Goal: Task Accomplishment & Management: Use online tool/utility

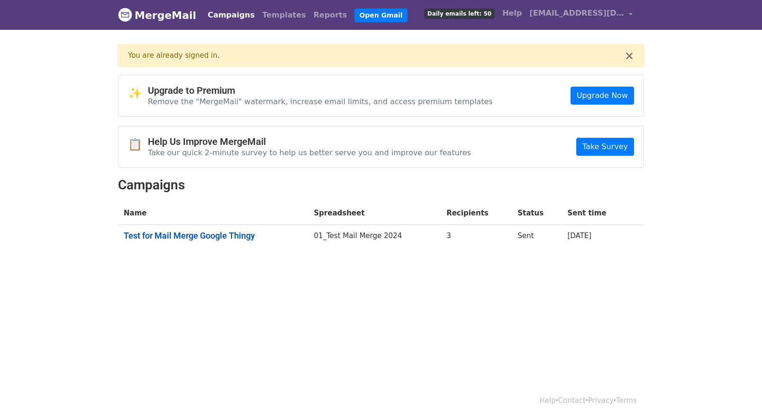
click at [203, 234] on link "Test for Mail Merge Google Thingy" at bounding box center [213, 236] width 179 height 10
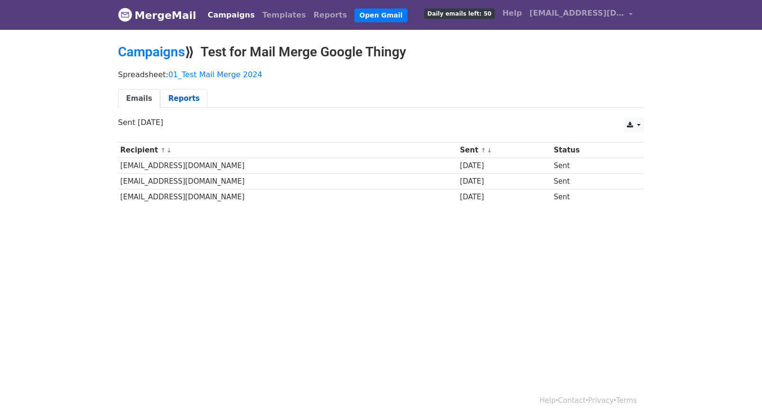
click at [177, 98] on link "Reports" at bounding box center [183, 98] width 47 height 19
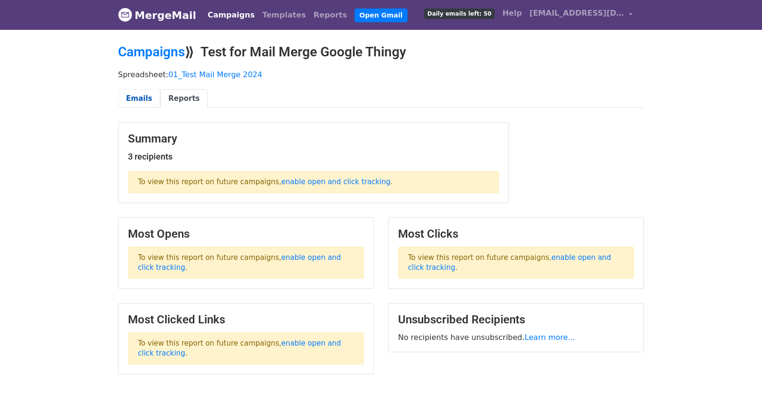
click at [135, 95] on link "Emails" at bounding box center [139, 98] width 42 height 19
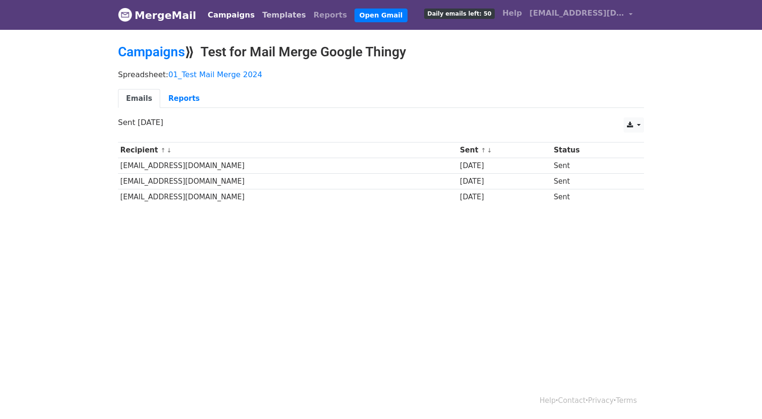
click at [270, 15] on link "Templates" at bounding box center [283, 15] width 51 height 19
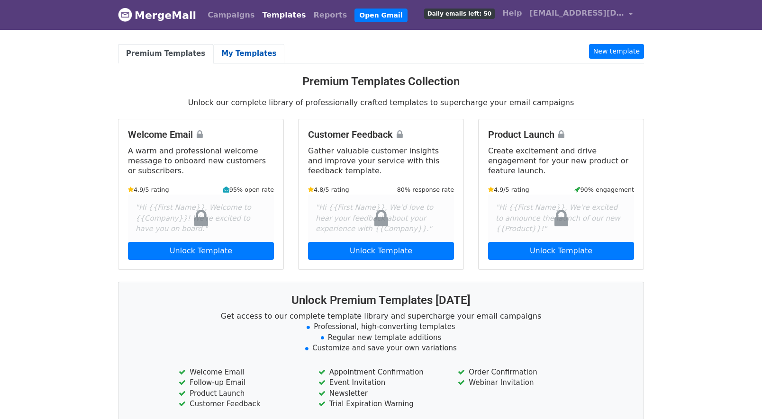
click at [233, 47] on link "My Templates" at bounding box center [248, 53] width 71 height 19
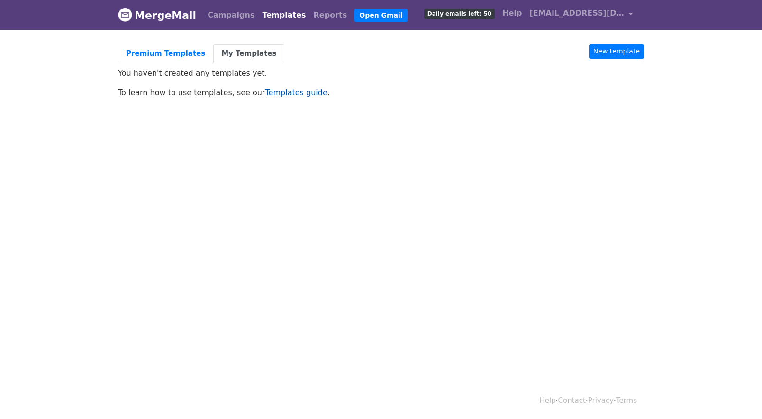
click at [285, 93] on link "Templates guide" at bounding box center [296, 92] width 62 height 9
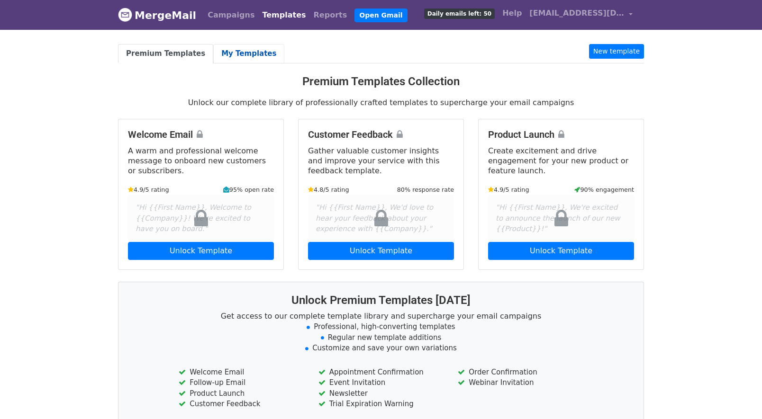
click at [242, 54] on link "My Templates" at bounding box center [248, 53] width 71 height 19
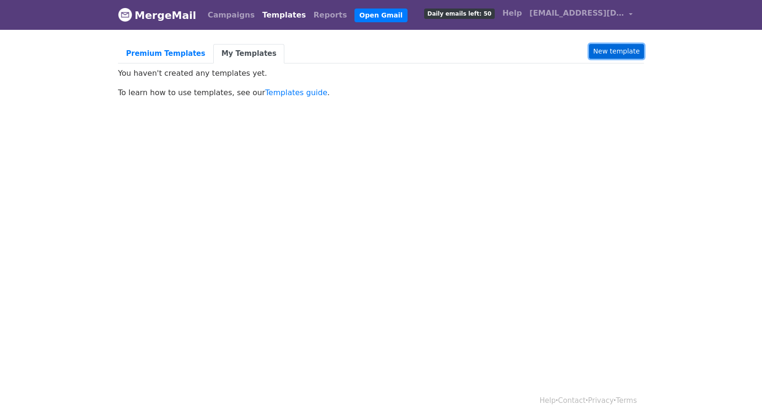
click at [609, 52] on link "New template" at bounding box center [616, 51] width 55 height 15
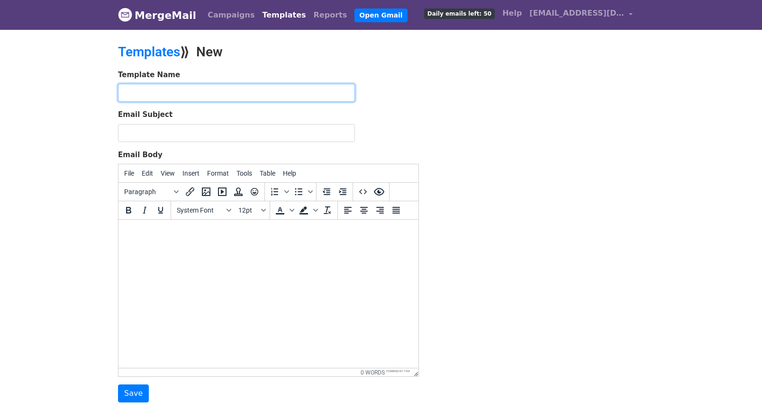
click at [146, 95] on input "text" at bounding box center [236, 93] width 237 height 18
type input "2025 SOAR Is Coming"
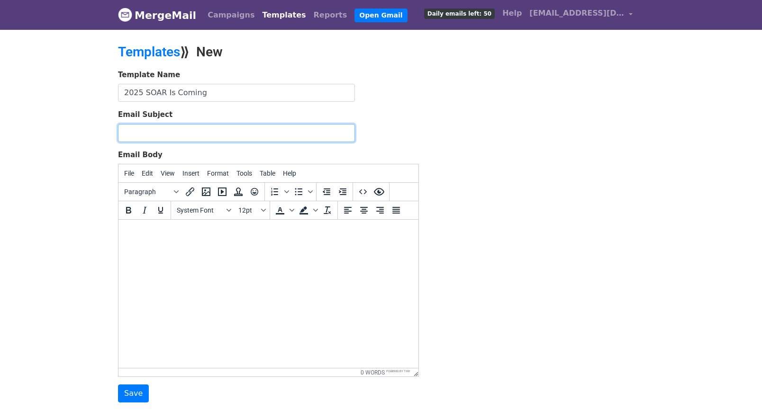
drag, startPoint x: 132, startPoint y: 131, endPoint x: 146, endPoint y: 133, distance: 14.4
click at [133, 131] on input "Email Subject" at bounding box center [236, 133] width 237 height 18
drag, startPoint x: 200, startPoint y: 132, endPoint x: 242, endPoint y: 134, distance: 42.2
click at [242, 134] on input "SOAR Festival 2025 - Submissions - Veterans - DATES" at bounding box center [236, 133] width 237 height 18
click at [318, 133] on input "SOAR Festival 2025 - Submissions - Veterans - DATES" at bounding box center [236, 133] width 237 height 18
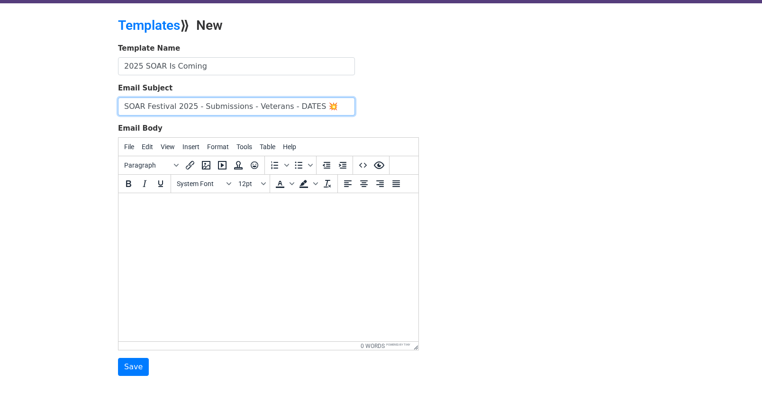
scroll to position [27, 0]
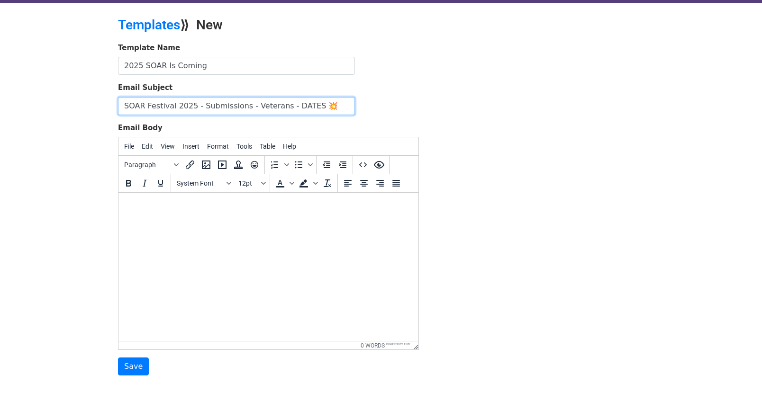
type input "SOAR Festival 2025 - Submissions - Veterans - DATES 💥"
click at [149, 204] on body at bounding box center [268, 205] width 285 height 10
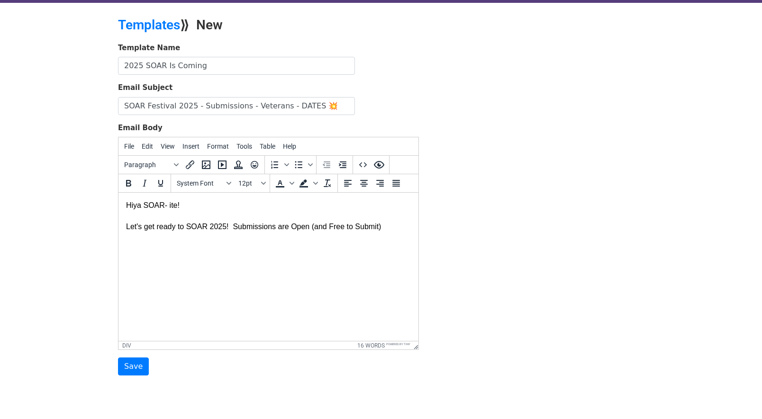
click at [236, 227] on div "Let's get ready to SOAR 2025! Submissions are Open (and Free to Submit)" at bounding box center [268, 232] width 285 height 43
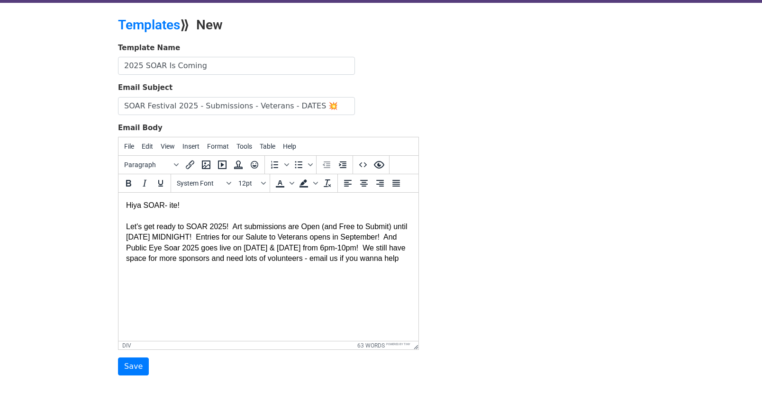
drag, startPoint x: 306, startPoint y: 262, endPoint x: 314, endPoint y: 257, distance: 8.9
click at [306, 262] on div "Let's get ready to SOAR 2025! Art submissions are Open (and Free to Submit) unt…" at bounding box center [268, 248] width 285 height 74
click at [211, 260] on div "Let's get ready to SOAR 2025! Art submissions are Open (and Free to Submit) unt…" at bounding box center [268, 248] width 285 height 74
drag, startPoint x: 198, startPoint y: 271, endPoint x: 209, endPoint y: 270, distance: 11.5
click at [198, 271] on div "Let's get ready to SOAR 2025! Art submissions are Open (and Free to Submit) unt…" at bounding box center [268, 253] width 285 height 85
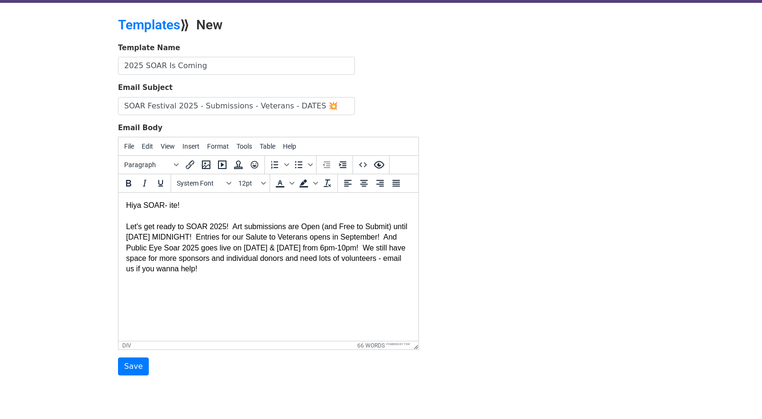
click at [235, 227] on div "Let's get ready to SOAR 2025! Art submissions are Open (and Free to Submit) unt…" at bounding box center [268, 253] width 285 height 85
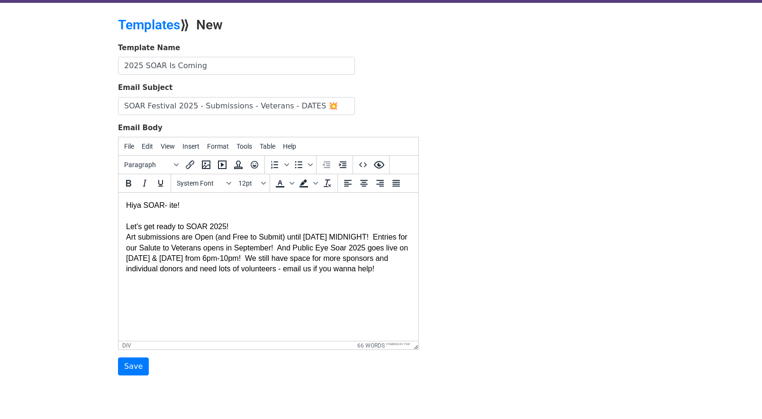
click at [381, 236] on div "Let's get ready to SOAR 2025! Art submissions are Open (and Free to Submit) unt…" at bounding box center [268, 253] width 285 height 85
click at [318, 249] on div "Let's get ready to SOAR 2025! Art submissions are Open (and Free to Submit) unt…" at bounding box center [268, 259] width 285 height 96
click at [359, 258] on div "Let's get ready to SOAR 2025! Art submissions are Open (and Free to Submit) unt…" at bounding box center [268, 259] width 285 height 96
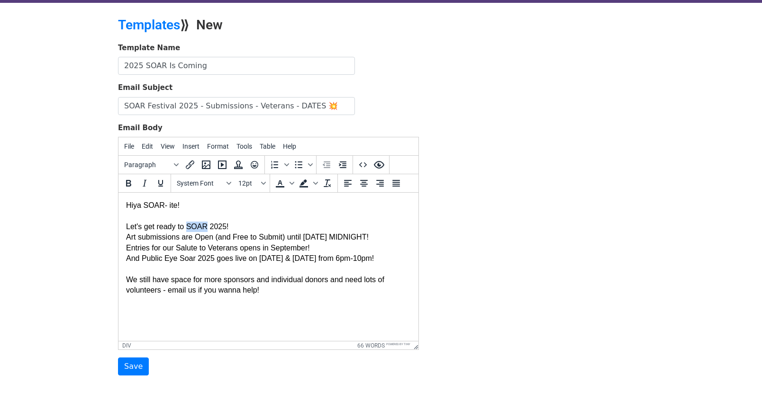
drag, startPoint x: 189, startPoint y: 227, endPoint x: 208, endPoint y: 227, distance: 19.0
click at [208, 227] on div "Let's get ready to SOAR 2025! Art submissions are Open (and Free to Submit) unt…" at bounding box center [268, 264] width 285 height 106
click at [291, 182] on icon "Text color" at bounding box center [291, 183] width 5 height 5
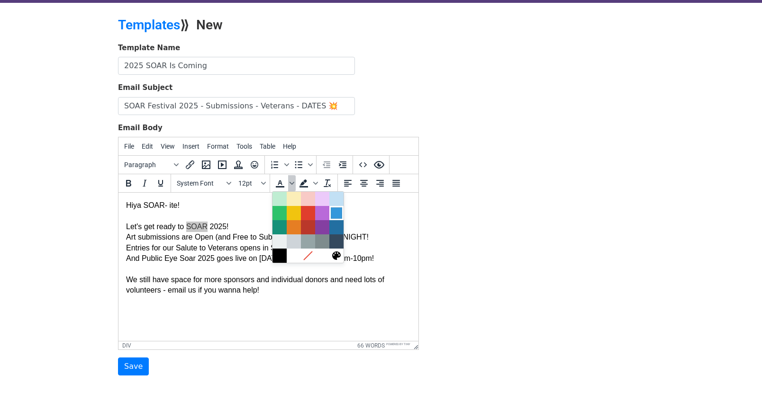
click at [334, 208] on div at bounding box center [336, 213] width 11 height 11
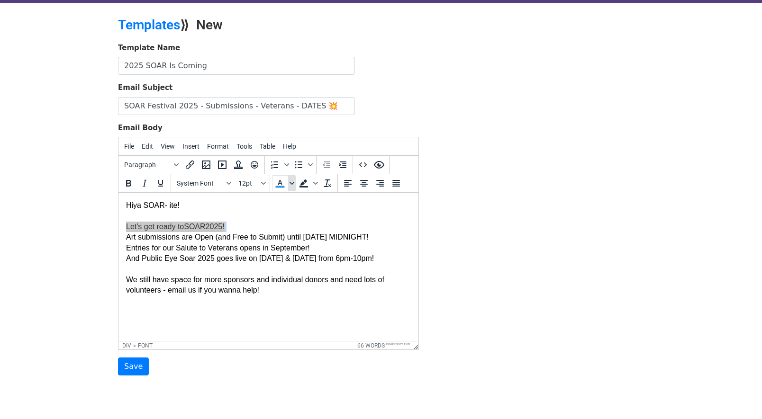
click at [290, 183] on icon "Text color" at bounding box center [291, 183] width 5 height 3
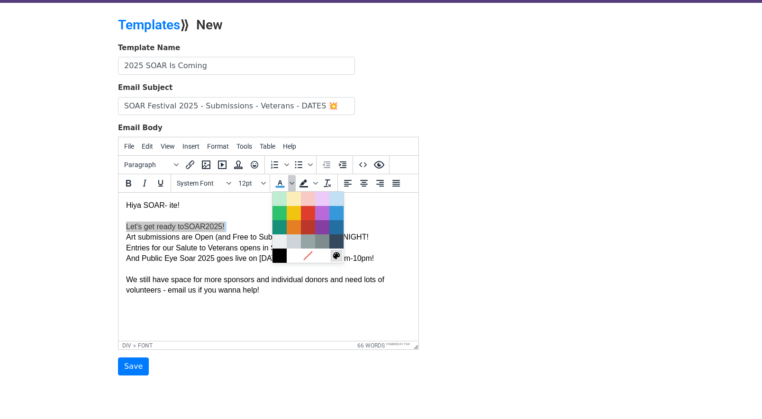
click at [339, 254] on icon at bounding box center [336, 255] width 9 height 9
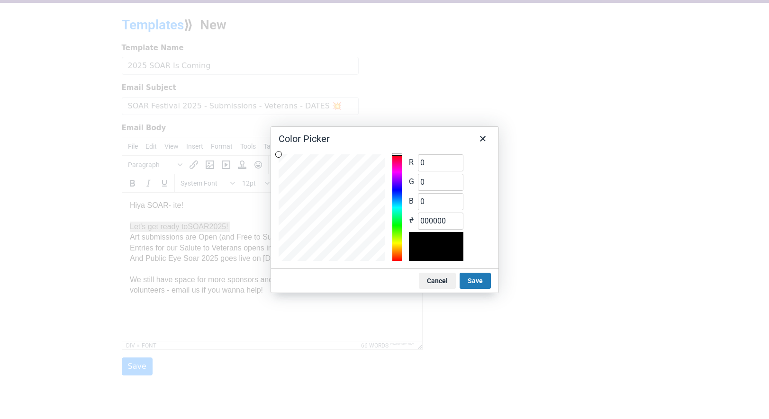
type input "255"
type input "ff0000"
type input "10"
type input "ff000a"
type input "24"
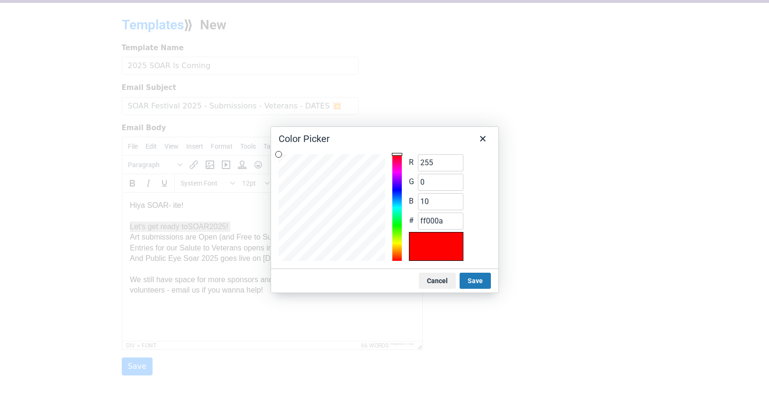
type input "ff0018"
type input "44"
type input "ff002c"
type input "65"
type input "ff0041"
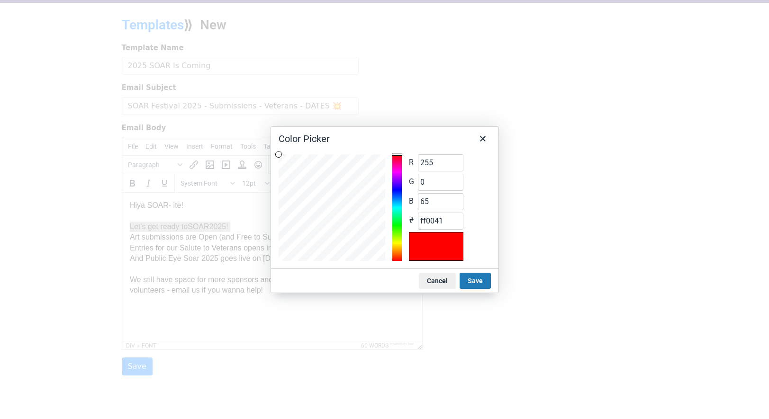
type input "85"
type input "ff0055"
type input "99"
type input "ff0063"
type input "105"
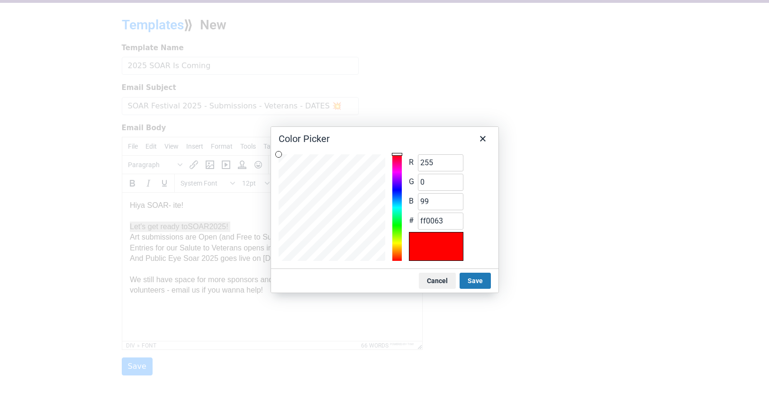
type input "ff0069"
type input "112"
type input "ff0070"
type input "126"
type input "ff007e"
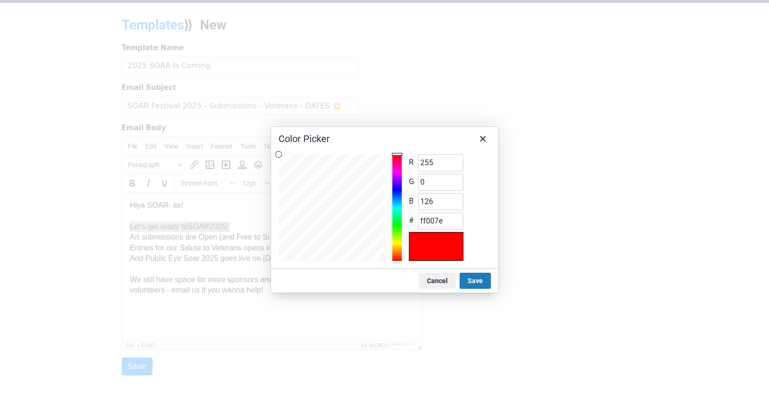
type input "139"
type input "ff008b"
type input "146"
type input "ff0092"
type input "153"
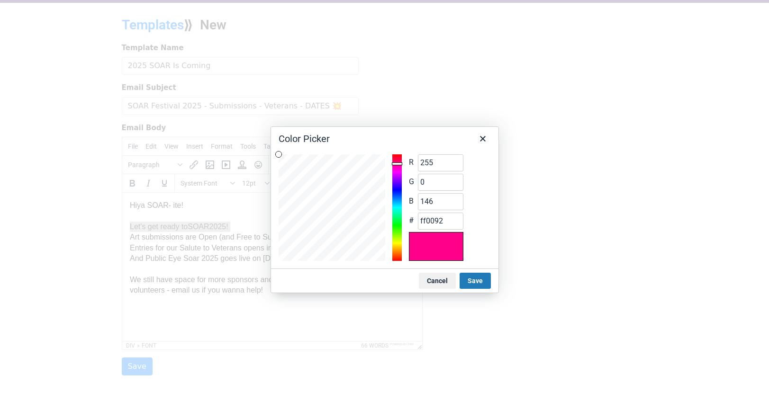
type input "ff0099"
type input "160"
type input "ff00a0"
type input "173"
type input "ff00ad"
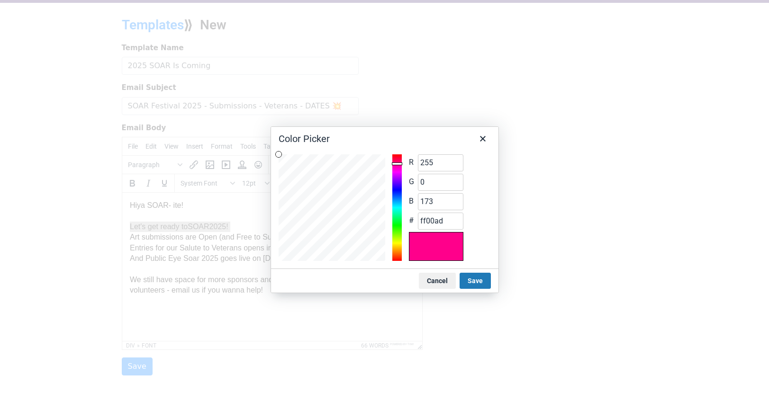
type input "180"
type input "ff00b4"
type input "194"
type input "ff00c2"
type input "201"
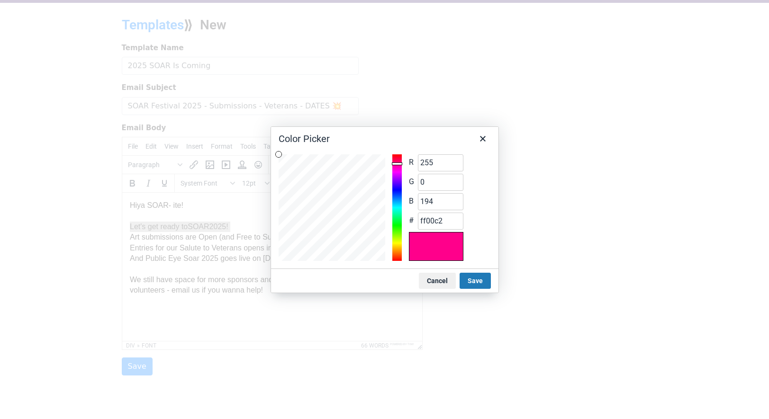
type input "ff00c9"
type input "207"
type input "ff00cf"
type input "221"
type input "ff00dd"
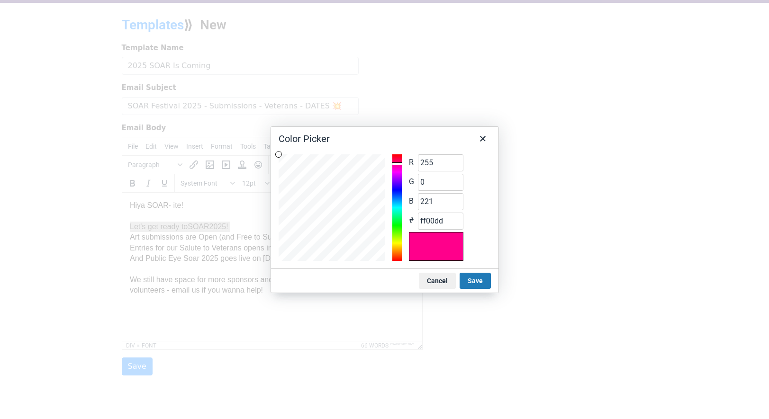
type input "228"
type input "ff00e4"
type input "235"
type input "ff00eb"
type input "248"
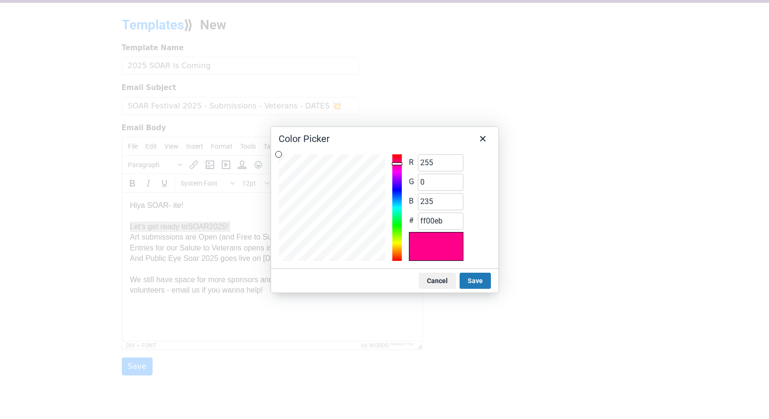
type input "ff00f8"
type input "255"
type input "ff00ff"
type input "248"
type input "f800ff"
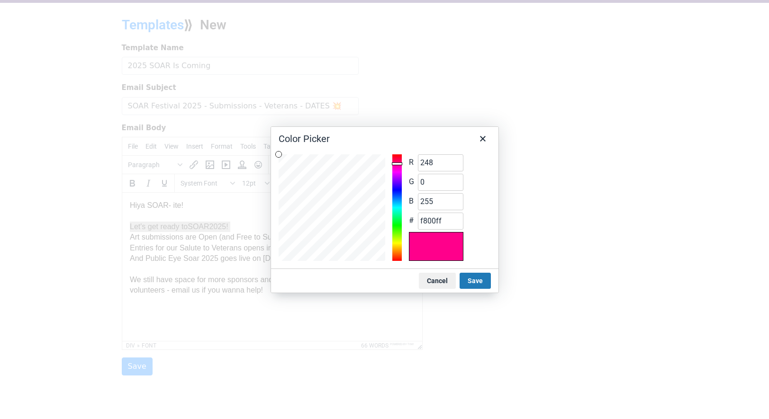
type input "241"
type input "f100ff"
type input "235"
type input "eb00ff"
type input "228"
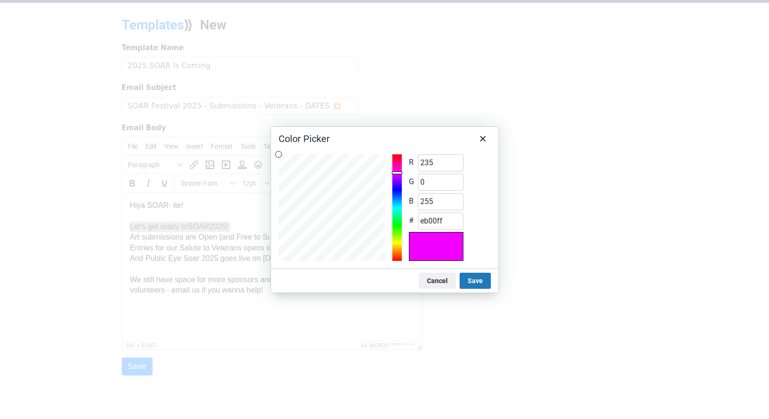
type input "e400ff"
type input "214"
type input "d600ff"
type input "207"
type input "cf00ff"
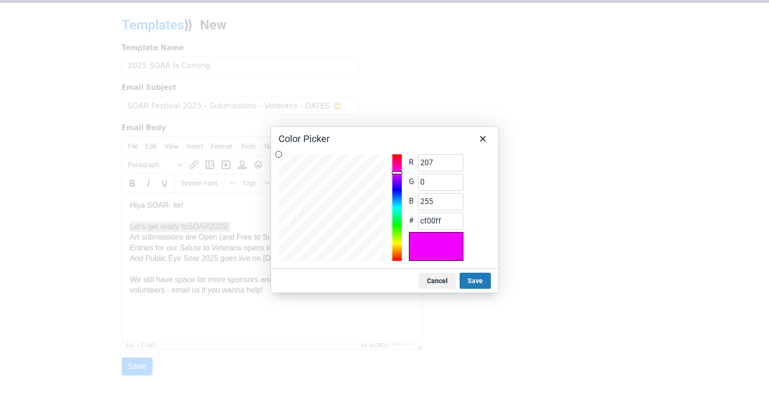
type input "201"
type input "c900ff"
type input "194"
type input "c200ff"
type input "187"
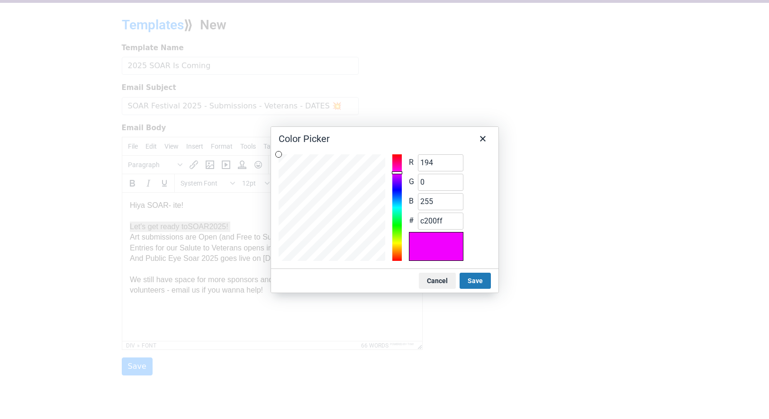
type input "bb00ff"
type input "180"
type input "b400ff"
type input "173"
type input "ad00ff"
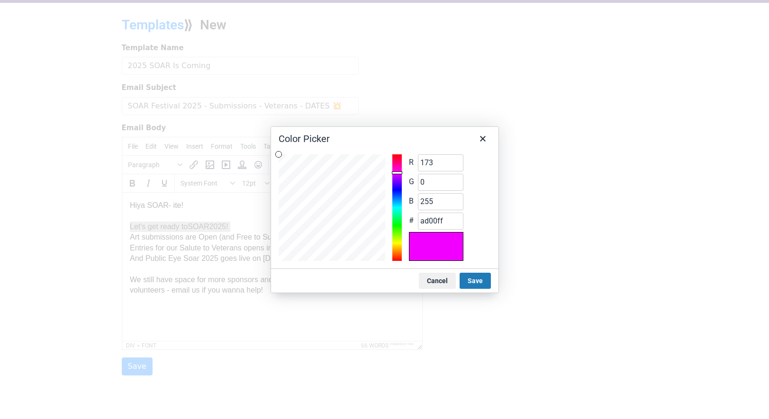
type input "167"
type input "a700ff"
type input "160"
type input "a000ff"
type input "153"
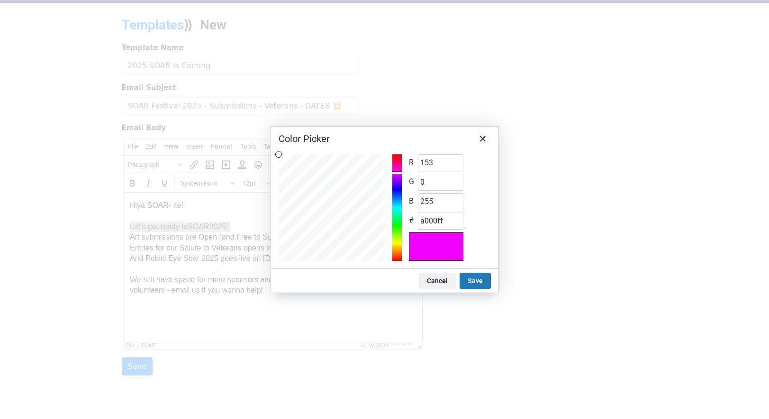
type input "9900ff"
type input "146"
type input "9200ff"
type input "139"
type input "8b00ff"
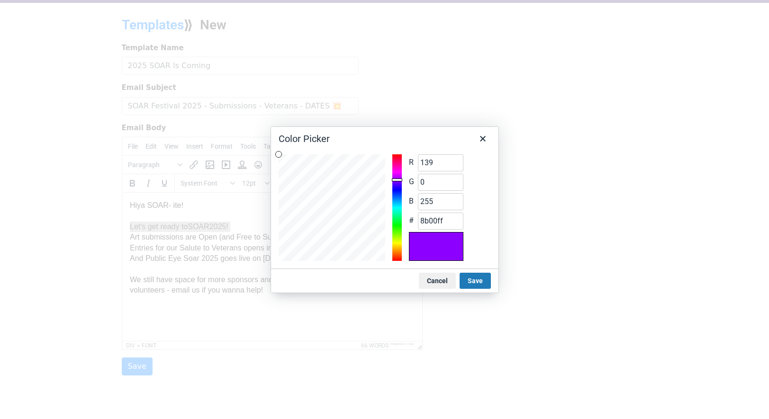
type input "133"
type input "8500ff"
type input "126"
type input "7e00ff"
type input "119"
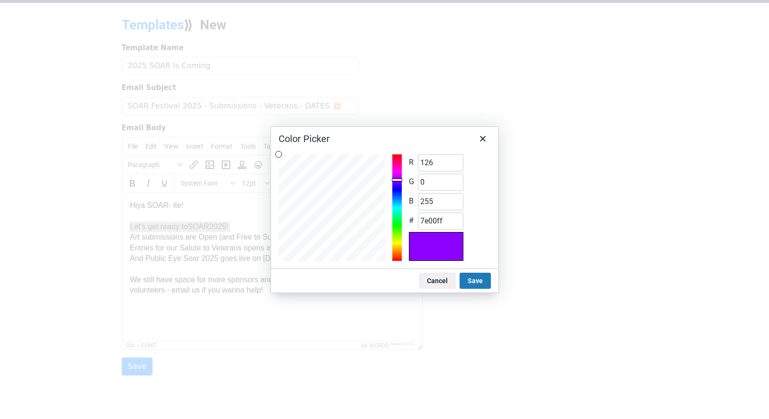
type input "7700ff"
type input "112"
type input "7000ff"
type input "105"
type input "6900ff"
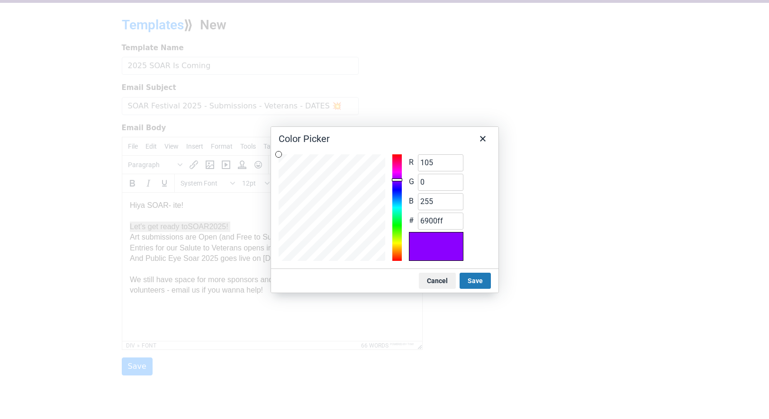
type input "99"
type input "6300ff"
type input "92"
type input "5c00ff"
type input "85"
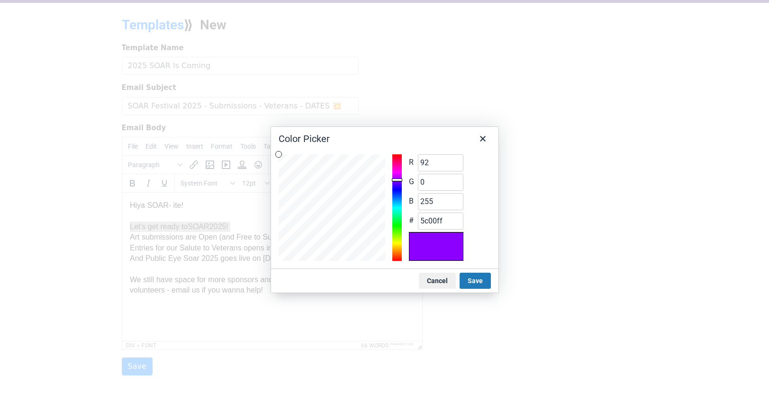
type input "5500ff"
type input "78"
type input "4e00ff"
type input "71"
type input "4700ff"
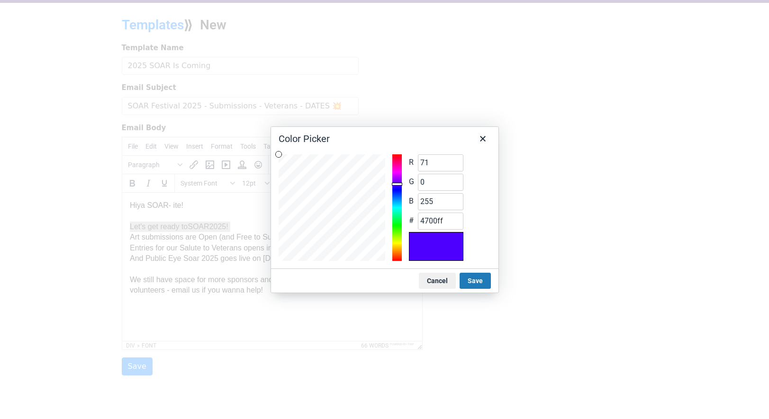
type input "65"
type input "4100ff"
type input "58"
type input "3a00ff"
type input "51"
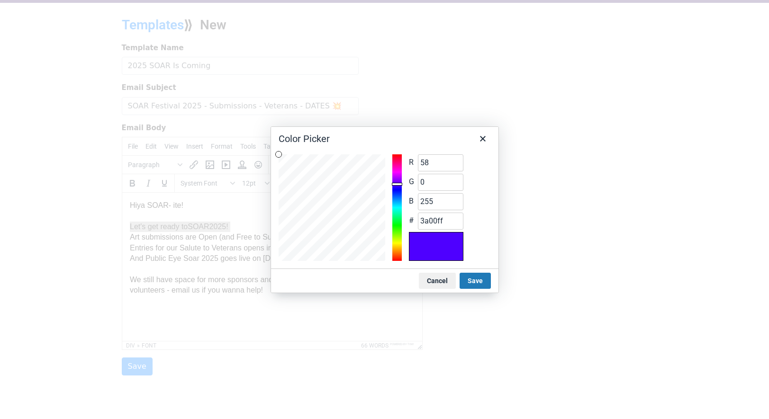
type input "3300ff"
type input "44"
type input "2c00ff"
type input "37"
type input "2500ff"
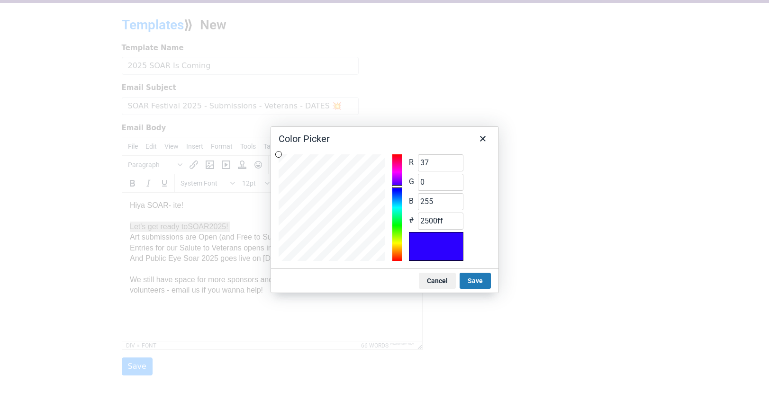
type input "31"
type input "1f00ff"
type input "24"
type input "1800ff"
type input "17"
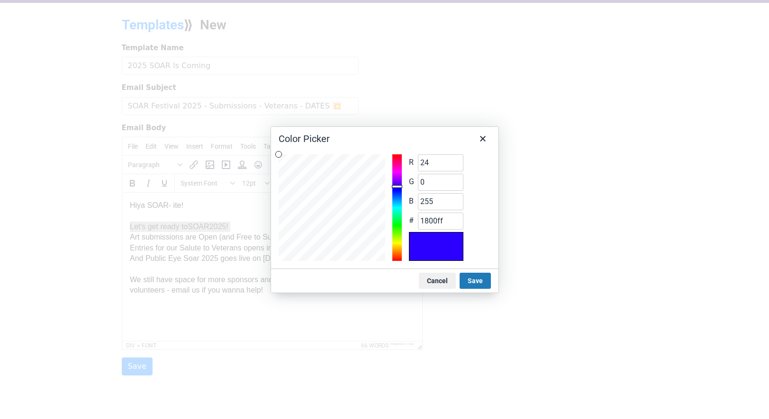
type input "1100ff"
type input "10"
type input "0a00ff"
type input "3"
type input "0300ff"
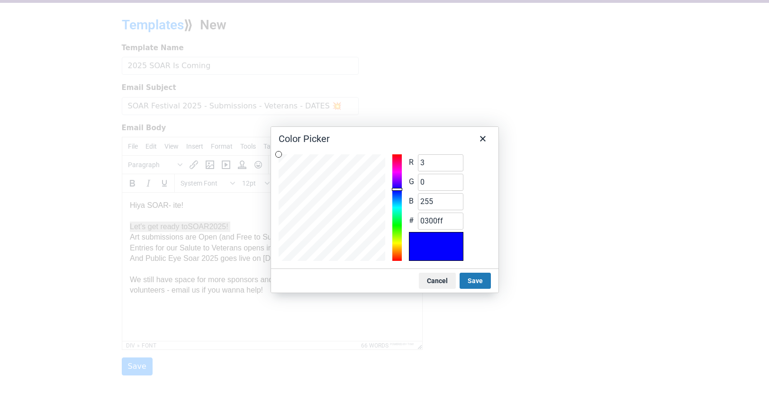
type input "0"
type input "3"
type input "0003ff"
drag, startPoint x: 398, startPoint y: 153, endPoint x: 400, endPoint y: 190, distance: 37.5
click at [400, 190] on div at bounding box center [397, 190] width 10 height 3
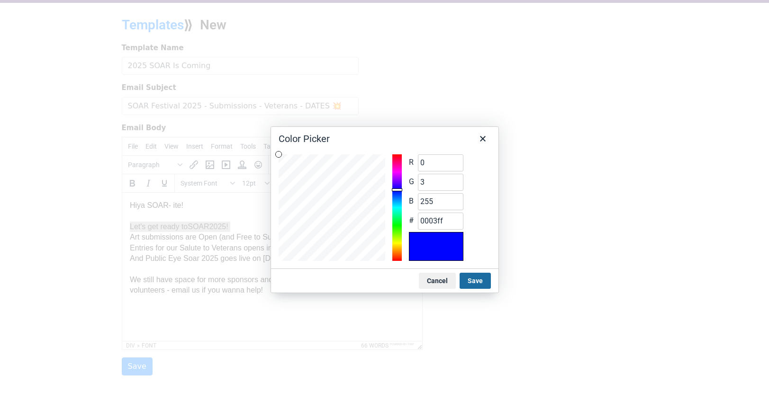
click at [479, 279] on button "Save" at bounding box center [475, 281] width 31 height 16
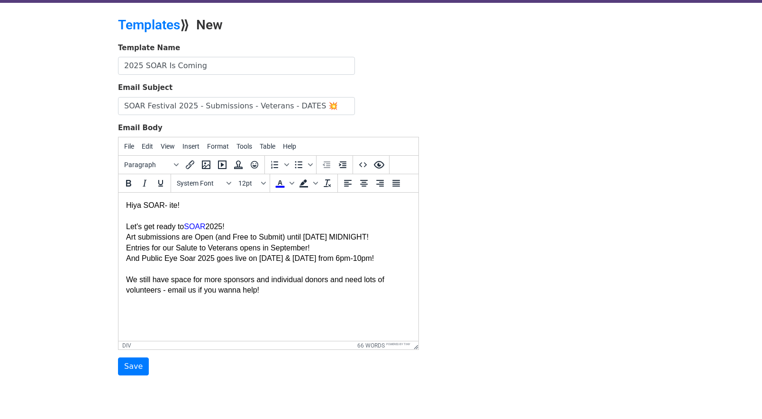
click at [250, 226] on div "Let's get ready to SOAR 2025! Art submissions are Open (and Free to Submit) unt…" at bounding box center [268, 264] width 285 height 106
drag, startPoint x: 228, startPoint y: 227, endPoint x: 210, endPoint y: 228, distance: 17.5
click at [210, 228] on div "Let's get ready to SOAR 2025! Art submissions are Open (and Free to Submit) unt…" at bounding box center [268, 264] width 285 height 106
click at [290, 182] on icon "Text color" at bounding box center [291, 183] width 5 height 5
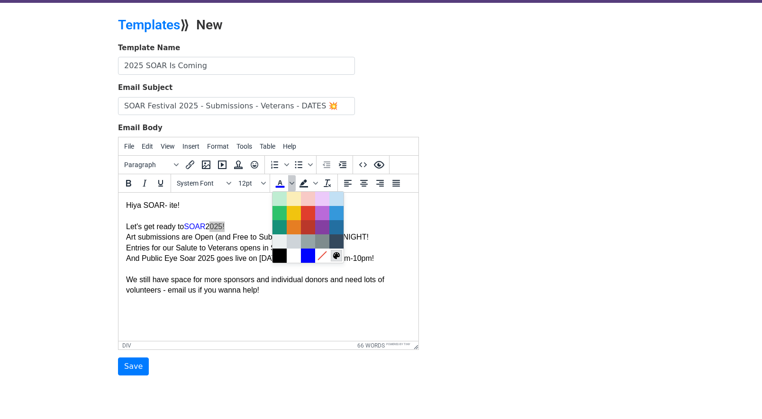
click at [339, 254] on icon at bounding box center [336, 256] width 7 height 7
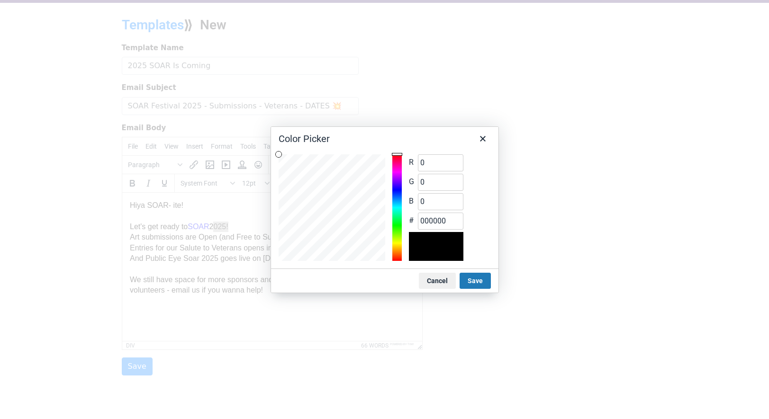
drag, startPoint x: 442, startPoint y: 276, endPoint x: 437, endPoint y: 272, distance: 5.7
click at [442, 276] on button "Cancel" at bounding box center [437, 281] width 37 height 16
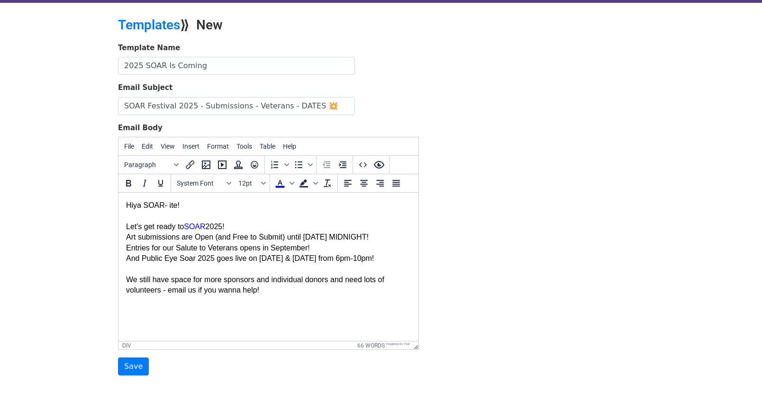
click at [205, 226] on font "SOAR" at bounding box center [194, 227] width 21 height 8
drag, startPoint x: 207, startPoint y: 226, endPoint x: 188, endPoint y: 226, distance: 19.0
click at [188, 226] on font "SOAR" at bounding box center [194, 227] width 21 height 8
click at [292, 182] on icon "Text color" at bounding box center [291, 183] width 5 height 5
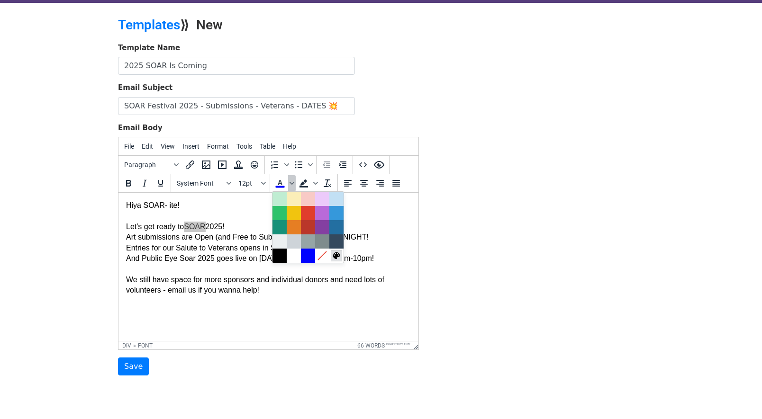
click at [335, 255] on icon at bounding box center [336, 256] width 7 height 7
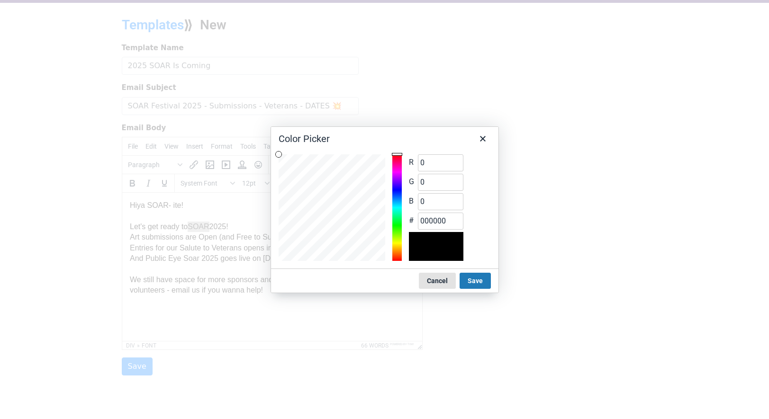
click at [435, 280] on button "Cancel" at bounding box center [437, 281] width 37 height 16
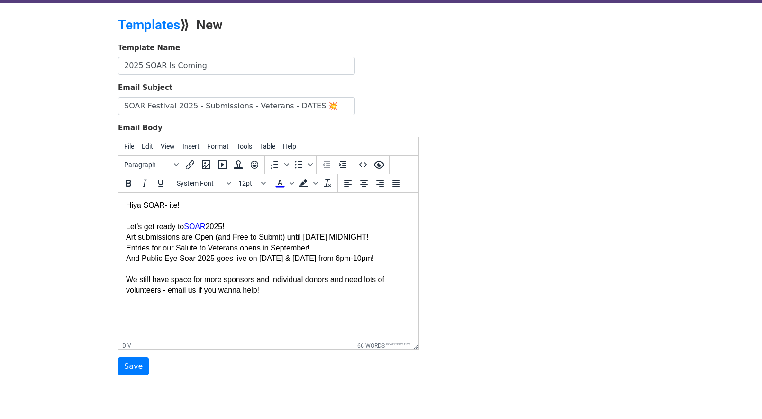
click at [264, 228] on div "Let's get ready to SOAR 2025! Art submissions are Open (and Free to Submit) unt…" at bounding box center [268, 264] width 285 height 106
drag, startPoint x: 189, startPoint y: 227, endPoint x: 227, endPoint y: 226, distance: 38.9
click at [227, 226] on div "Let's get ready to SOAR 2025! Art submissions are Open (and Free to Submit) unt…" at bounding box center [268, 264] width 285 height 106
click at [292, 184] on icon "Text color" at bounding box center [291, 183] width 5 height 3
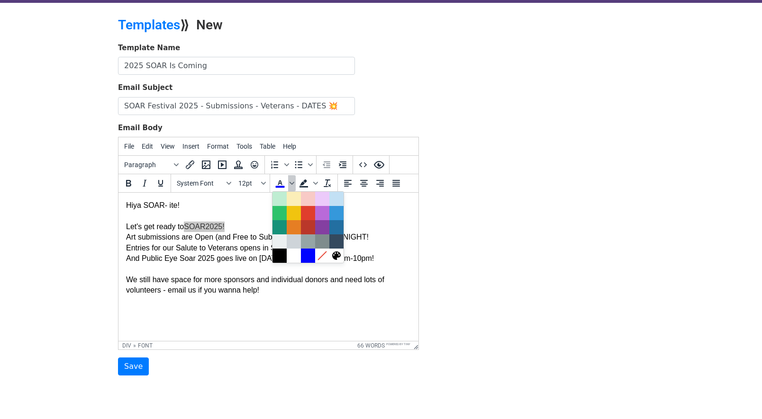
click at [272, 252] on div at bounding box center [308, 227] width 72 height 72
click at [279, 253] on div at bounding box center [279, 255] width 11 height 11
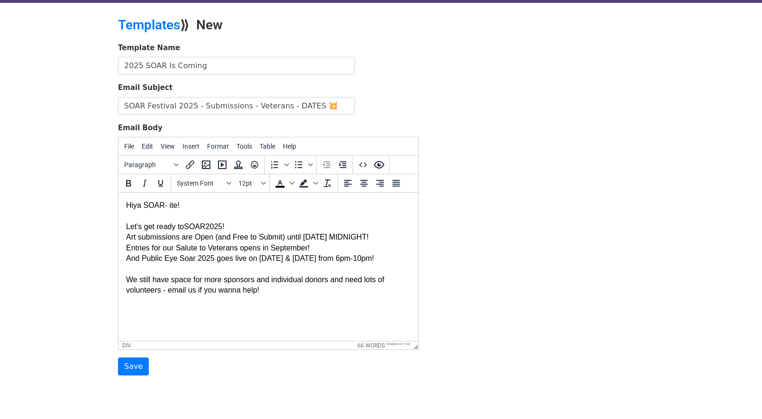
click at [266, 213] on div "Let's get ready to SOAR 2025 ! Art submissions are Open (and Free to Submit) un…" at bounding box center [268, 264] width 285 height 106
click at [144, 205] on body "Hiya SOAR- ite! Let's get ready to SOAR 2025 ! Art submissions are Open (and Fr…" at bounding box center [268, 258] width 285 height 117
click at [266, 205] on body "Hiya Lovely SOAR- ite! Let's get ready to SOAR 2025 ! Art submissions are Open …" at bounding box center [268, 258] width 285 height 117
drag, startPoint x: 267, startPoint y: 291, endPoint x: 275, endPoint y: 287, distance: 8.7
click at [267, 291] on div "Let's get ready to SOAR 2025 ! Art submissions are Open (and Free to Submit) un…" at bounding box center [268, 264] width 285 height 106
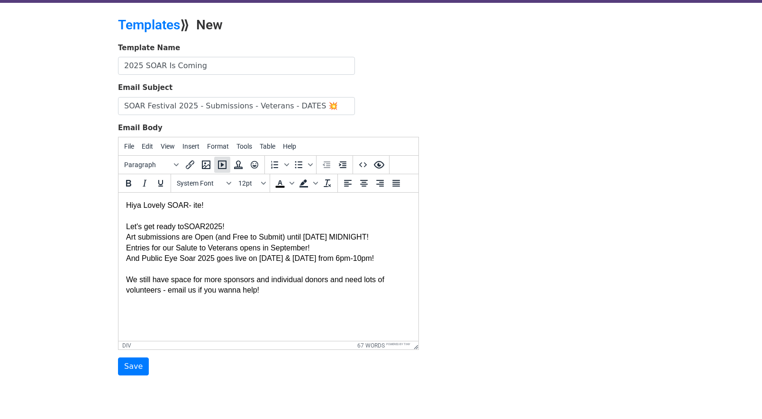
click at [225, 163] on icon "Insert/edit media" at bounding box center [222, 164] width 11 height 11
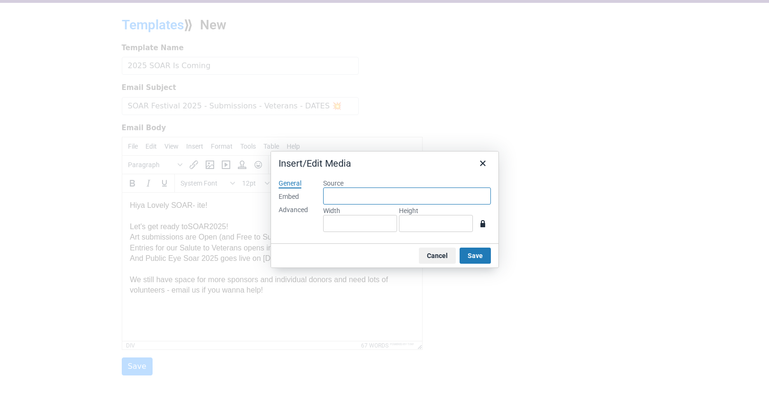
click at [333, 194] on input "Source" at bounding box center [407, 196] width 168 height 17
paste input "https://youtu.be/f1ndGSUA1rc"
type input "https://youtu.be/f1ndGSUA1rc"
type input "560"
type input "314"
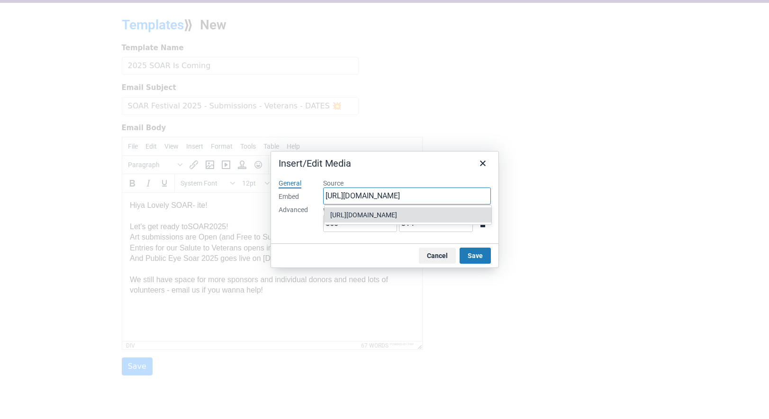
type input "https://youtu.be/f1ndGSUA1rc"
click at [312, 216] on div "General Embed Advanced" at bounding box center [293, 207] width 45 height 72
click at [473, 255] on button "Save" at bounding box center [475, 256] width 31 height 16
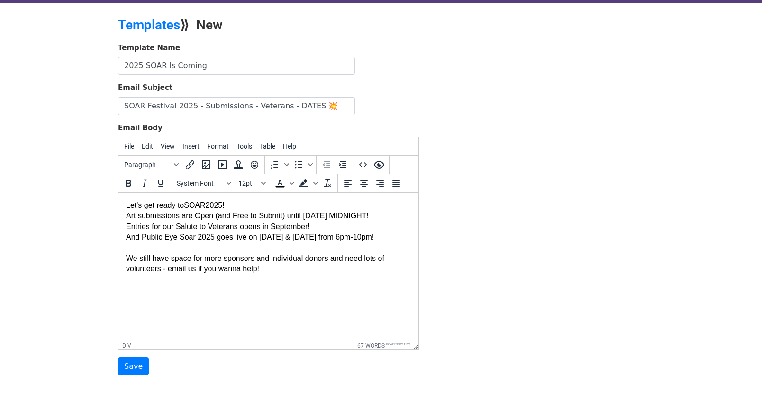
scroll to position [25, 0]
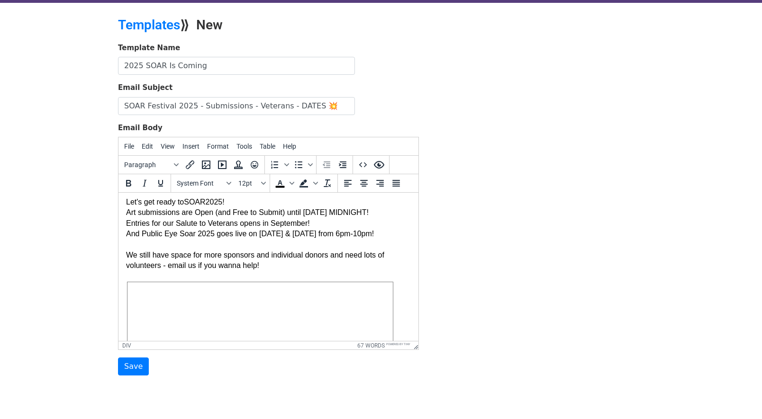
click at [265, 266] on div "Let's get ready to SOAR 2025 ! Art submissions are Open (and Free to Submit) un…" at bounding box center [268, 320] width 285 height 269
drag, startPoint x: 216, startPoint y: 287, endPoint x: 242, endPoint y: 272, distance: 29.3
click at [217, 286] on div "Let's get ready to SOAR 2025 ! Art submissions are Open (and Free to Submit) un…" at bounding box center [268, 331] width 285 height 290
drag, startPoint x: 251, startPoint y: 289, endPoint x: 270, endPoint y: 280, distance: 21.4
click at [252, 289] on div "Let's get ready to SOAR 2025 ! Art submissions are Open (and Free to Submit) un…" at bounding box center [268, 331] width 285 height 290
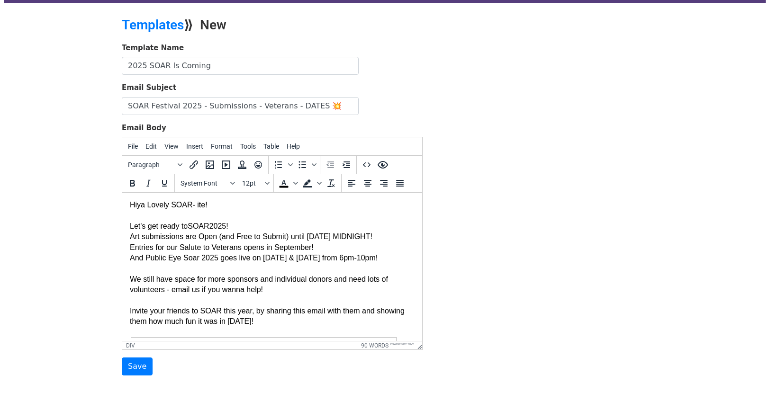
scroll to position [0, 0]
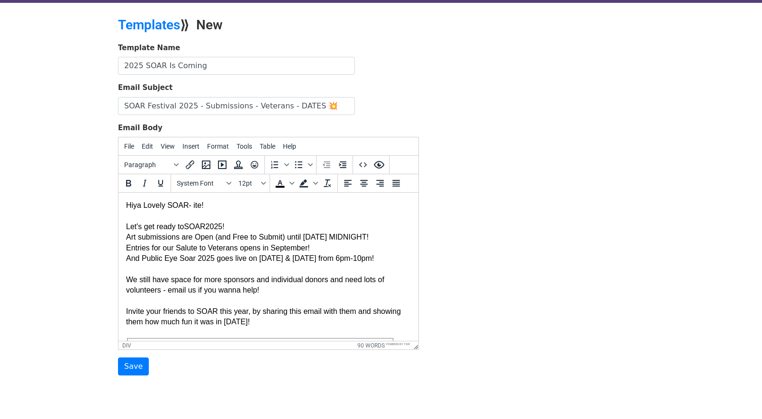
click at [385, 239] on div "Let's get ready to SOAR 2025 ! Art submissions are Open (and Free to Submit) un…" at bounding box center [268, 361] width 285 height 301
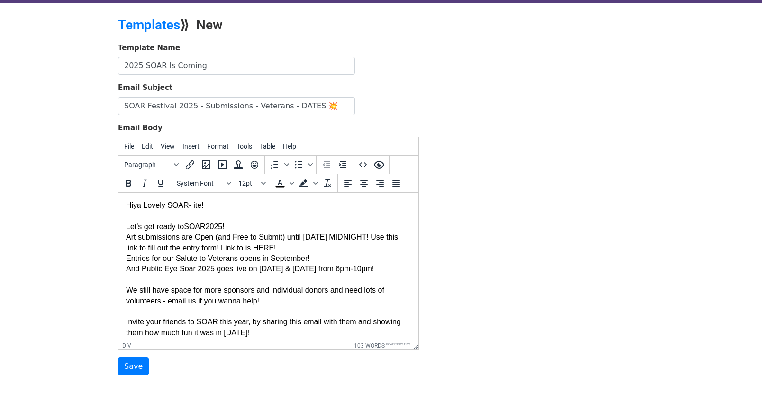
drag, startPoint x: 272, startPoint y: 248, endPoint x: 290, endPoint y: 249, distance: 18.0
click at [290, 249] on div "Let's get ready to SOAR 2025 ! Art submissions are Open (and Free to Submit) un…" at bounding box center [268, 366] width 285 height 311
click at [193, 165] on icon "Insert/edit link" at bounding box center [189, 164] width 11 height 11
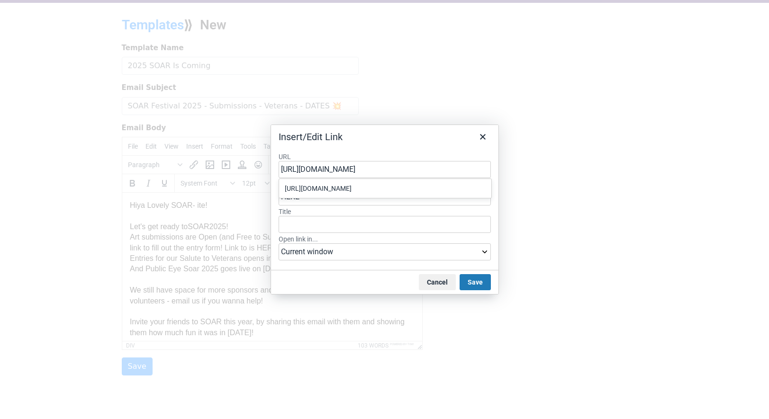
scroll to position [0, 206]
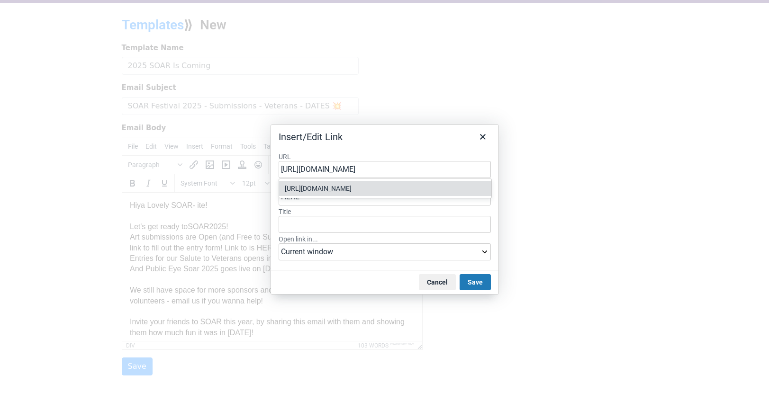
type input "https://docs.google.com/forms/d/e/1FAIpQLSdiy3W_ma4aNsjUcFGME06CbCpQpHXY3OWn7eG…"
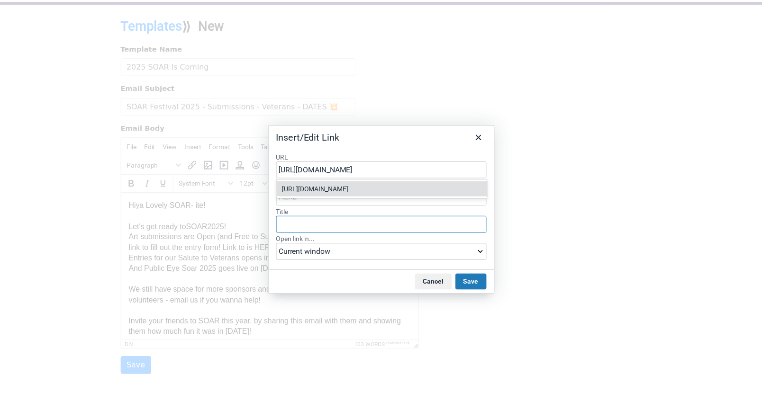
scroll to position [0, 0]
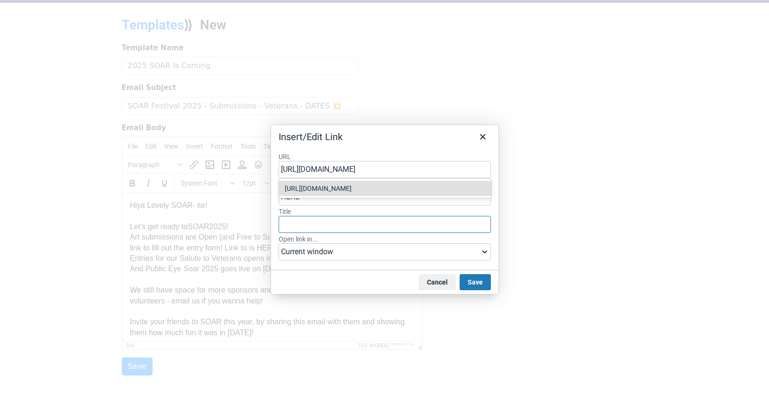
click at [290, 223] on input "Title" at bounding box center [385, 224] width 212 height 17
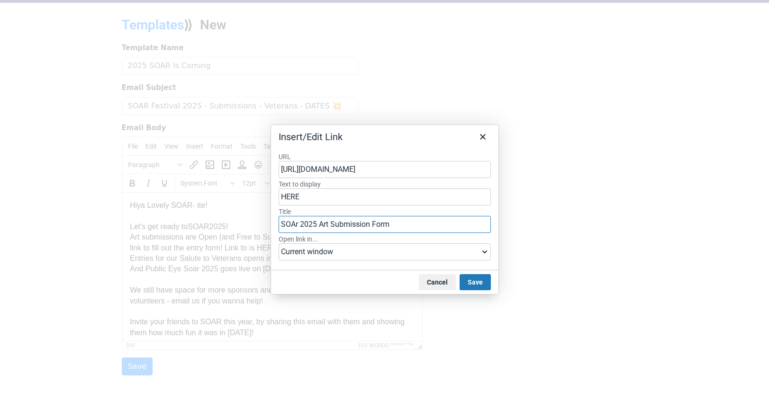
click at [298, 225] on input "SOAr 2025 Art Submission Form" at bounding box center [385, 224] width 212 height 17
type input "SOAR 2025 Art Submission Form"
click at [487, 253] on select "Current window New window" at bounding box center [385, 252] width 212 height 17
select select "_blank"
click at [279, 244] on select "Current window New window" at bounding box center [385, 252] width 212 height 17
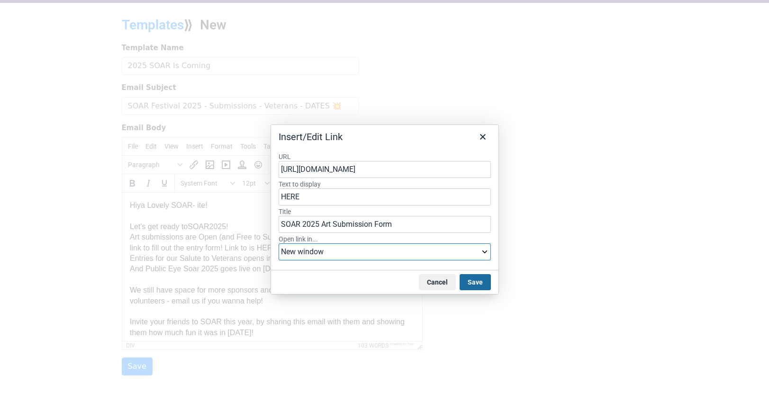
click at [476, 280] on button "Save" at bounding box center [475, 282] width 31 height 16
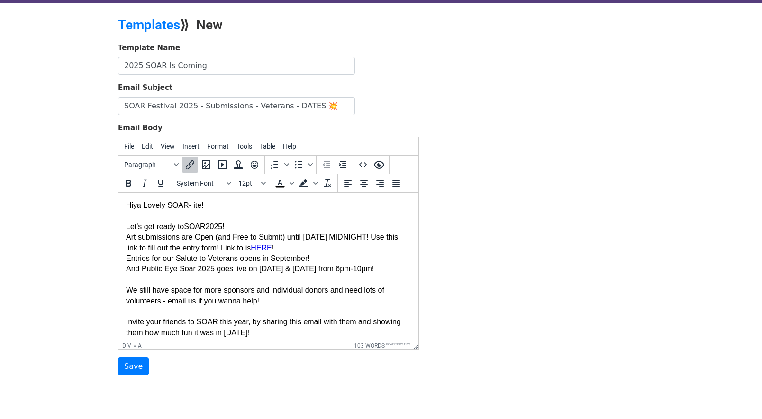
click at [307, 249] on div "Let's get ready to SOAR 2025 ! Art submissions are Open (and Free to Submit) un…" at bounding box center [268, 366] width 285 height 311
click at [266, 302] on div "Let's get ready to SOAR 2025 ! Art submissions are Open (and Free to Submit) un…" at bounding box center [268, 366] width 285 height 311
drag, startPoint x: 297, startPoint y: 249, endPoint x: 308, endPoint y: 244, distance: 12.1
click at [298, 248] on div "Let's get ready to SOAR 2025 ! Art submissions are Open (and Free to Submit) un…" at bounding box center [268, 366] width 285 height 311
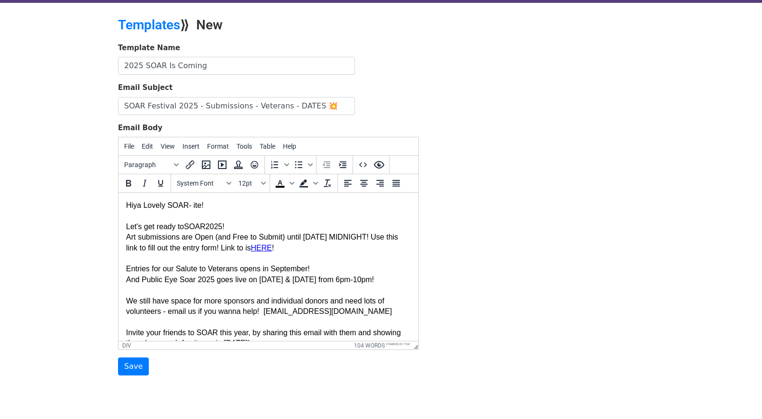
click at [316, 269] on div "Let's get ready to SOAR 2025 ! Art submissions are Open (and Free to Submit) un…" at bounding box center [268, 372] width 285 height 322
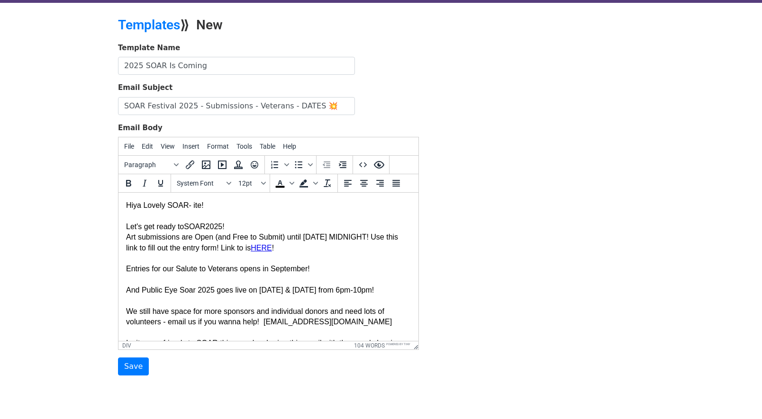
click at [236, 225] on div "Let's get ready to SOAR 2025 ! Art submissions are Open (and Free to Submit) un…" at bounding box center [268, 377] width 285 height 333
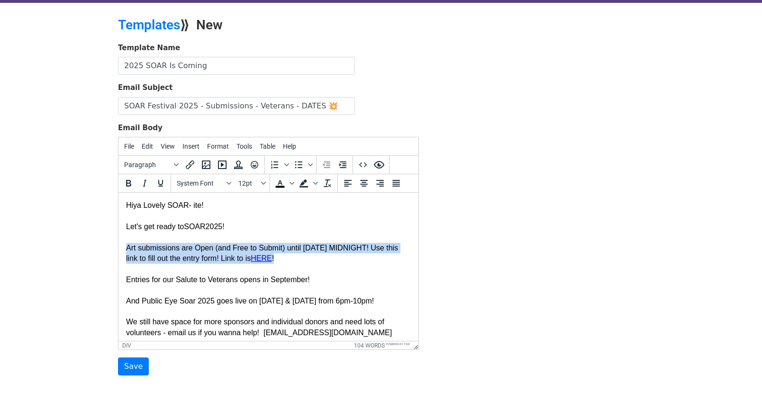
drag, startPoint x: 126, startPoint y: 247, endPoint x: 298, endPoint y: 256, distance: 171.2
click at [298, 256] on div "Let's get ready to SOAR 2025 ! Art submissions are Open (and Free to Submit) un…" at bounding box center [268, 382] width 285 height 343
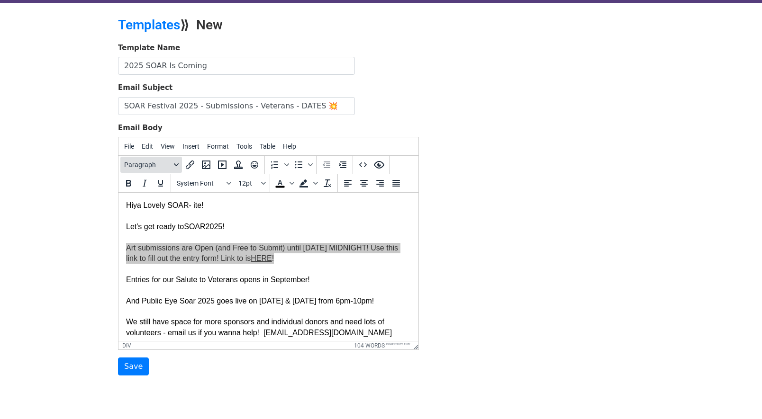
click at [179, 163] on div "Blocks" at bounding box center [176, 164] width 8 height 5
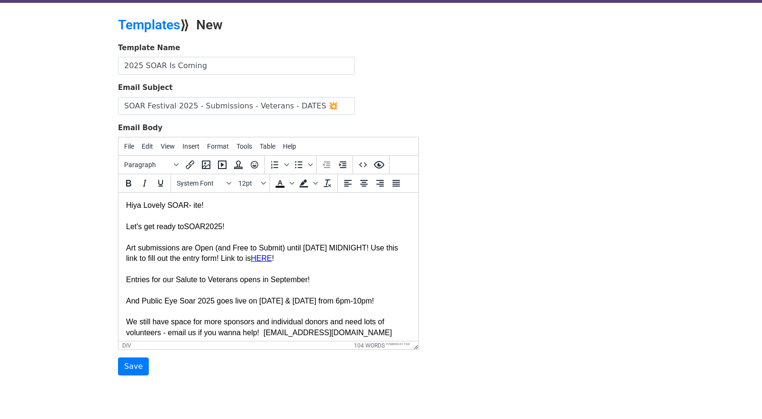
click at [273, 212] on div "Let's get ready to SOAR 2025 ! Art submissions are Open (and Free to Submit) un…" at bounding box center [268, 382] width 285 height 343
drag, startPoint x: 231, startPoint y: 227, endPoint x: 123, endPoint y: 221, distance: 107.7
click at [124, 222] on html "Hiya Lovely SOAR- ite! Let's get ready to SOAR 2025 ! Art submissions are Open …" at bounding box center [268, 377] width 300 height 369
click at [174, 163] on icon "Blocks" at bounding box center [176, 164] width 5 height 3
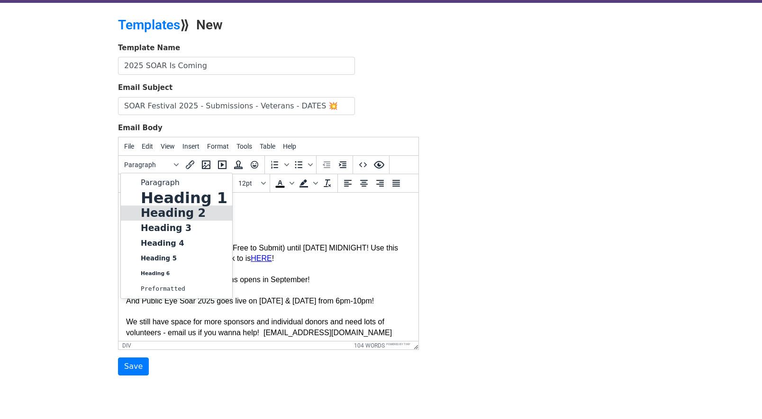
click at [163, 209] on h2 "Heading 2" at bounding box center [184, 213] width 89 height 11
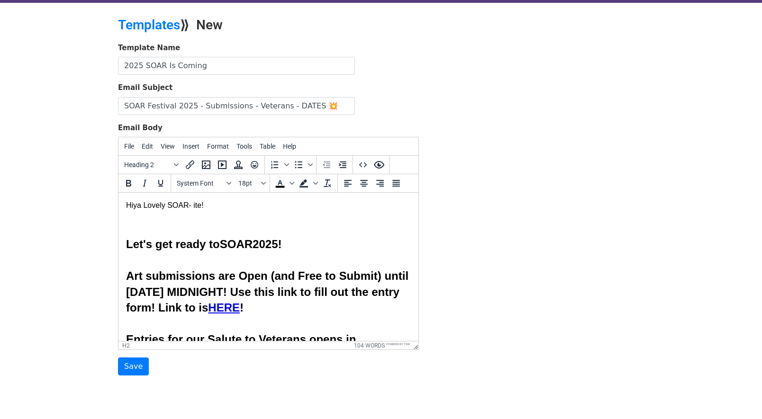
drag, startPoint x: 289, startPoint y: 244, endPoint x: 127, endPoint y: 240, distance: 161.1
click at [174, 162] on icon "Blocks" at bounding box center [176, 164] width 5 height 5
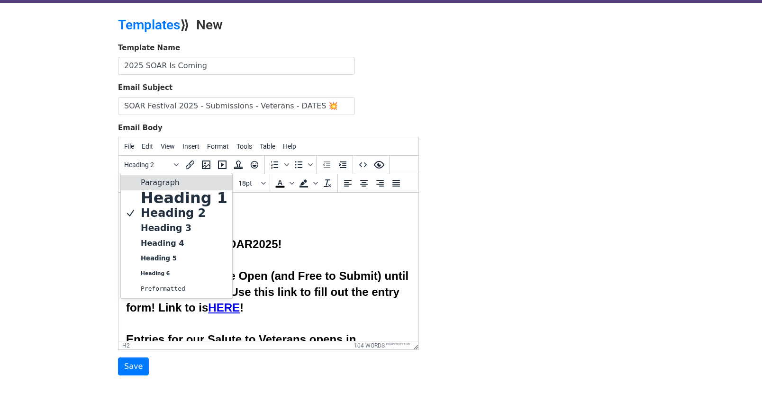
click at [165, 181] on p "Paragraph" at bounding box center [184, 182] width 89 height 11
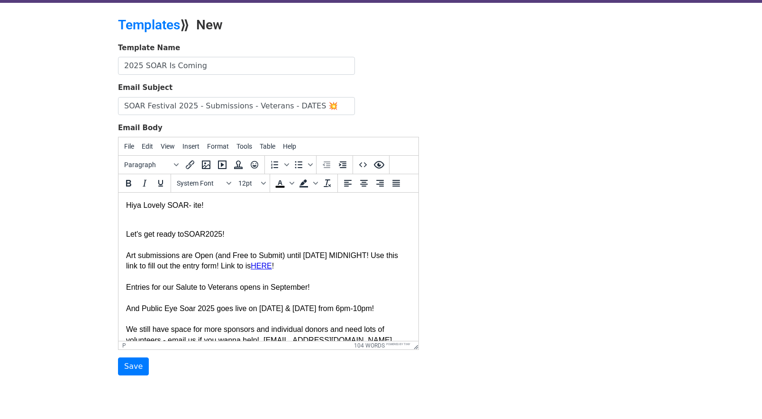
click at [247, 218] on body "Hiya Lovely SOAR- ite! Let's get ready to SOAR 2025 ! Art submissions are Open …" at bounding box center [268, 380] width 285 height 361
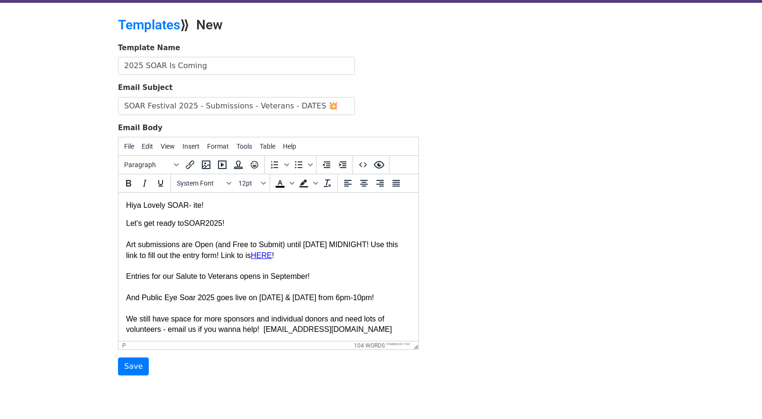
click at [234, 223] on p "Let's get ready to SOAR 2025 ! Art submissions are Open (and Free to Submit) un…" at bounding box center [268, 384] width 285 height 333
click at [254, 165] on icon "Emoticons" at bounding box center [255, 165] width 8 height 8
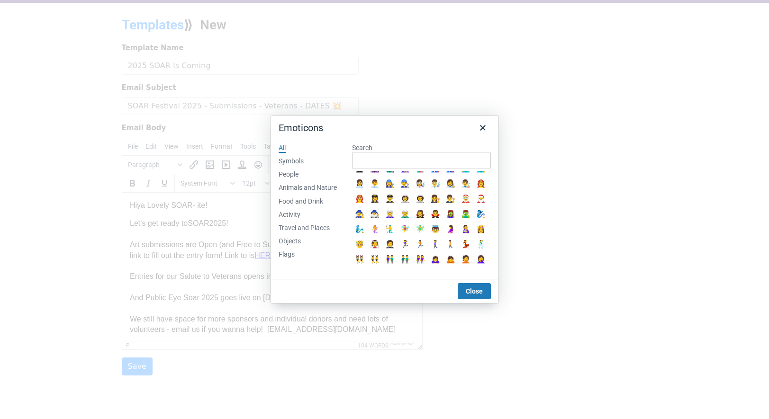
scroll to position [315, 0]
click at [291, 240] on div "Objects" at bounding box center [290, 241] width 22 height 9
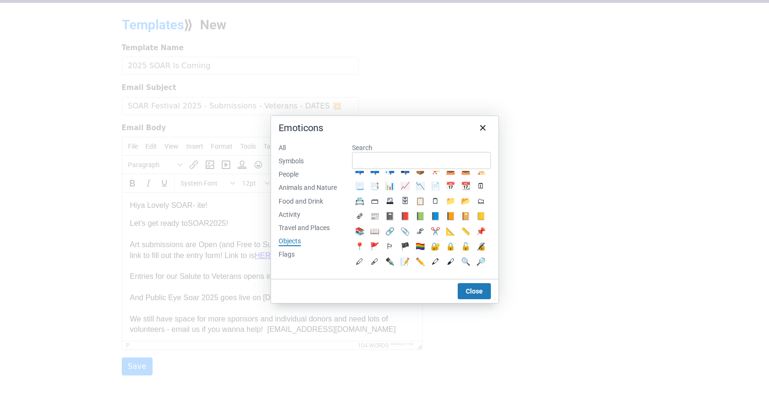
scroll to position [250, 0]
click at [304, 227] on div "Travel and Places" at bounding box center [304, 228] width 51 height 9
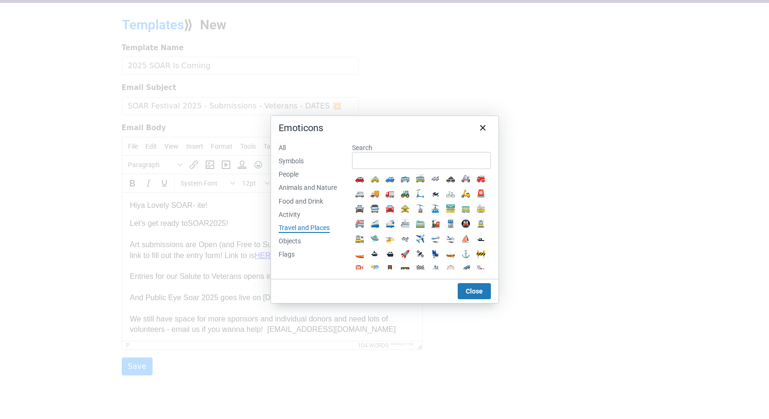
click at [293, 254] on div "Flags" at bounding box center [287, 254] width 16 height 9
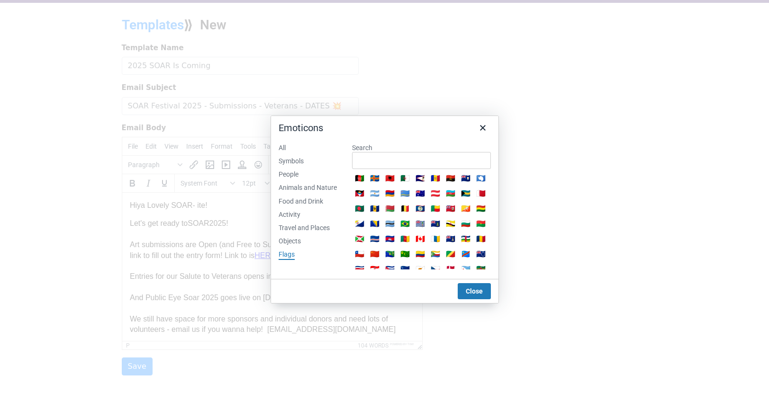
click at [295, 226] on div "Travel and Places" at bounding box center [304, 228] width 51 height 9
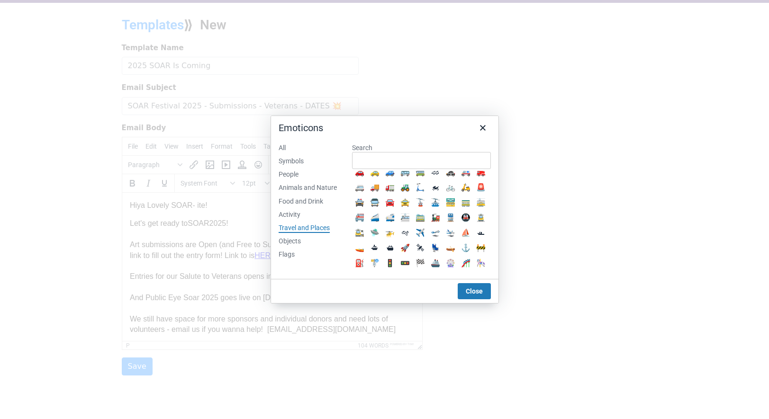
scroll to position [0, 0]
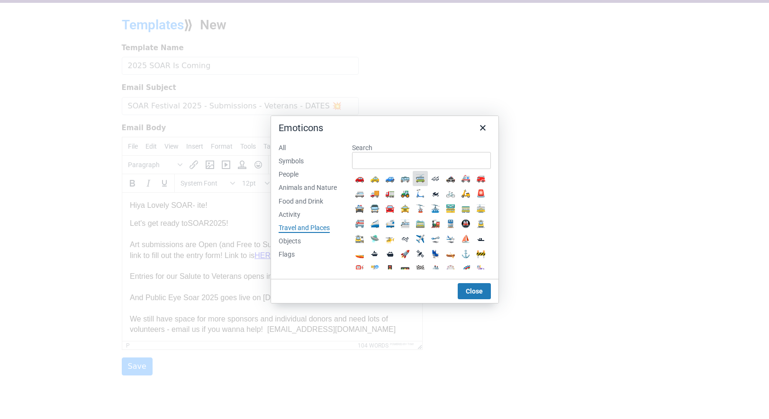
click at [296, 160] on div "Symbols" at bounding box center [291, 161] width 25 height 9
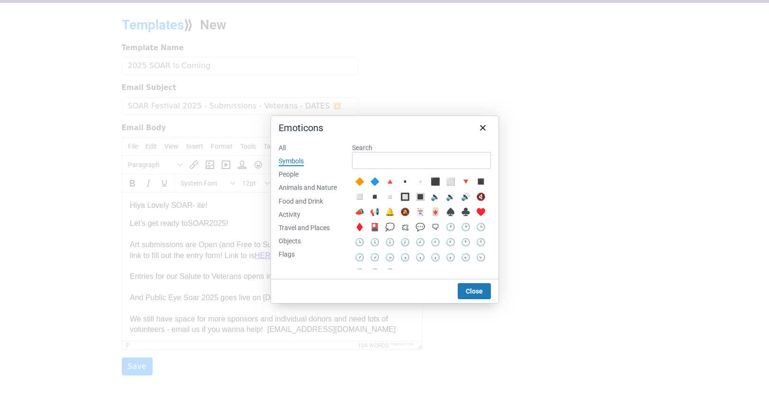
scroll to position [364, 0]
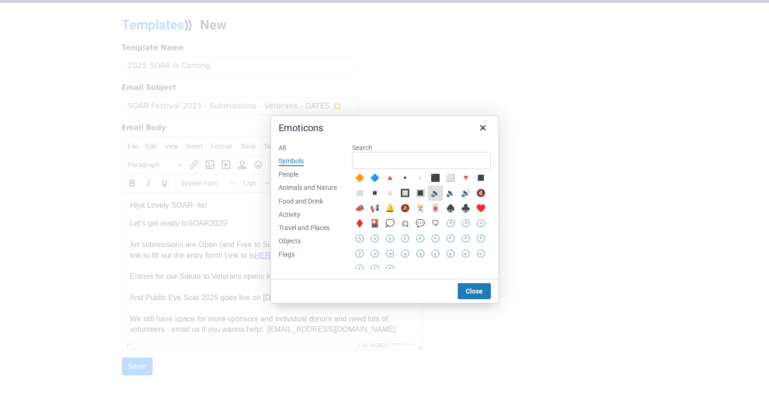
click at [441, 199] on div "🔈" at bounding box center [435, 193] width 11 height 11
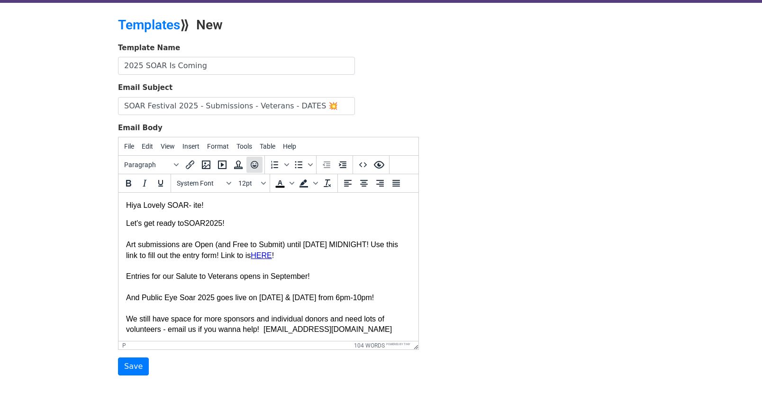
click at [256, 162] on icon "Emoticons" at bounding box center [254, 164] width 11 height 11
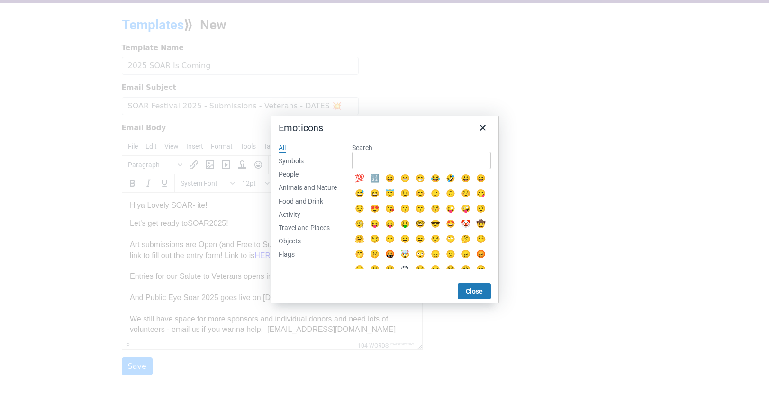
click at [298, 214] on div "Activity" at bounding box center [290, 214] width 22 height 9
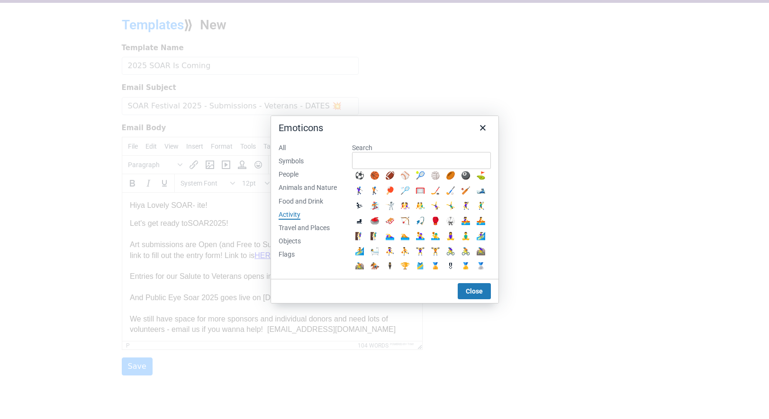
scroll to position [0, 0]
click at [318, 228] on div "Travel and Places" at bounding box center [304, 228] width 51 height 9
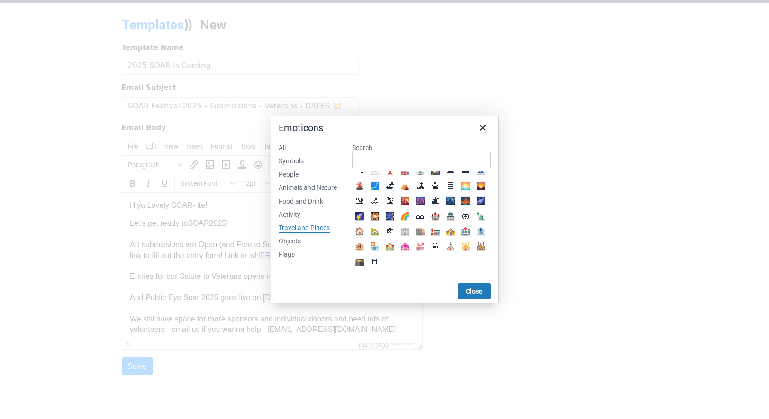
scroll to position [129, 0]
click at [305, 244] on div "All Symbols People Animals and Nature Food and Drink Activity Travel and Places…" at bounding box center [307, 207] width 73 height 143
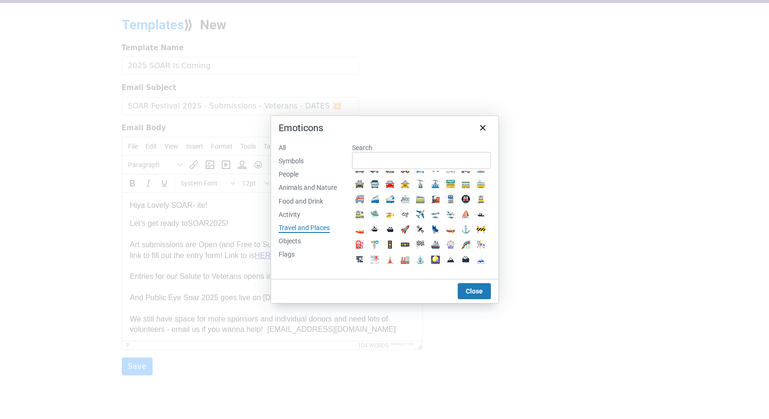
scroll to position [26, 0]
click at [293, 243] on div "Objects" at bounding box center [290, 241] width 22 height 9
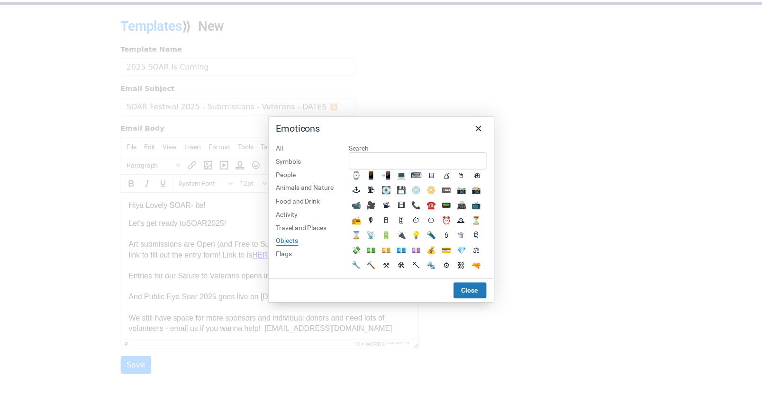
scroll to position [7, 0]
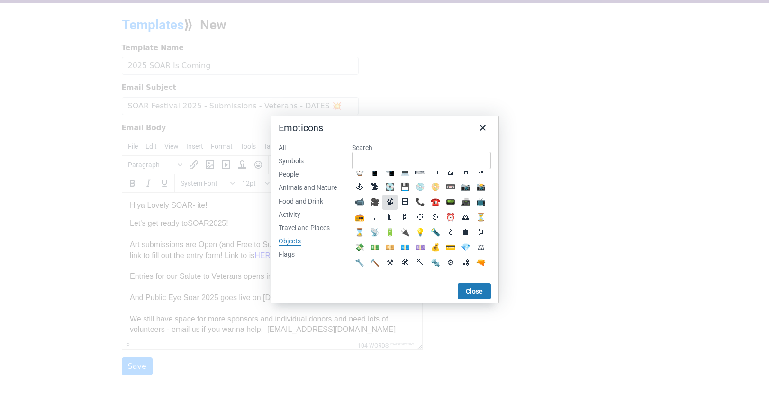
click at [396, 201] on div "📽" at bounding box center [389, 202] width 11 height 11
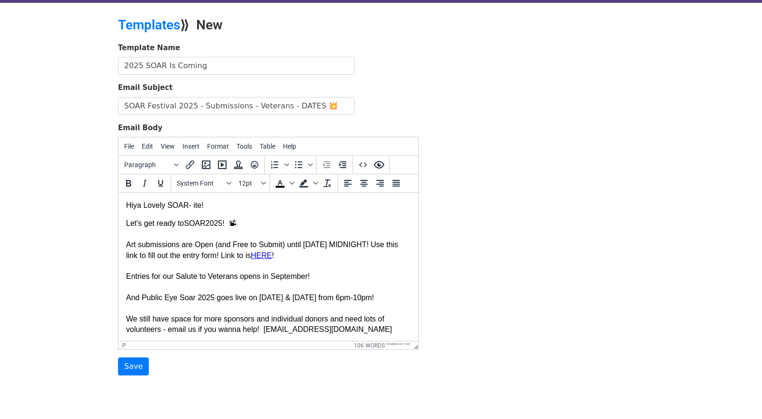
click at [301, 253] on p "Let's get ready to SOAR 2025 ! 📽 Art submissions are Open (and Free to Submit) …" at bounding box center [268, 384] width 285 height 333
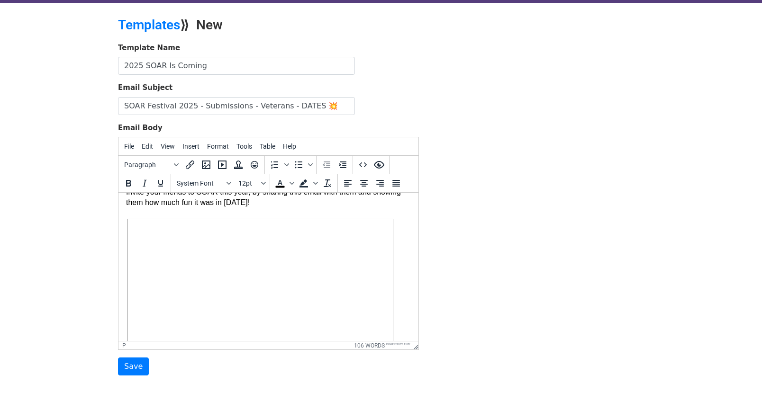
scroll to position [156, 0]
click at [255, 297] on span at bounding box center [259, 296] width 265 height 149
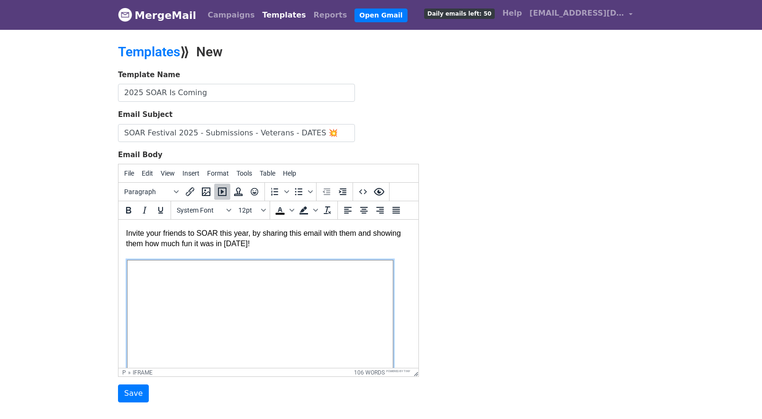
scroll to position [144, 0]
click at [370, 291] on span at bounding box center [259, 335] width 265 height 149
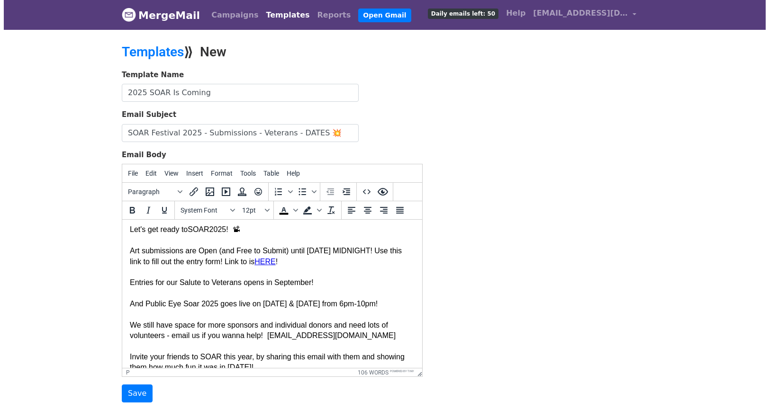
scroll to position [0, 0]
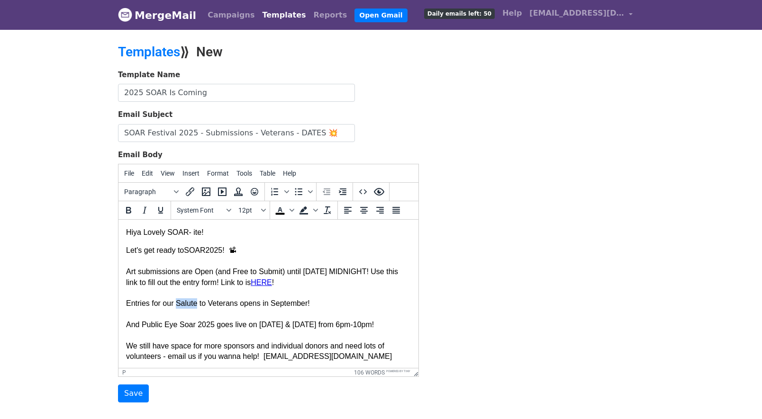
drag, startPoint x: 177, startPoint y: 305, endPoint x: 197, endPoint y: 305, distance: 19.9
click at [197, 305] on p "Let's get ready to SOAR 2025 ! 📽 Art submissions are Open (and Free to Submit) …" at bounding box center [268, 340] width 285 height 191
click at [292, 207] on span "Text color" at bounding box center [292, 210] width 8 height 16
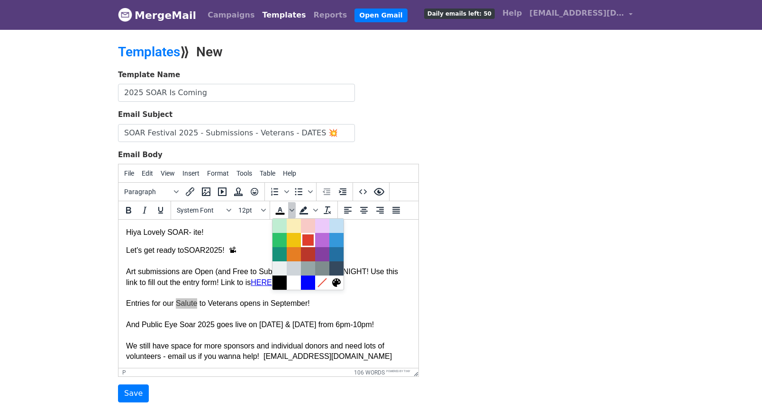
click at [307, 241] on div at bounding box center [307, 240] width 11 height 11
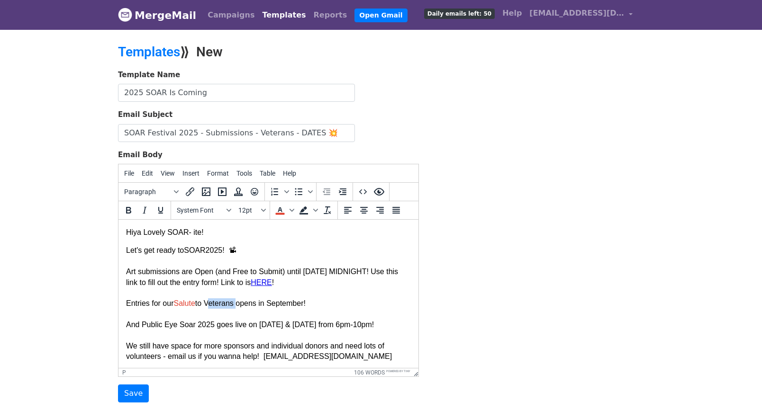
drag, startPoint x: 209, startPoint y: 304, endPoint x: 238, endPoint y: 305, distance: 28.9
click at [238, 305] on p "Let's get ready to SOAR 2025 ! 📽 Art submissions are Open (and Free to Submit) …" at bounding box center [268, 340] width 285 height 191
click at [292, 212] on icon "Text color" at bounding box center [291, 210] width 5 height 5
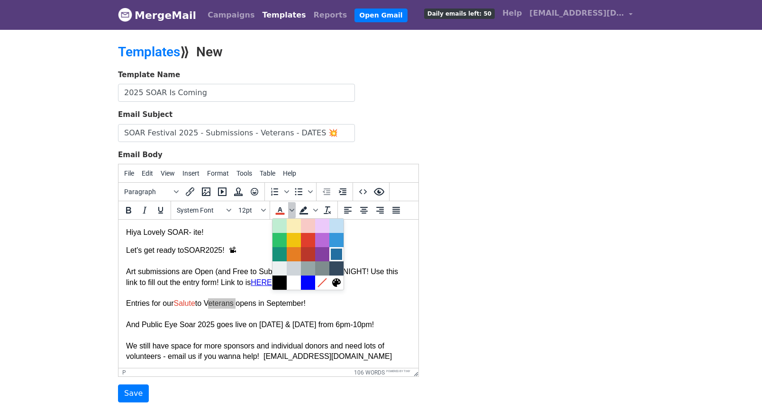
click at [334, 252] on div at bounding box center [336, 254] width 11 height 11
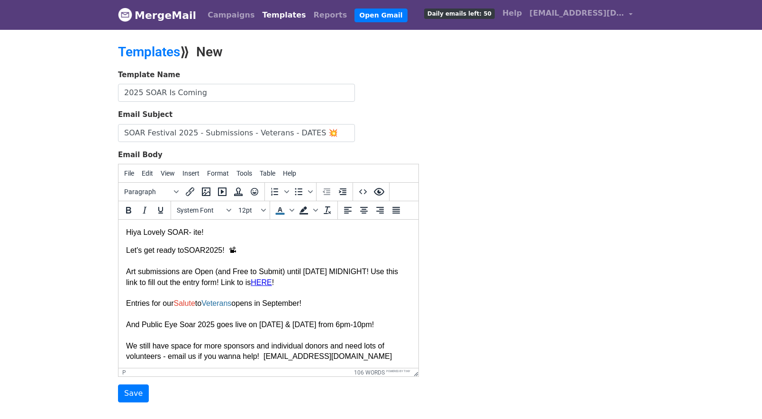
click at [317, 288] on p "Let's get ready to SOAR 2025 ! 📽 Art submissions are Open (and Free to Submit) …" at bounding box center [268, 340] width 285 height 191
click at [177, 304] on font "Salute" at bounding box center [183, 303] width 21 height 8
click at [251, 190] on icon "Emoticons" at bounding box center [255, 192] width 8 height 8
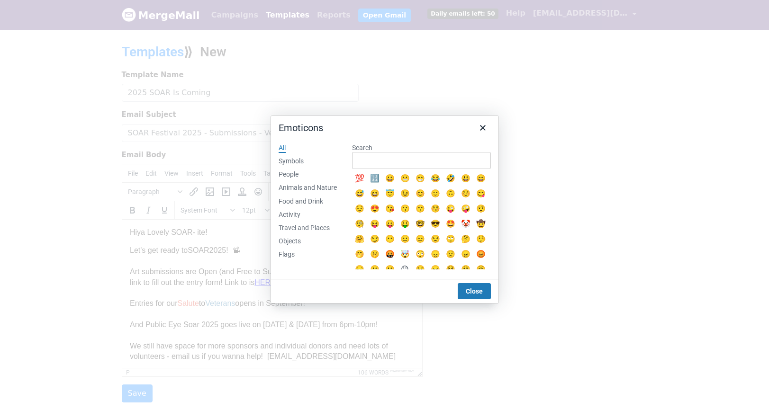
click at [286, 253] on div "Flags" at bounding box center [287, 254] width 16 height 9
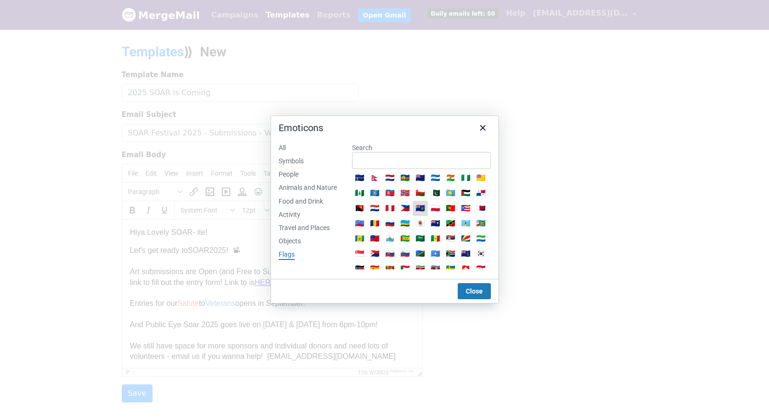
scroll to position [387, 0]
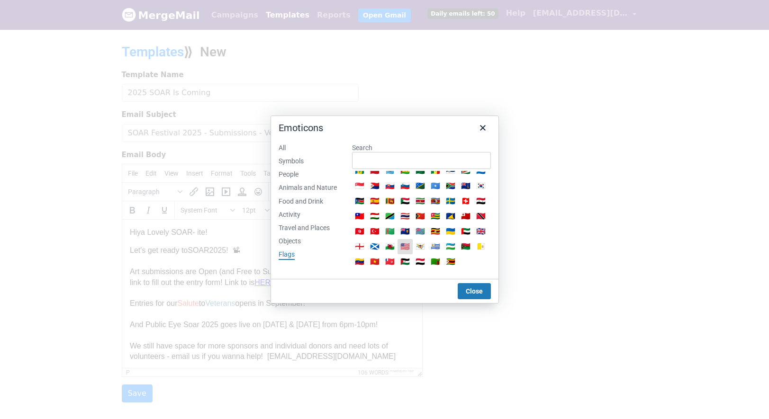
click at [411, 241] on div "🇺🇸" at bounding box center [404, 246] width 11 height 11
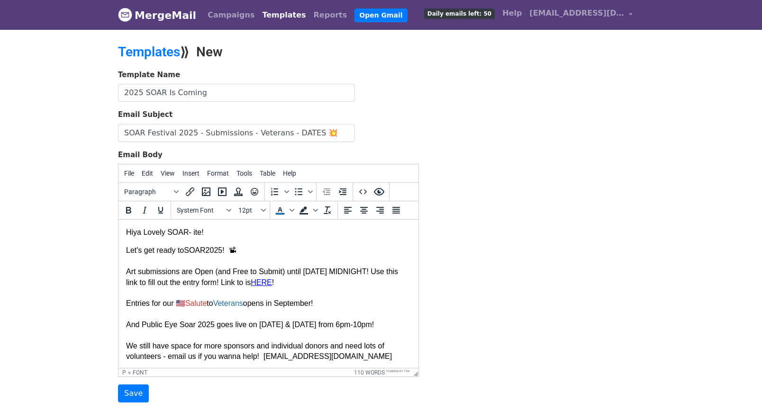
click at [249, 305] on p "Let's get ready to SOAR 2025 ! 📽 Art submissions are Open (and Free to Submit) …" at bounding box center [268, 340] width 285 height 191
click at [257, 192] on icon "Emoticons" at bounding box center [254, 191] width 11 height 11
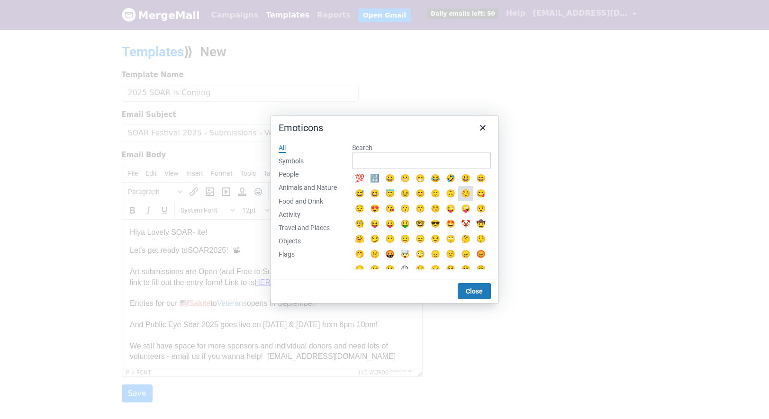
click at [286, 253] on div "Flags" at bounding box center [287, 254] width 16 height 9
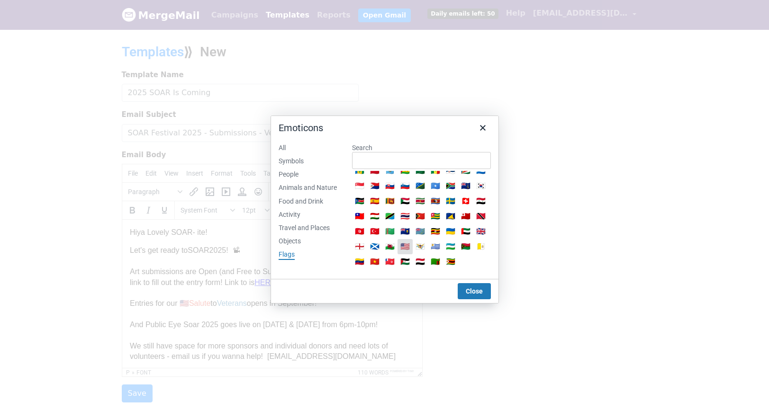
click at [411, 241] on div "🇺🇸" at bounding box center [404, 246] width 11 height 11
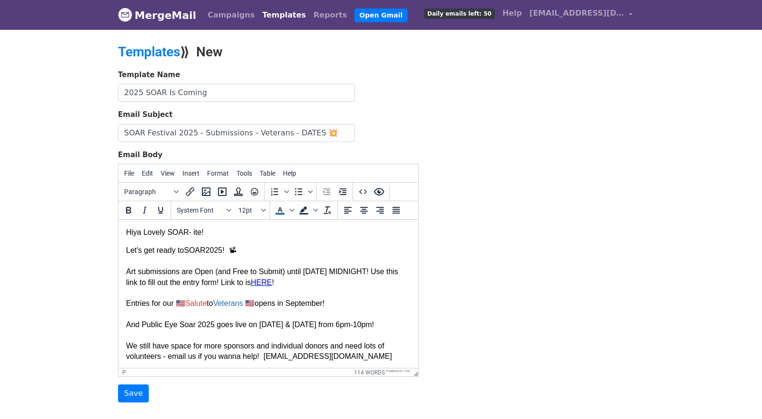
click at [353, 299] on p "Let's get ready to SOAR 2025 ! 📽 Art submissions are Open (and Free to Submit) …" at bounding box center [268, 340] width 285 height 191
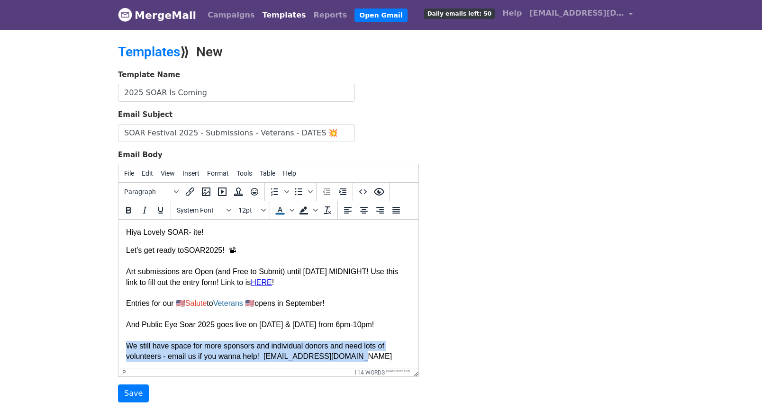
drag, startPoint x: 127, startPoint y: 346, endPoint x: 361, endPoint y: 354, distance: 234.2
click at [361, 354] on p "Let's get ready to SOAR 2025 ! 📽 Art submissions are Open (and Free to Submit) …" at bounding box center [268, 340] width 285 height 191
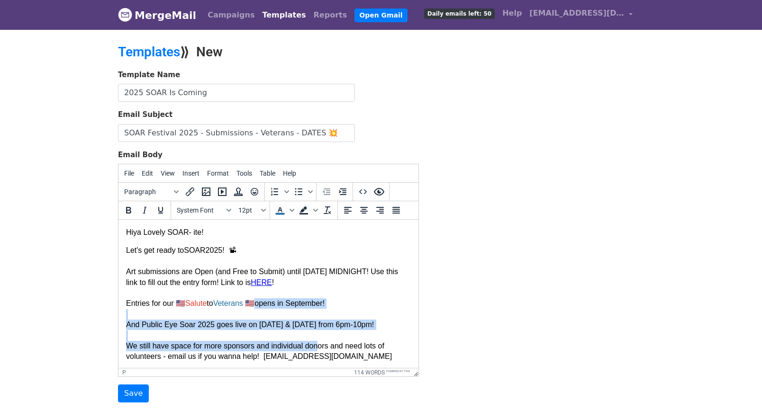
drag, startPoint x: 319, startPoint y: 346, endPoint x: 338, endPoint y: 306, distance: 44.7
click at [338, 306] on p "Let's get ready to SOAR 2025 ! 📽 Art submissions are Open (and Free to Submit) …" at bounding box center [268, 340] width 285 height 191
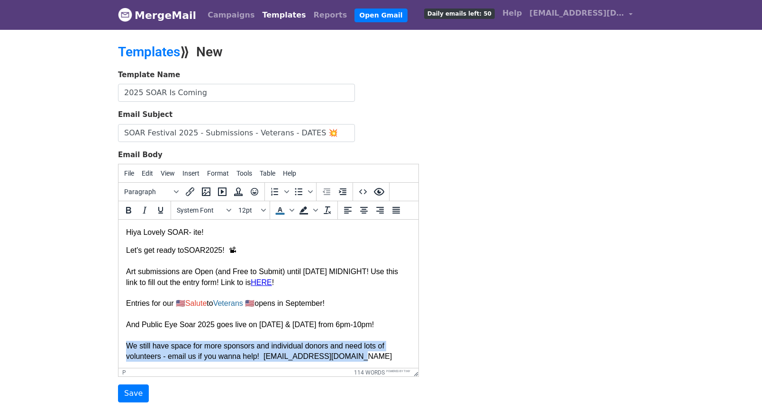
drag, startPoint x: 362, startPoint y: 358, endPoint x: 123, endPoint y: 348, distance: 239.0
click at [123, 348] on html "Hiya Lovely SOAR- ite! Let's get ready to SOAR 2025 ! 📽 Art submissions are Ope…" at bounding box center [268, 332] width 300 height 224
copy p "We still have space for more sponsors and individual donors and need lots of vo…"
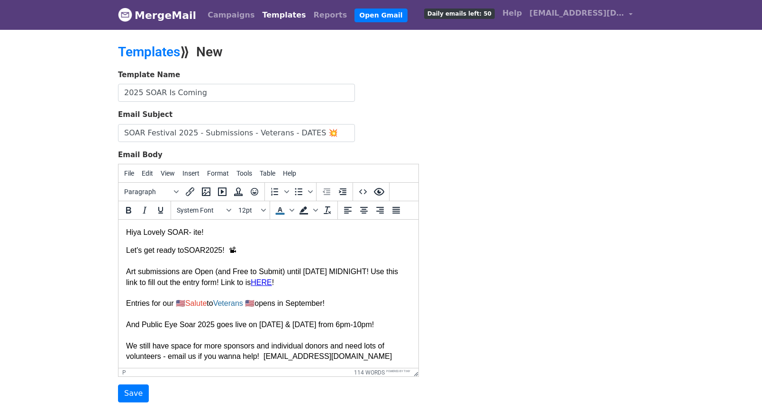
click at [340, 305] on p "Let's get ready to SOAR 2025 ! 📽 Art submissions are Open (and Free to Submit) …" at bounding box center [268, 340] width 285 height 191
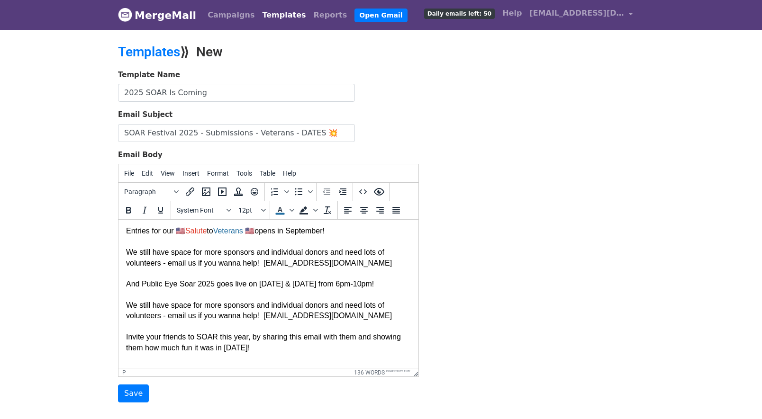
scroll to position [76, 0]
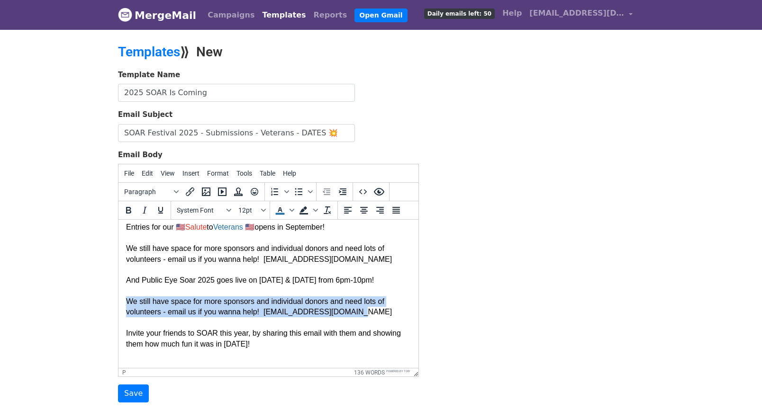
drag, startPoint x: 324, startPoint y: 309, endPoint x: 122, endPoint y: 301, distance: 201.5
click at [122, 301] on html "Hiya Lovely SOAR- ite! Let's get ready to SOAR 2025 ! 📽 Art submissions are Ope…" at bounding box center [268, 272] width 300 height 256
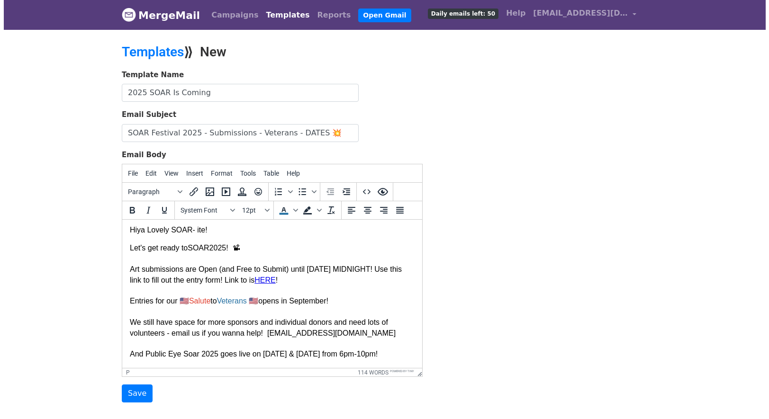
scroll to position [0, 0]
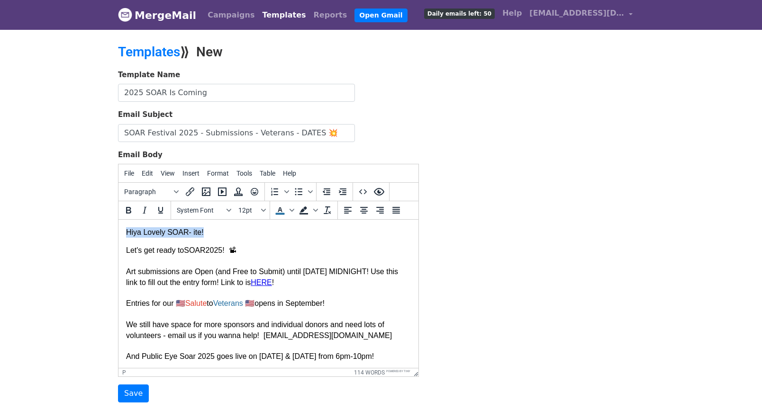
drag, startPoint x: 204, startPoint y: 232, endPoint x: 234, endPoint y: 450, distance: 219.9
click at [118, 231] on html "Hiya Lovely SOAR- ite! Let's get ready to SOAR 2025 ! 📽 Art submissions are Ope…" at bounding box center [268, 332] width 300 height 224
click at [229, 209] on icon "Fonts" at bounding box center [228, 210] width 5 height 5
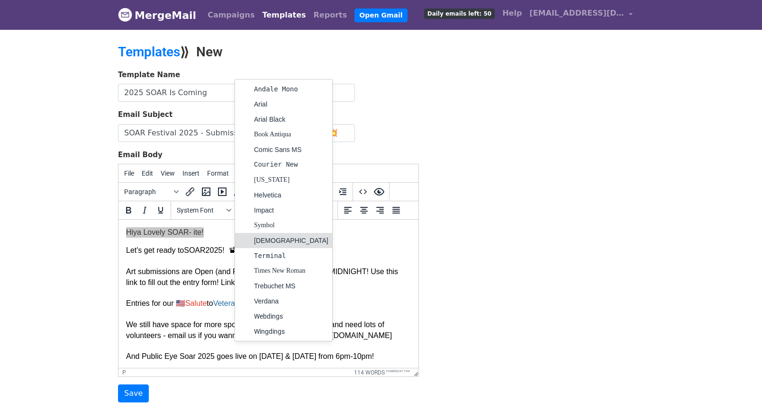
click at [269, 242] on div "Tahoma" at bounding box center [291, 240] width 74 height 11
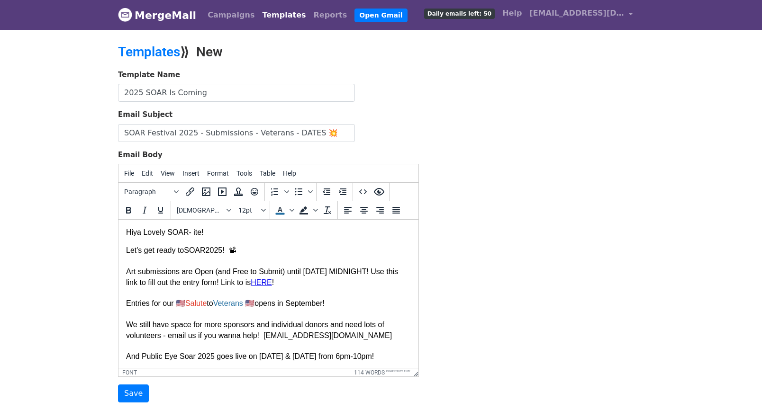
click at [269, 247] on p "Let's get ready to SOAR 2025 ! 📽 Art submissions are Open (and Free to Submit) …" at bounding box center [268, 340] width 285 height 191
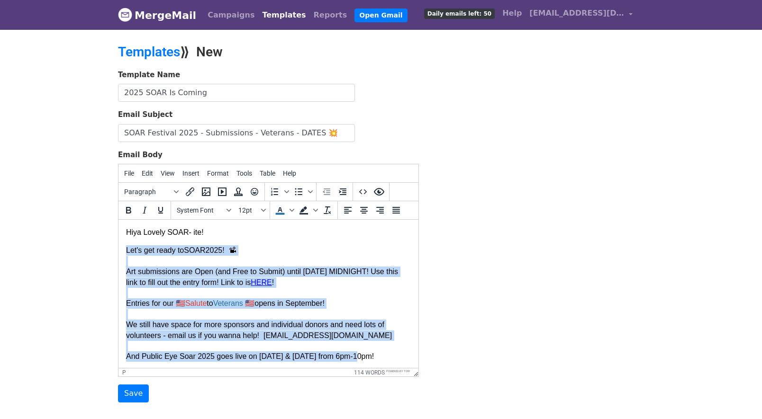
drag, startPoint x: 126, startPoint y: 250, endPoint x: 374, endPoint y: 361, distance: 271.4
click at [374, 361] on p "Let's get ready to SOAR 2025 ! 📽 Art submissions are Open (and Free to Submit) …" at bounding box center [268, 340] width 285 height 191
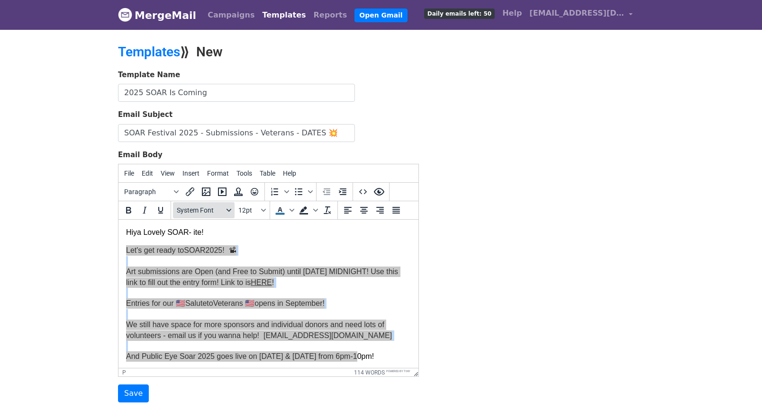
click at [227, 209] on icon "Fonts" at bounding box center [228, 210] width 5 height 5
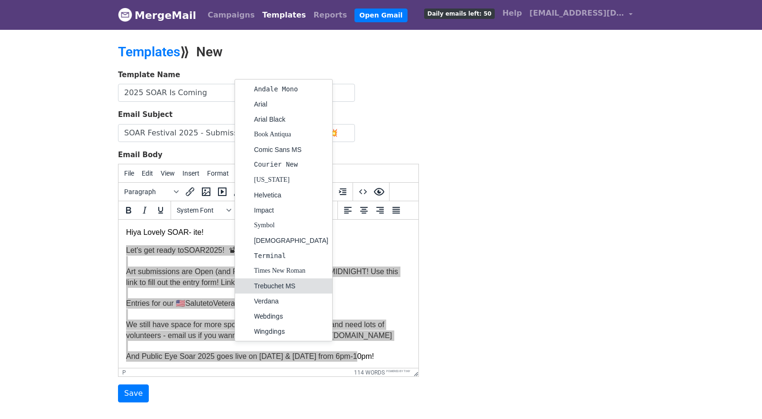
click at [261, 286] on div "Trebuchet MS" at bounding box center [291, 285] width 74 height 11
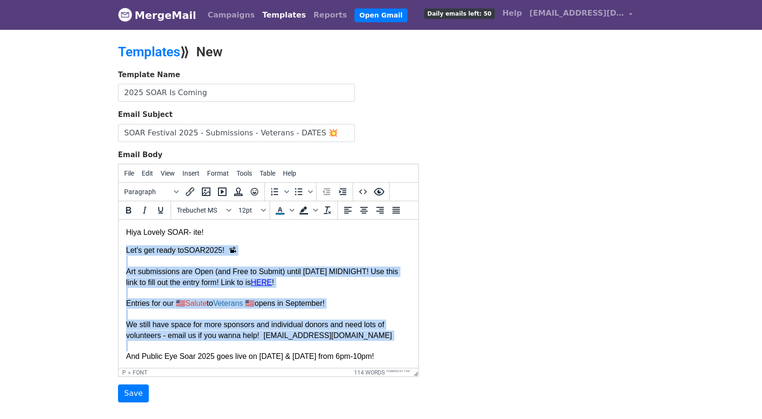
click at [264, 245] on body "Hiya Lovely SOAR- ite! Let's get ready to SOAR 2025 ! 📽 Art submissions are Ope…" at bounding box center [268, 331] width 285 height 209
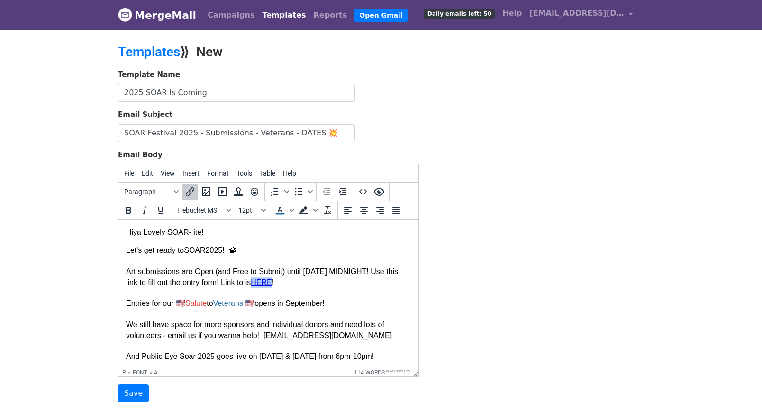
drag, startPoint x: 277, startPoint y: 283, endPoint x: 308, endPoint y: 284, distance: 31.3
click at [297, 285] on font "Art submissions are Open (and Free to Submit) until Sept. 1 at MIDNIGHT! Use th…" at bounding box center [262, 277] width 272 height 18
click at [315, 212] on icon "Background color" at bounding box center [315, 210] width 5 height 5
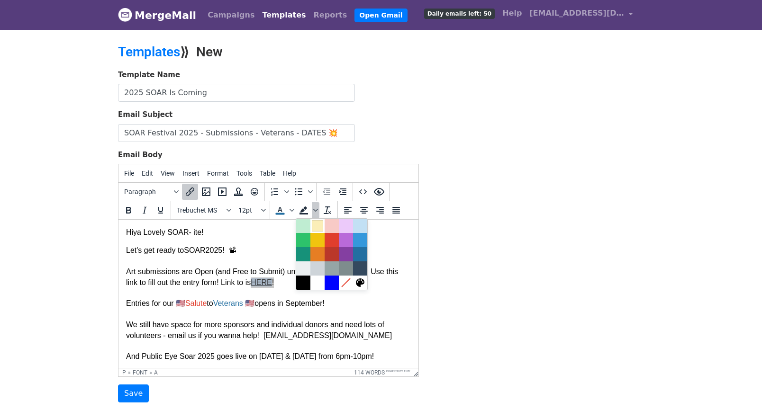
click at [316, 225] on div at bounding box center [317, 225] width 11 height 11
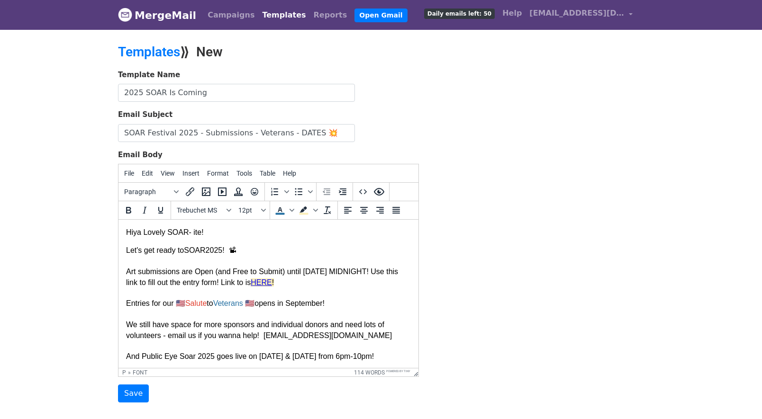
click at [309, 247] on p "Let's get ready to SOAR 2025 ! 📽 Art submissions are Open (and Free to Submit) …" at bounding box center [268, 340] width 285 height 191
click at [270, 283] on font "Art submissions are Open (and Free to Submit) until Sept. 1 at MIDNIGHT! Use th…" at bounding box center [262, 277] width 272 height 18
click at [267, 281] on font "Art submissions are Open (and Free to Submit) until Sept. 1 at MIDNIGHT! Use th…" at bounding box center [262, 277] width 272 height 18
drag, startPoint x: 269, startPoint y: 284, endPoint x: 260, endPoint y: 285, distance: 9.5
click at [260, 285] on font "Art submissions are Open (and Free to Submit) until Sept. 1 at MIDNIGHT! Use th…" at bounding box center [262, 277] width 272 height 18
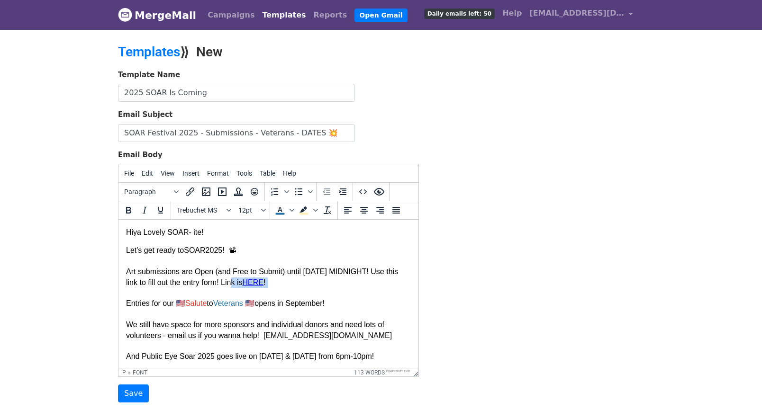
drag, startPoint x: 273, startPoint y: 283, endPoint x: 243, endPoint y: 284, distance: 30.8
click at [243, 284] on p "Let's get ready to SOAR 2025 ! 📽 Art submissions are Open (and Free to Submit) …" at bounding box center [268, 340] width 285 height 191
drag, startPoint x: 153, startPoint y: 282, endPoint x: 141, endPoint y: 282, distance: 11.8
click at [141, 282] on font "Art submissions are Open (and Free to Submit) until Sept. 1 at MIDNIGHT! Use th…" at bounding box center [262, 277] width 272 height 18
drag, startPoint x: 156, startPoint y: 283, endPoint x: 141, endPoint y: 284, distance: 14.7
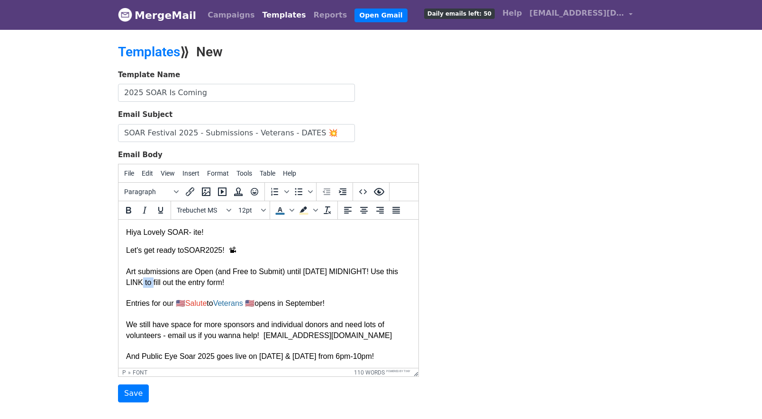
click at [141, 284] on font "Art submissions are Open (and Free to Submit) until Sept. 1 at MIDNIGHT! Use th…" at bounding box center [262, 277] width 272 height 18
click at [192, 193] on icon "Insert/edit link" at bounding box center [189, 191] width 11 height 11
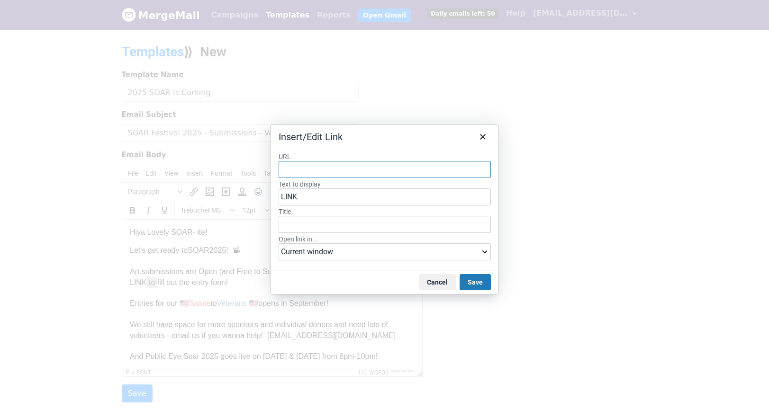
paste input "https://docs.google.com/forms/d/e/1FAIpQLSdiy3W_ma4aNsjUcFGME06CbCpQpHXY3OWn7eG…"
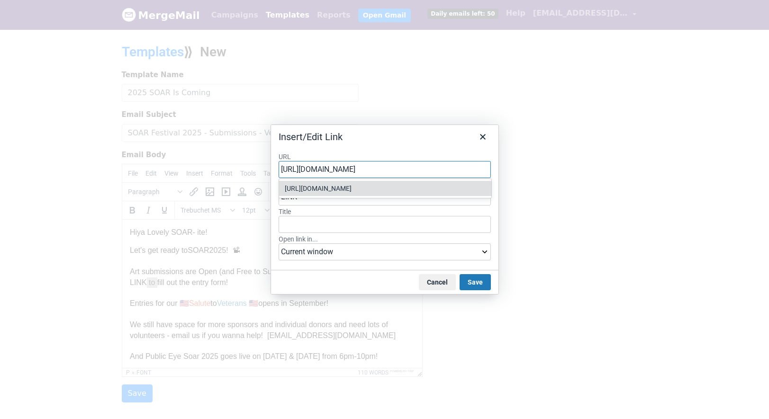
type input "https://docs.google.com/forms/d/e/1FAIpQLSdiy3W_ma4aNsjUcFGME06CbCpQpHXY3OWn7eG…"
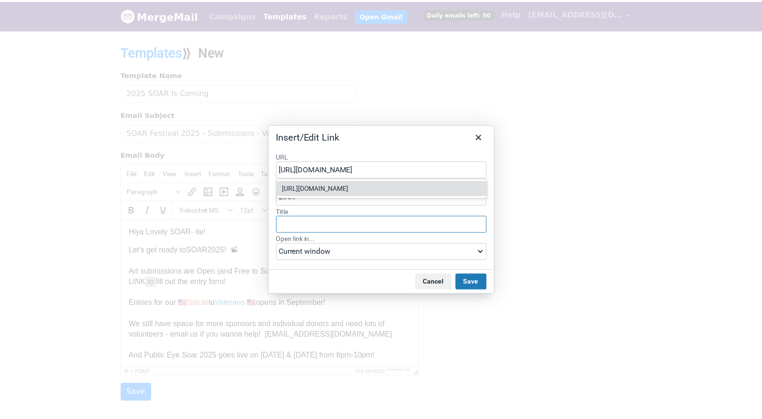
scroll to position [0, 0]
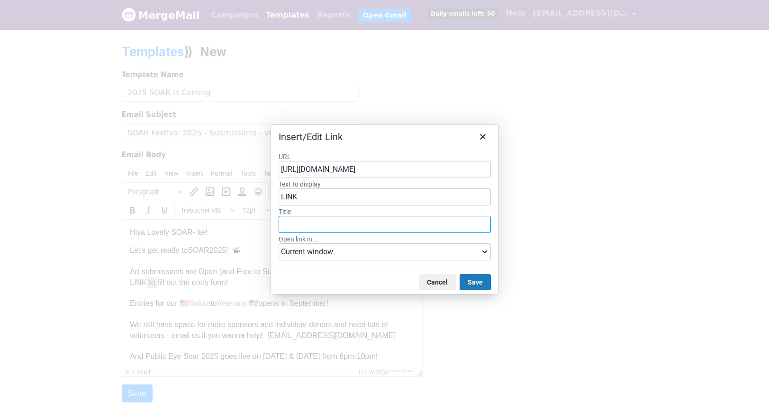
click at [313, 223] on input "Title" at bounding box center [385, 224] width 212 height 17
click at [302, 198] on input "LINK" at bounding box center [385, 197] width 212 height 17
type input "LINK to Public Eye Soar Entry Form"
click at [299, 220] on input "Title" at bounding box center [385, 224] width 212 height 17
type input "SOAR 2025 Entry Form"
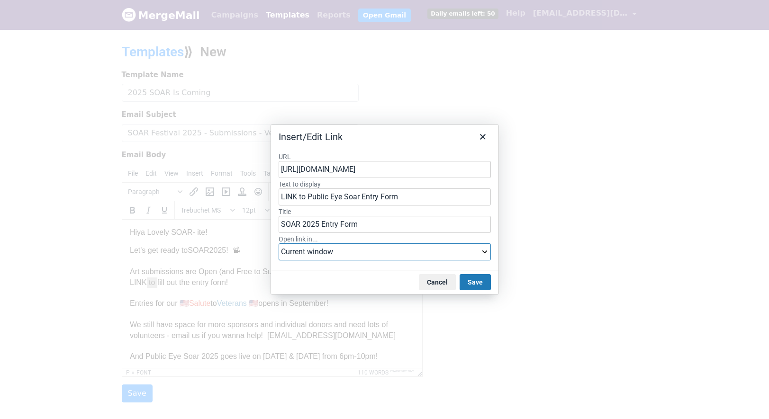
click at [486, 252] on select "Current window New window" at bounding box center [385, 252] width 212 height 17
select select "_blank"
click at [279, 244] on select "Current window New window" at bounding box center [385, 252] width 212 height 17
click at [478, 287] on button "Save" at bounding box center [475, 282] width 31 height 16
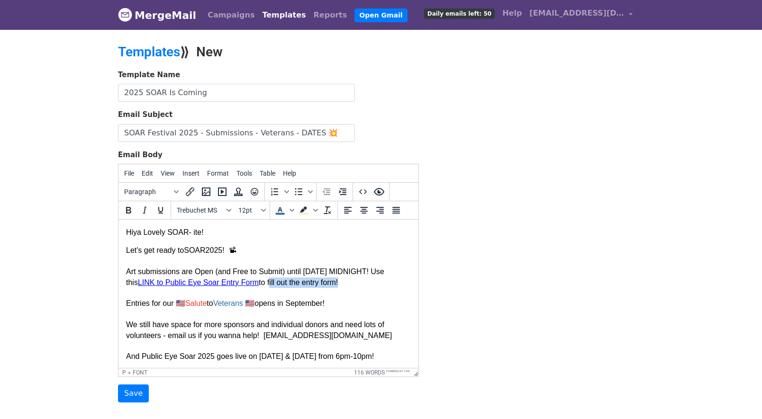
drag, startPoint x: 345, startPoint y: 284, endPoint x: 271, endPoint y: 284, distance: 73.9
click at [271, 284] on font "Art submissions are Open (and Free to Submit) until Sept. 1 at MIDNIGHT! Use th…" at bounding box center [255, 277] width 258 height 18
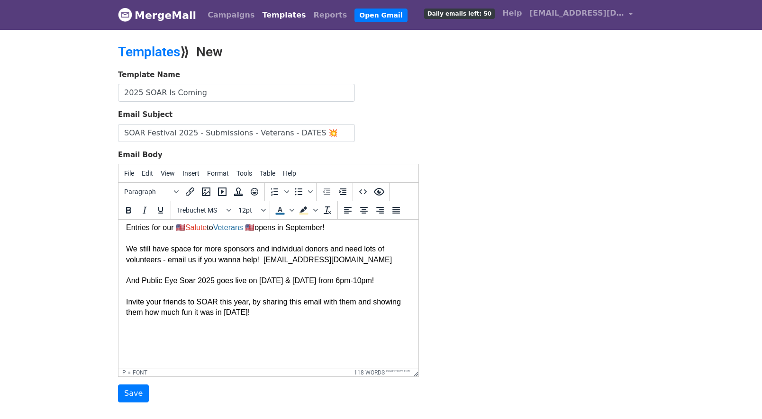
scroll to position [78, 0]
click at [488, 165] on div "Template Name 2025 SOAR Is Coming Email Subject SOAR Festival 2025 - Submission…" at bounding box center [381, 237] width 540 height 334
click at [138, 330] on p "Let's get ready to SOAR 2025 ! 📽 Art submissions are Open (and Free to Submit) …" at bounding box center [268, 265] width 285 height 191
click at [222, 192] on icon "Insert/edit media" at bounding box center [222, 192] width 9 height 9
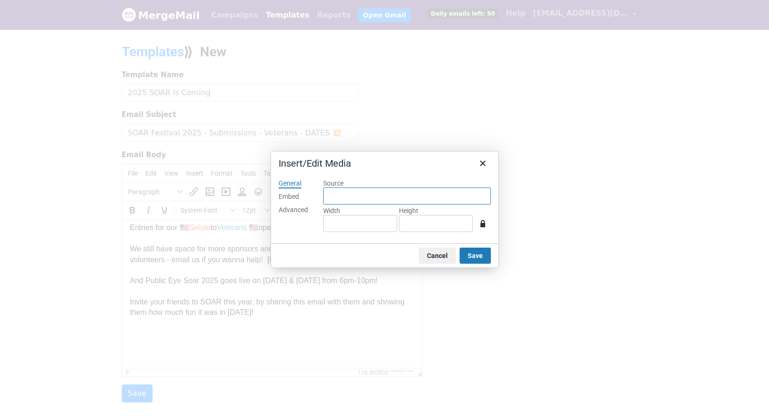
click at [333, 198] on input "Source" at bounding box center [407, 196] width 168 height 17
paste input "https://youtu.be/fmkiqtlKmiI"
type input "https://youtu.be/fmkiqtlKmiI"
type input "560"
type input "314"
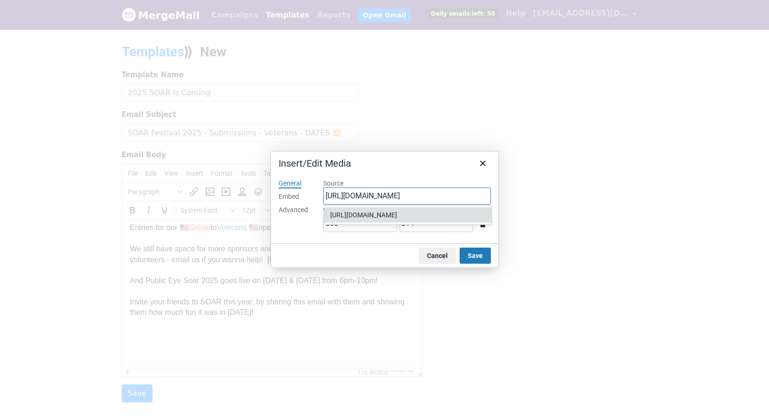
type input "https://youtu.be/fmkiqtlKmiI"
click at [339, 238] on div "Source https://youtu.be/fmkiqtlKmiI Width 560 Height 314" at bounding box center [407, 207] width 183 height 72
click at [477, 256] on button "Save" at bounding box center [475, 256] width 31 height 16
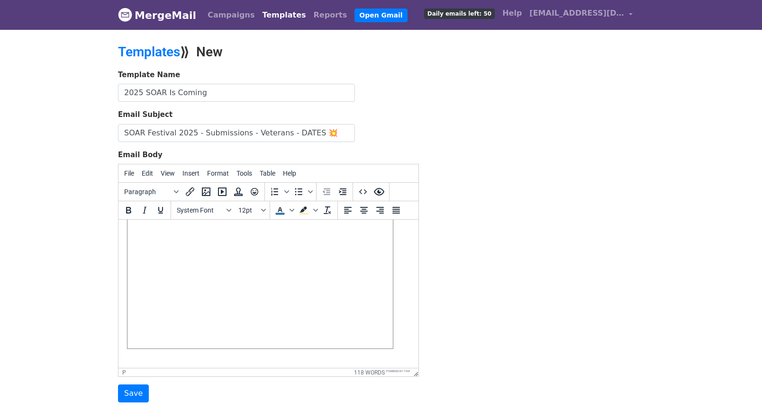
scroll to position [212, 0]
click at [199, 293] on span at bounding box center [259, 267] width 265 height 149
click at [256, 299] on span at bounding box center [259, 299] width 265 height 149
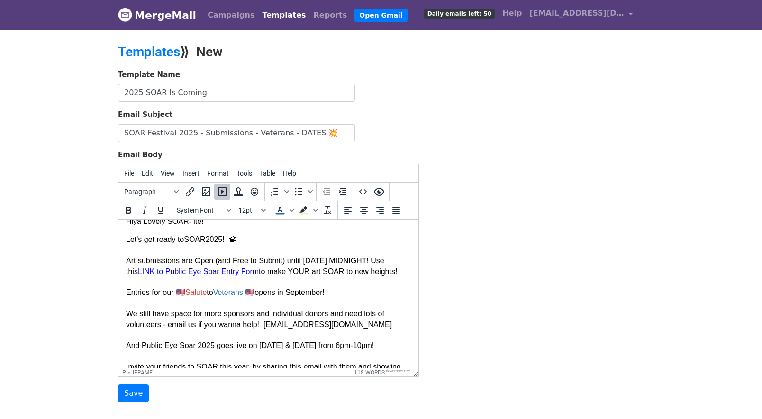
scroll to position [0, 0]
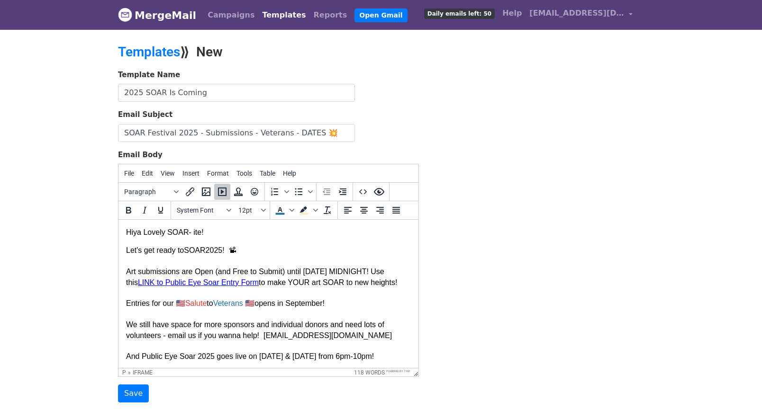
drag, startPoint x: 415, startPoint y: 301, endPoint x: 530, endPoint y: 436, distance: 177.2
click at [271, 253] on p "Let's get ready to SOAR 2025 ! 📽 Art submissions are Open (and Free to Submit) …" at bounding box center [268, 411] width 285 height 333
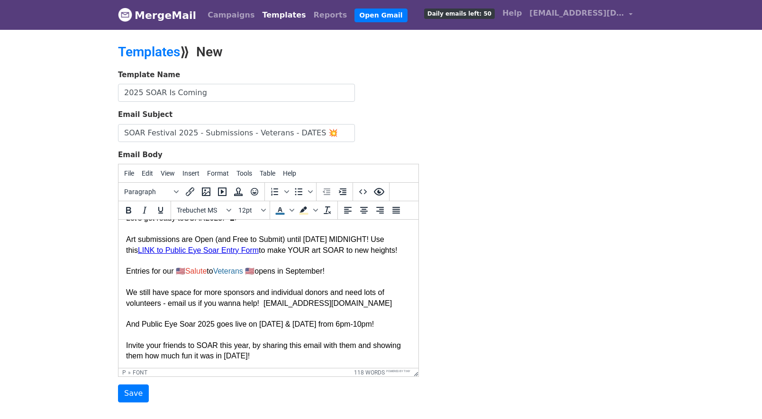
scroll to position [34, 0]
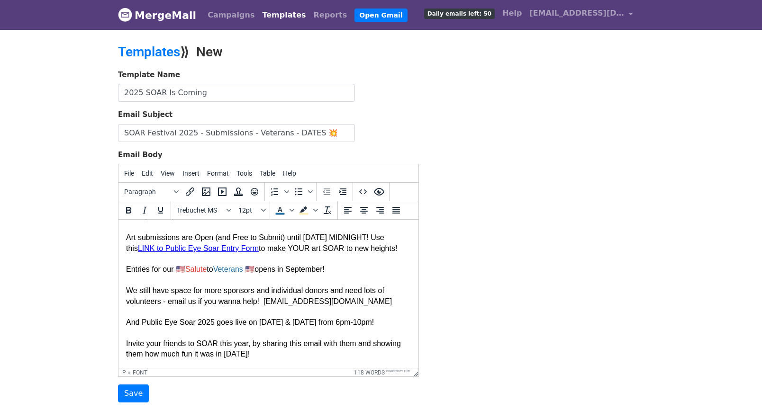
click at [337, 269] on p "Let's get ready to SOAR 2025 ! 📽 Art submissions are Open (and Free to Submit) …" at bounding box center [268, 377] width 285 height 333
drag, startPoint x: 253, startPoint y: 293, endPoint x: 226, endPoint y: 293, distance: 26.5
click at [226, 293] on font "We still have space for more sponsors and individual donors and need lots of vo…" at bounding box center [259, 296] width 266 height 18
click at [178, 192] on icon "Blocks" at bounding box center [176, 192] width 5 height 5
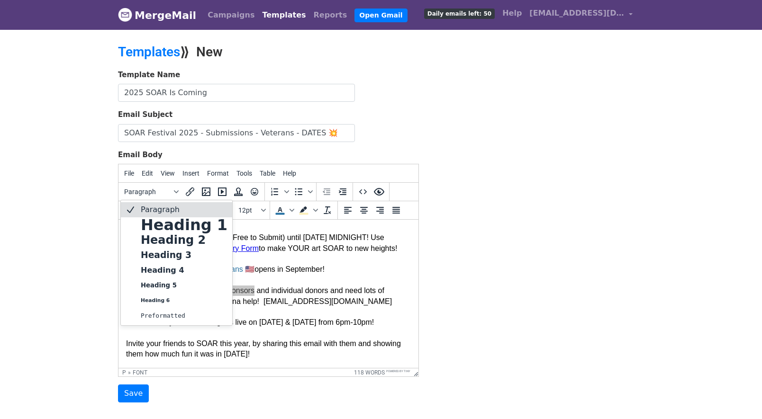
click at [106, 202] on body "MergeMail Campaigns Templates Reports Open Gmail Daily emails left: 50 Help pub…" at bounding box center [381, 220] width 762 height 441
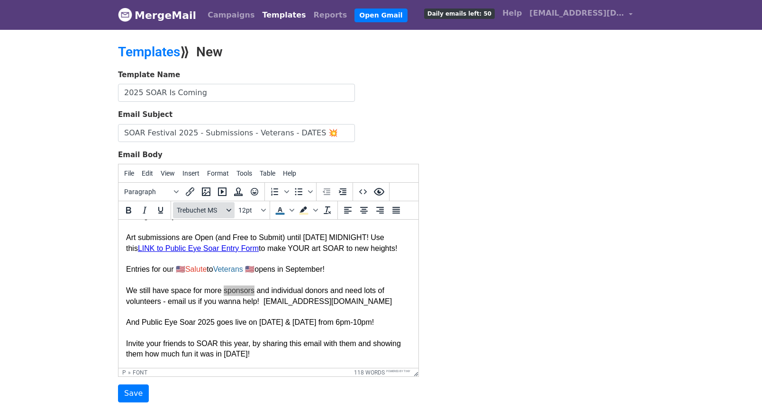
click at [229, 210] on icon "Fonts" at bounding box center [228, 210] width 5 height 3
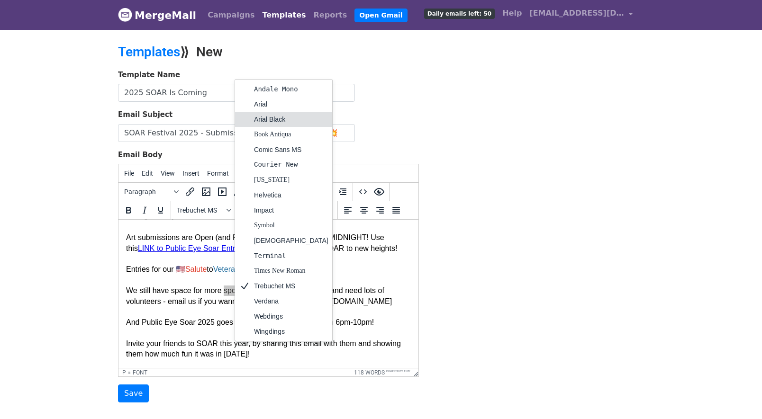
click at [282, 120] on div "Arial Black" at bounding box center [291, 119] width 74 height 11
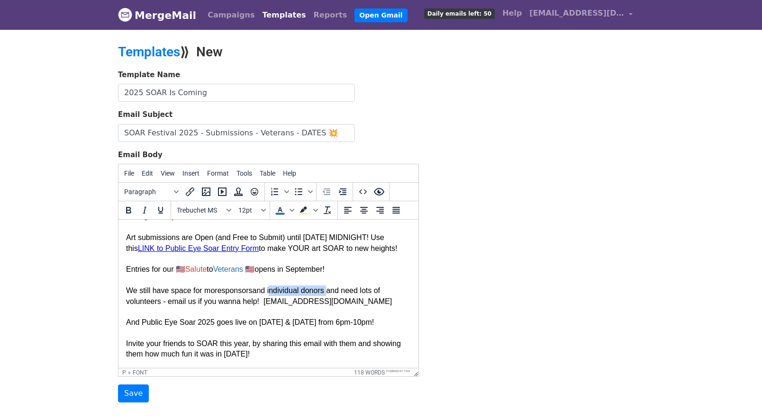
drag, startPoint x: 280, startPoint y: 291, endPoint x: 337, endPoint y: 293, distance: 57.3
click at [337, 293] on font "We still have space for more sponsors and individual donors and need lots of vo…" at bounding box center [259, 296] width 266 height 18
click at [229, 208] on icon "Fonts" at bounding box center [228, 210] width 5 height 5
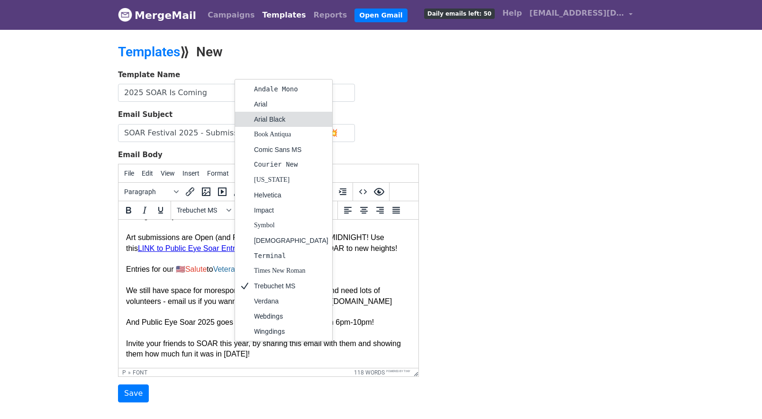
click at [272, 121] on div "Arial Black" at bounding box center [291, 119] width 74 height 11
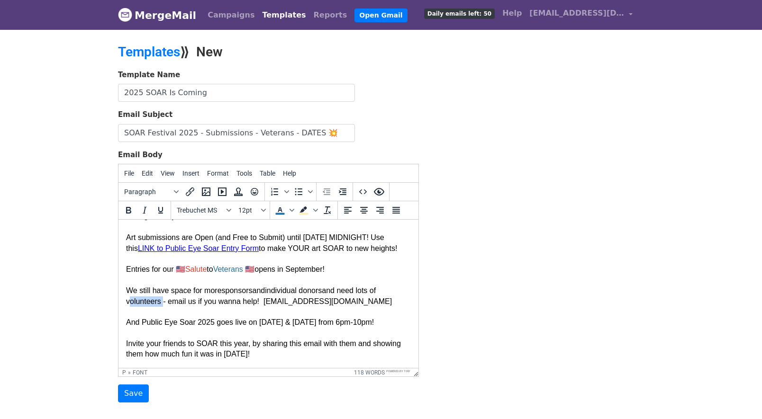
drag, startPoint x: 135, startPoint y: 302, endPoint x: 171, endPoint y: 304, distance: 36.1
click at [171, 304] on font "We still have space for more sponsors and individual donors and need lots of vo…" at bounding box center [259, 296] width 266 height 18
click at [228, 209] on icon "Fonts" at bounding box center [228, 210] width 5 height 5
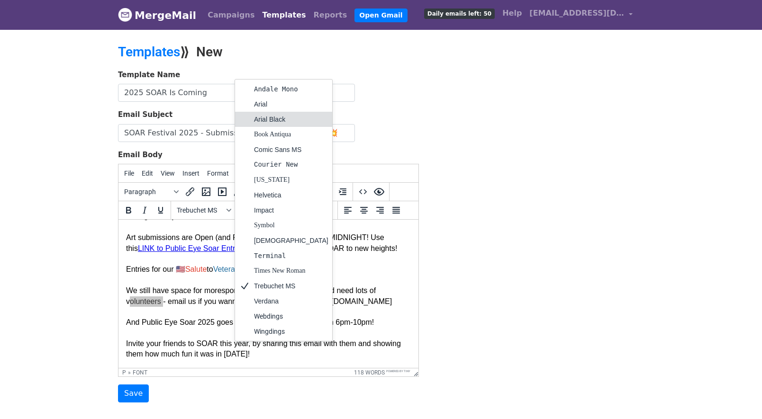
click at [263, 119] on div "Arial Black" at bounding box center [291, 119] width 74 height 11
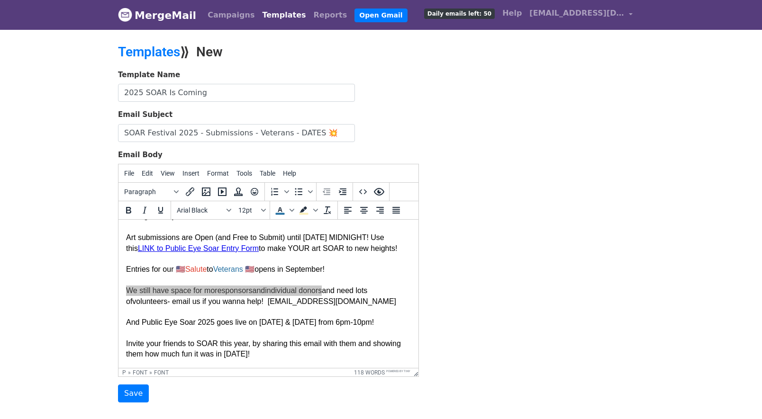
click at [98, 247] on body "MergeMail Campaigns Templates Reports Open Gmail Daily emails left: 50 Help pub…" at bounding box center [381, 220] width 762 height 441
drag, startPoint x: 226, startPoint y: 293, endPoint x: 261, endPoint y: 292, distance: 35.1
click at [253, 292] on font "sponsors" at bounding box center [237, 291] width 31 height 8
click at [289, 211] on icon "Text color" at bounding box center [291, 210] width 5 height 5
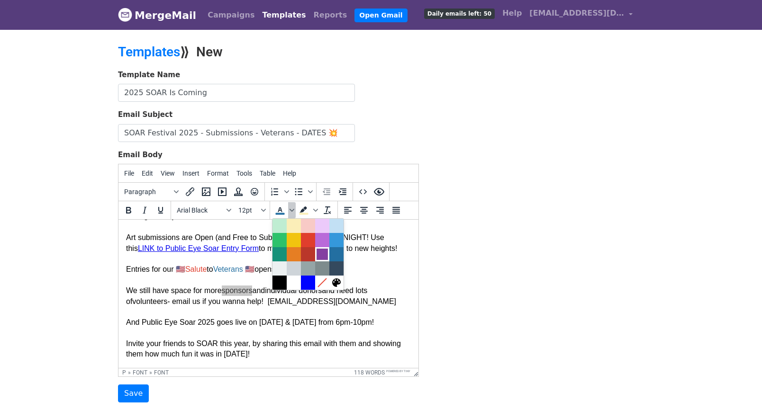
click at [320, 251] on div at bounding box center [321, 254] width 11 height 11
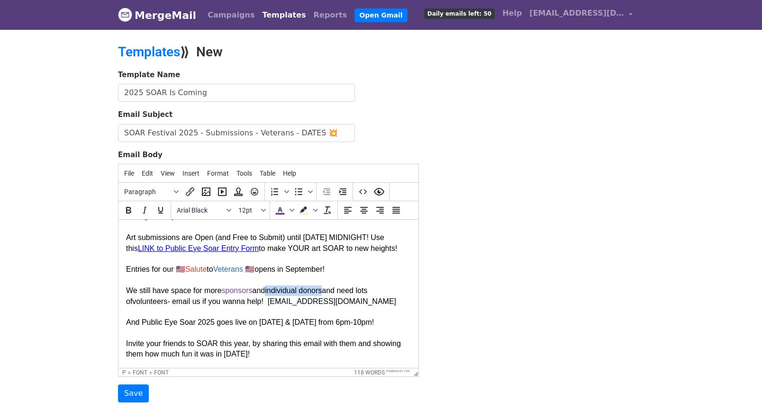
drag, startPoint x: 280, startPoint y: 292, endPoint x: 349, endPoint y: 292, distance: 68.7
click at [322, 292] on font "individual donors" at bounding box center [293, 291] width 57 height 8
click at [291, 212] on icon "Text color" at bounding box center [291, 210] width 5 height 5
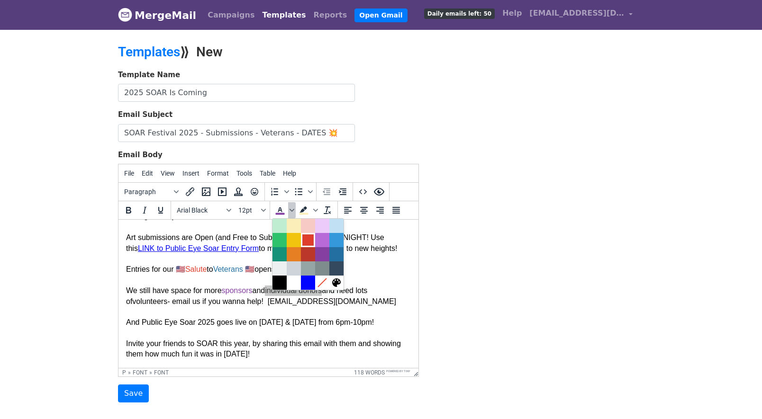
click at [304, 241] on div at bounding box center [307, 240] width 11 height 11
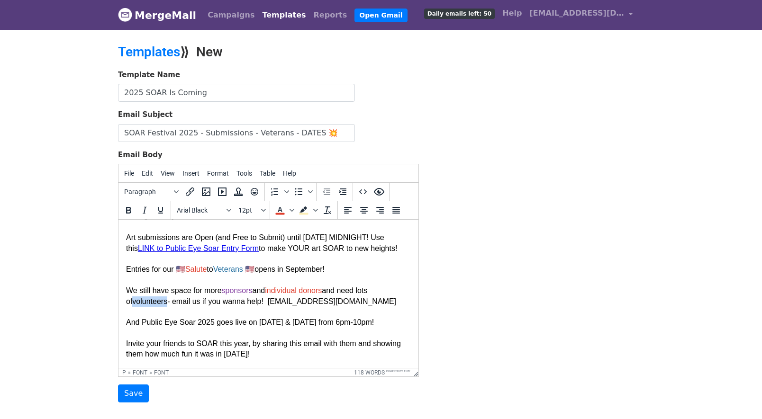
drag, startPoint x: 135, startPoint y: 304, endPoint x: 178, endPoint y: 305, distance: 42.2
click at [167, 305] on font "volunteers" at bounding box center [149, 302] width 35 height 8
click at [290, 211] on icon "Text color" at bounding box center [291, 210] width 5 height 5
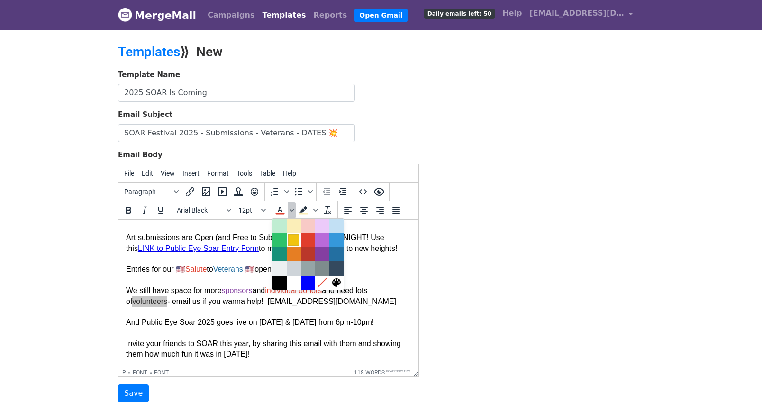
click at [292, 238] on div at bounding box center [293, 240] width 11 height 11
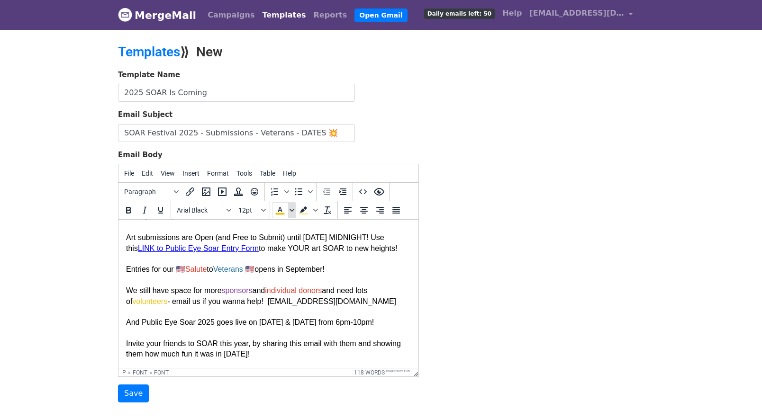
click at [289, 210] on icon "Text color" at bounding box center [291, 210] width 5 height 5
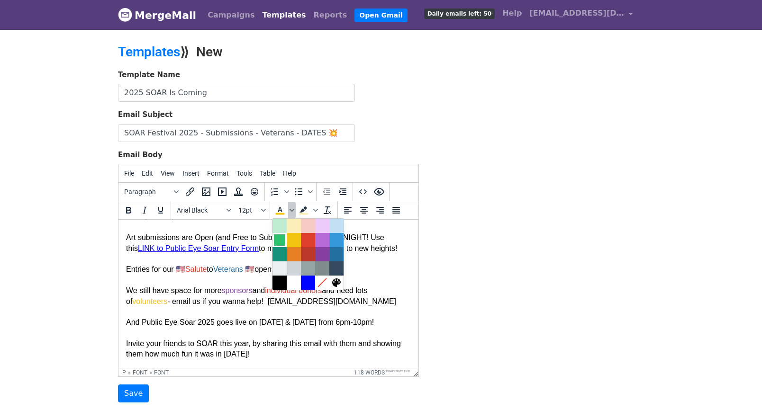
click at [279, 240] on div at bounding box center [279, 240] width 11 height 11
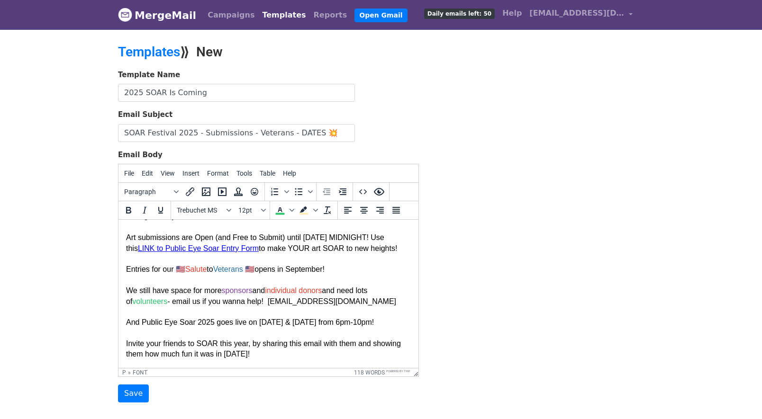
click at [357, 269] on p "Let's get ready to SOAR 2025 ! 📽 Art submissions are Open (and Free to Submit) …" at bounding box center [268, 377] width 285 height 333
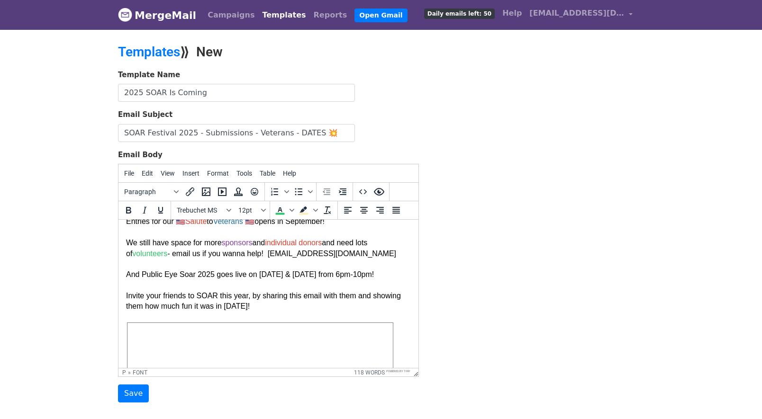
scroll to position [82, 0]
drag, startPoint x: 285, startPoint y: 255, endPoint x: 374, endPoint y: 255, distance: 89.1
click at [374, 255] on p "Let's get ready to SOAR 2025 ! 📽 Art submissions are Open (and Free to Submit) …" at bounding box center [268, 329] width 285 height 333
click at [160, 212] on icon "Underline" at bounding box center [160, 210] width 11 height 11
click at [388, 260] on p "Let's get ready to SOAR 2025 ! 📽 Art submissions are Open (and Free to Submit) …" at bounding box center [268, 329] width 285 height 333
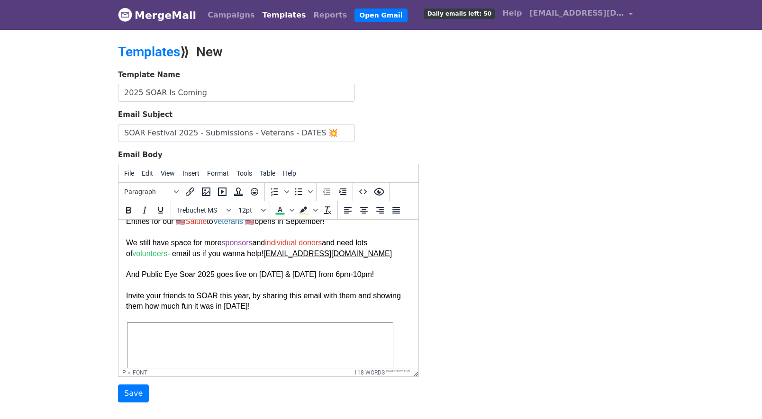
click at [213, 277] on font "And Public Eye Soar 2025 goes live on Nov. 7 & 8 from 6pm-10pm!" at bounding box center [250, 275] width 248 height 8
click at [375, 277] on font "And Public Eye Soar 2025 Festival goes live on Nov. 7 & 8 from 6pm-10pm!" at bounding box center [264, 275] width 276 height 8
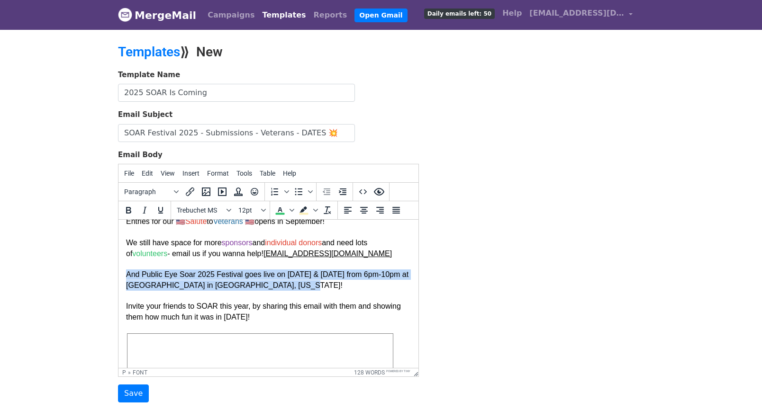
drag, startPoint x: 127, startPoint y: 277, endPoint x: 281, endPoint y: 285, distance: 154.2
click at [281, 285] on p "Let's get ready to SOAR 2025 ! 📽 Art submissions are Open (and Free to Submit) …" at bounding box center [268, 334] width 285 height 343
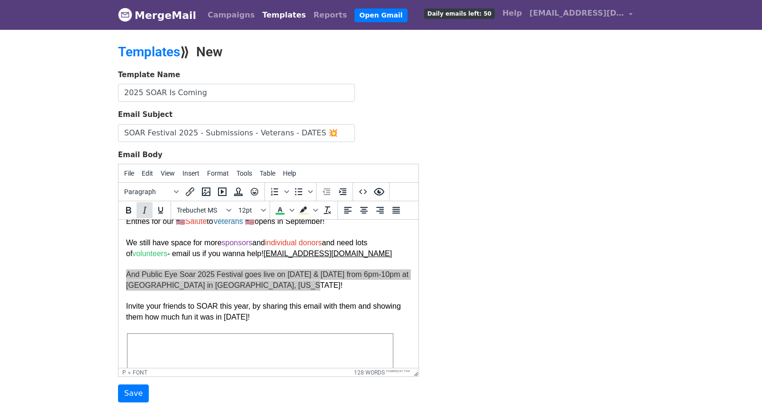
click at [146, 211] on icon "Italic" at bounding box center [144, 210] width 11 height 11
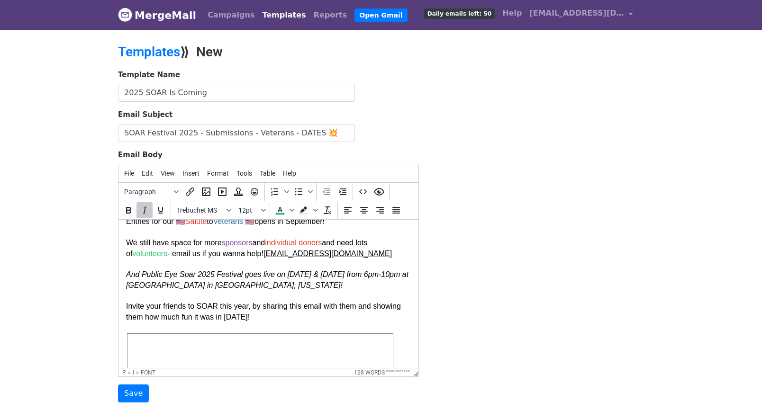
click at [293, 288] on p "Let's get ready to SOAR 2025 ! 📽 Art submissions are Open (and Free to Submit) …" at bounding box center [268, 334] width 285 height 343
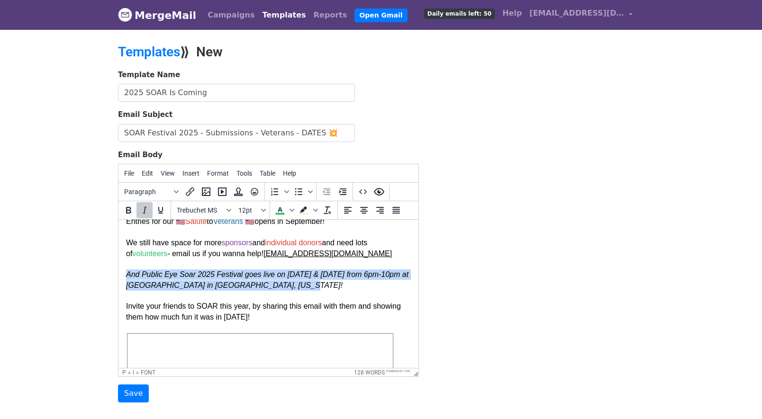
drag, startPoint x: 280, startPoint y: 289, endPoint x: 121, endPoint y: 278, distance: 159.1
click at [121, 278] on html "Hiya Lovely SOAR- ite! Let's get ready to SOAR 2025 ! 📽 Art submissions are Ope…" at bounding box center [268, 326] width 300 height 377
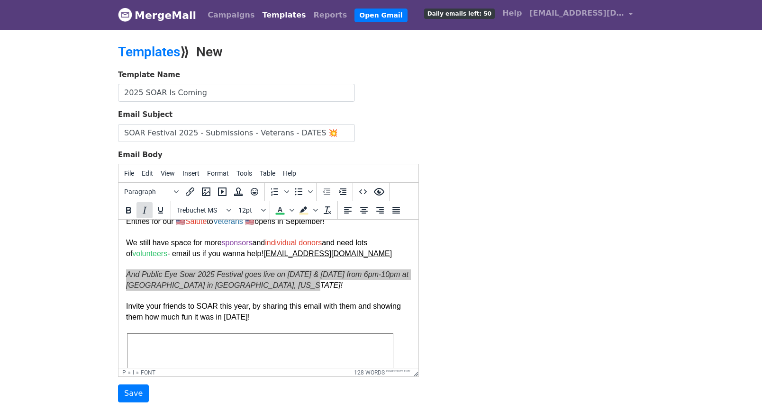
drag, startPoint x: 141, startPoint y: 207, endPoint x: 147, endPoint y: 208, distance: 6.2
click at [142, 207] on icon "Italic" at bounding box center [144, 210] width 11 height 11
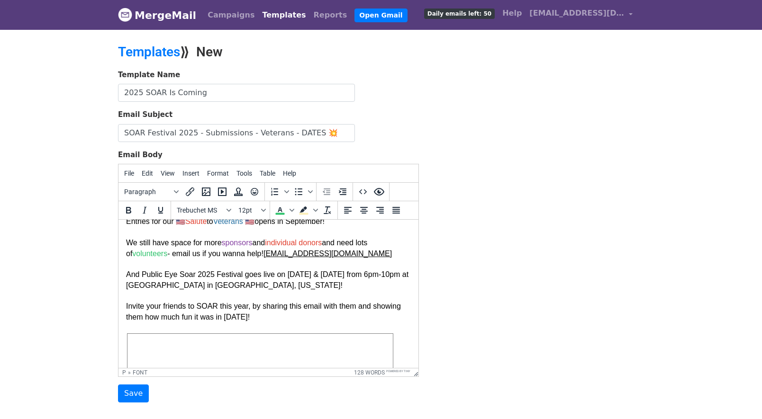
click at [344, 289] on p "Let's get ready to SOAR 2025 ! 📽 Art submissions are Open (and Free to Submit) …" at bounding box center [268, 334] width 285 height 343
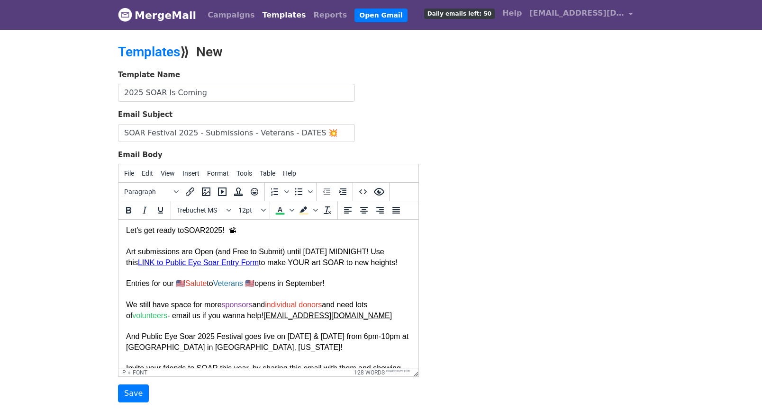
scroll to position [21, 0]
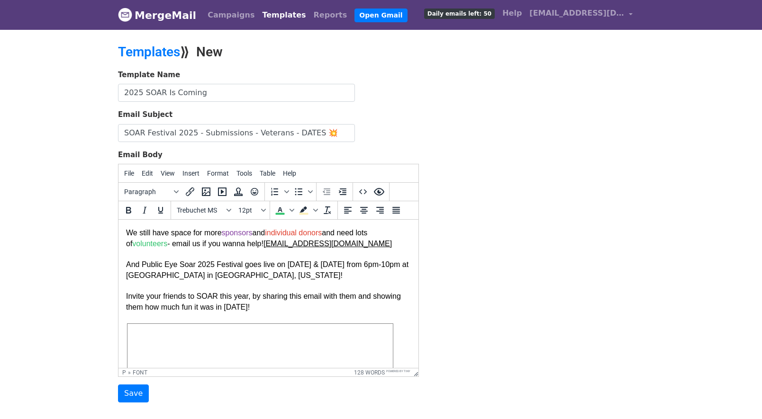
drag, startPoint x: 414, startPoint y: 265, endPoint x: 538, endPoint y: 513, distance: 276.9
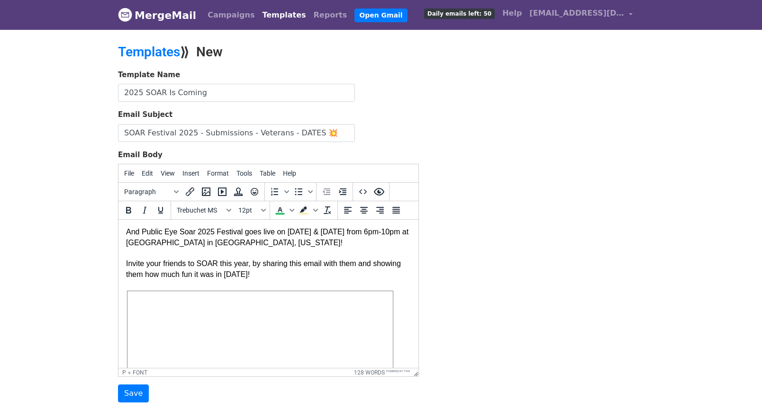
scroll to position [127, 0]
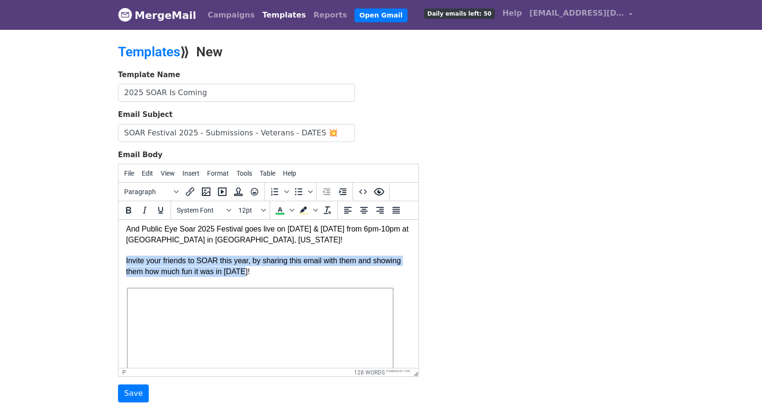
drag, startPoint x: 278, startPoint y: 274, endPoint x: 119, endPoint y: 263, distance: 159.1
click at [119, 263] on html "Hiya Lovely SOAR- ite! Let's get ready to SOAR 2025 ! 📽 Art submissions are Ope…" at bounding box center [268, 280] width 300 height 377
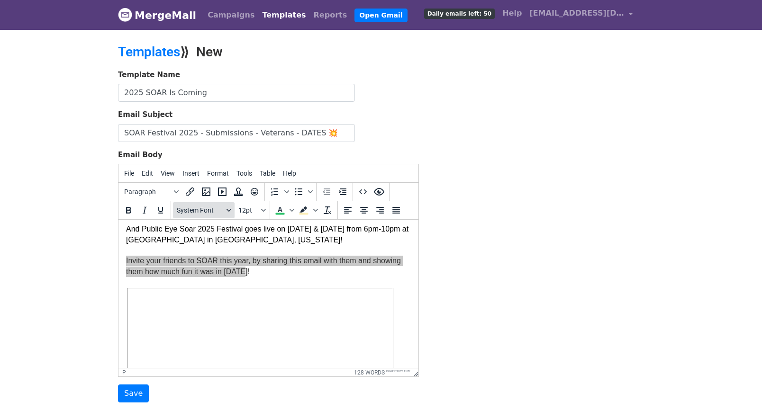
click at [229, 209] on icon "Fonts" at bounding box center [228, 210] width 5 height 5
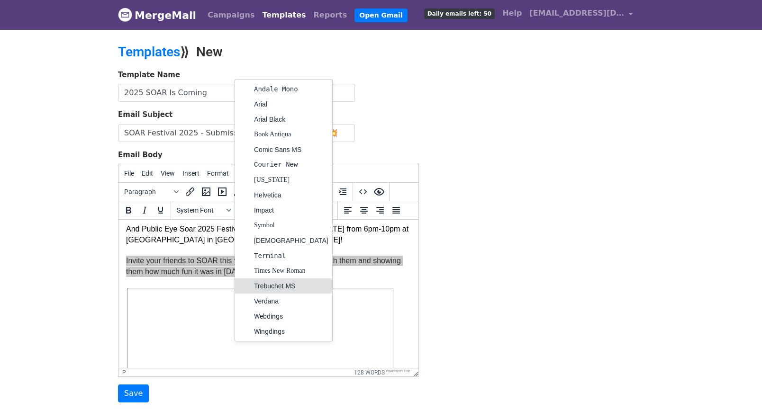
click at [260, 285] on div "Trebuchet MS" at bounding box center [291, 285] width 74 height 11
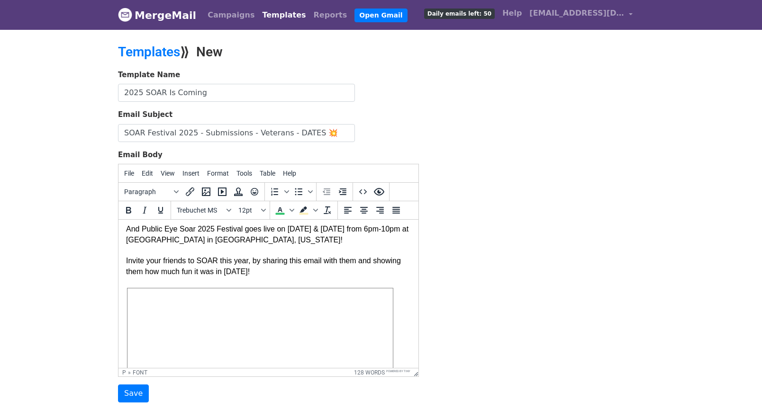
click at [284, 274] on p "Let's get ready to SOAR 2025 ! 📽 Art submissions are Open (and Free to Submit) …" at bounding box center [268, 289] width 285 height 343
click at [261, 229] on font "And Public Eye Soar 2025 Festival goes live on Nov. 7 & 8 from 6pm-10pm at Gulf…" at bounding box center [267, 234] width 282 height 18
click at [263, 242] on font "And Public Eye Soar 2025 Festival goes live on Nov. 7 & 8 from 6pm-10pm at Gulf…" at bounding box center [267, 234] width 282 height 18
click at [288, 277] on p "Let's get ready to SOAR 2025 ! 📽 Art submissions are Open (and Free to Submit) …" at bounding box center [268, 289] width 285 height 343
click at [245, 234] on font "And Public Eye Soar 2025 Festival goes live on Nov. 7 & 8 from 6pm-10pm at Gulf…" at bounding box center [267, 234] width 282 height 18
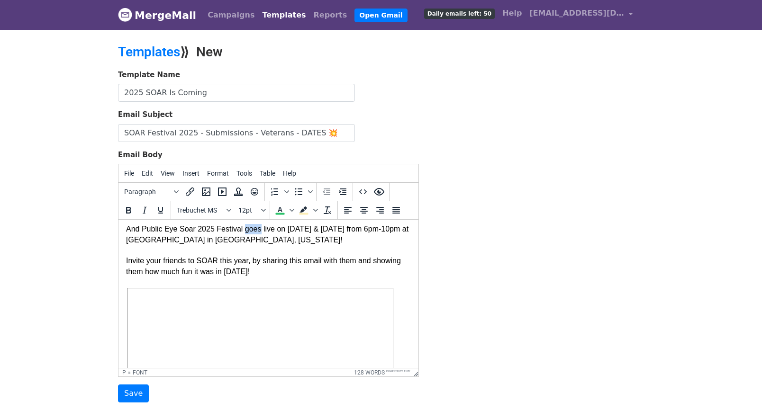
click at [245, 234] on font "And Public Eye Soar 2025 Festival goes live on Nov. 7 & 8 from 6pm-10pm at Gulf…" at bounding box center [267, 234] width 282 height 18
click at [276, 266] on font "Invite your friends to SOAR this year, by sharing this email with them and show…" at bounding box center [263, 266] width 275 height 18
click at [281, 275] on p "Let's get ready to SOAR 2025 ! 📽 Art submissions are Open (and Free to Submit) …" at bounding box center [268, 289] width 285 height 343
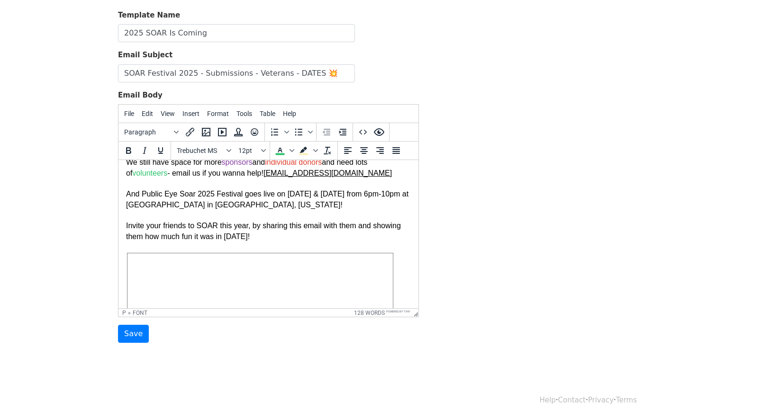
scroll to position [104, 0]
click at [288, 238] on p "Let's get ready to SOAR 2025 ! 📽 Art submissions are Open (and Free to Submit) …" at bounding box center [268, 253] width 285 height 343
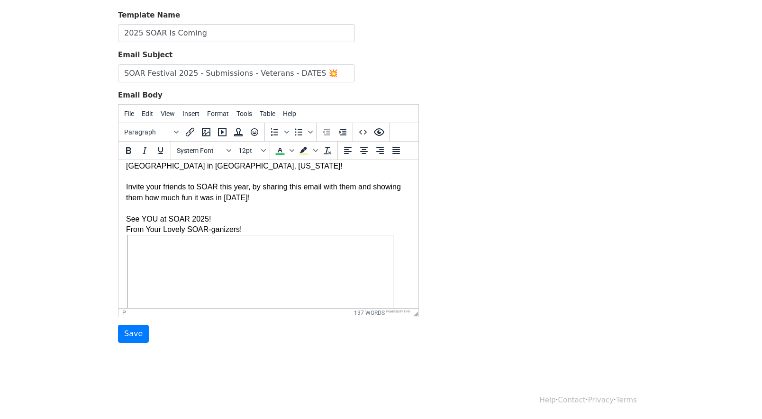
scroll to position [252, 0]
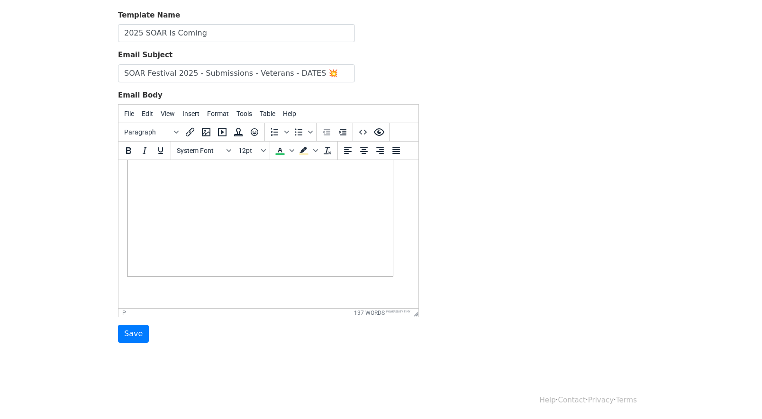
drag, startPoint x: 414, startPoint y: 228, endPoint x: 516, endPoint y: 469, distance: 262.4
click at [330, 292] on div at bounding box center [268, 290] width 285 height 21
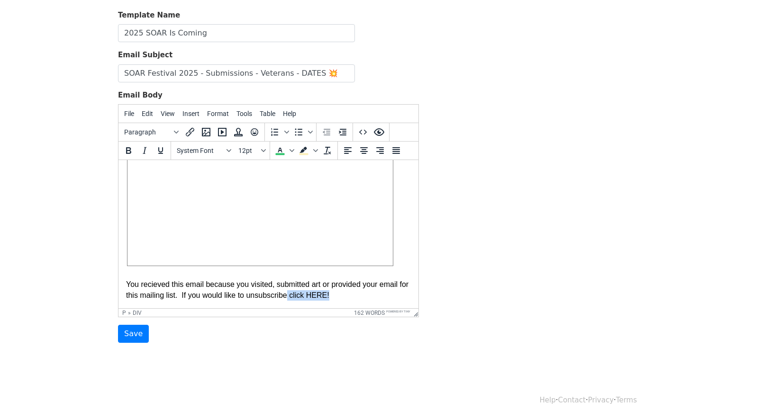
scroll to position [262, 0]
drag, startPoint x: 302, startPoint y: 305, endPoint x: 269, endPoint y: 302, distance: 32.8
click at [266, 304] on html "Hiya Lovely SOAR- ite! Let's get ready to SOAR 2025 ! 📽 Art submissions are Ope…" at bounding box center [268, 104] width 300 height 408
click at [299, 296] on div "You recieved this email because you visited, submitted art or provided your ema…" at bounding box center [268, 285] width 285 height 32
drag, startPoint x: 340, startPoint y: 295, endPoint x: 323, endPoint y: 296, distance: 16.6
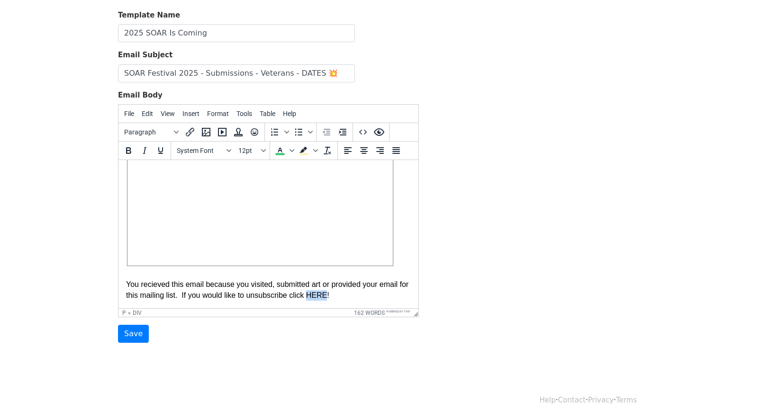
click at [323, 296] on div "You recieved this email because you visited, submitted art or provided your ema…" at bounding box center [268, 285] width 285 height 32
click at [193, 133] on icon "Insert/edit link" at bounding box center [189, 131] width 11 height 11
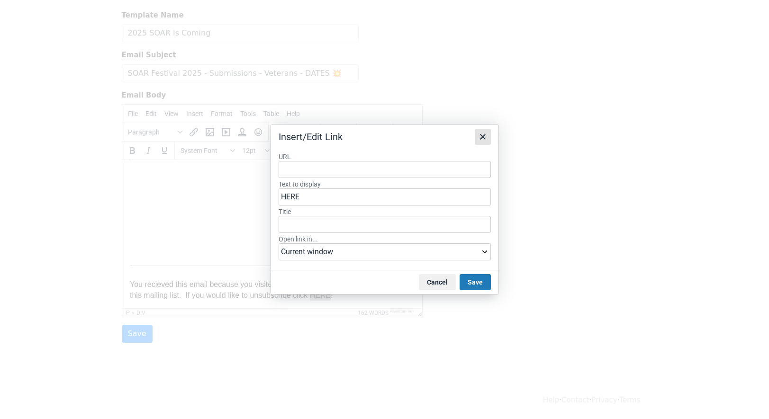
click at [482, 135] on icon "Close" at bounding box center [482, 136] width 11 height 11
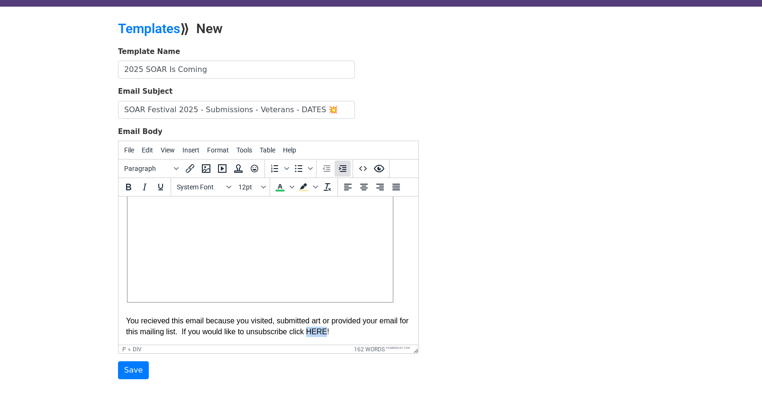
scroll to position [60, 0]
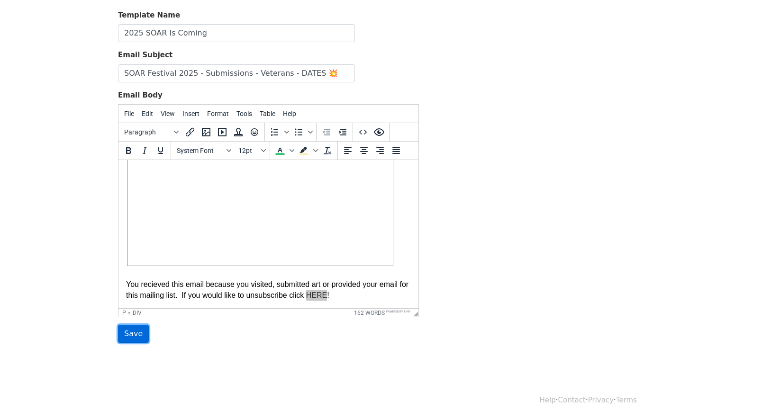
click at [126, 330] on input "Save" at bounding box center [133, 334] width 31 height 18
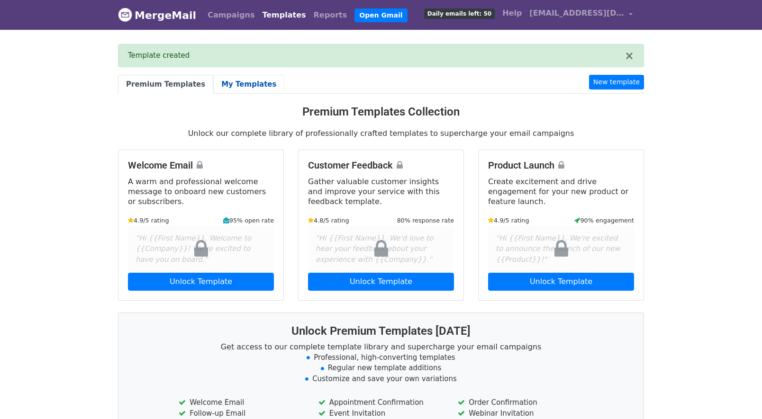
click at [243, 76] on link "My Templates" at bounding box center [248, 84] width 71 height 19
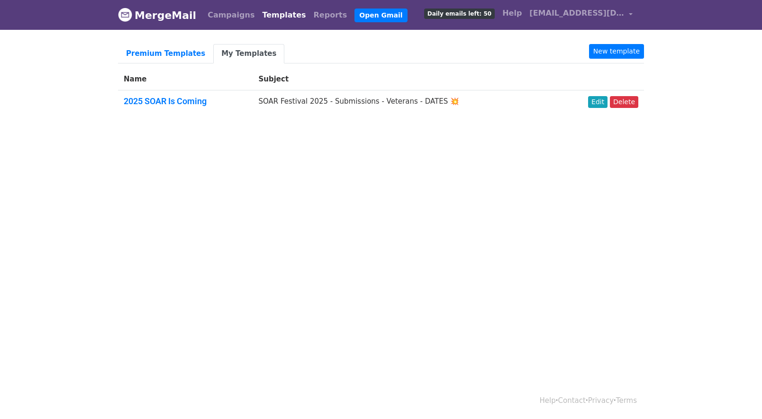
click at [289, 155] on body "MergeMail Campaigns Templates Reports Open Gmail Daily emails left: 50 Help pub…" at bounding box center [381, 81] width 762 height 162
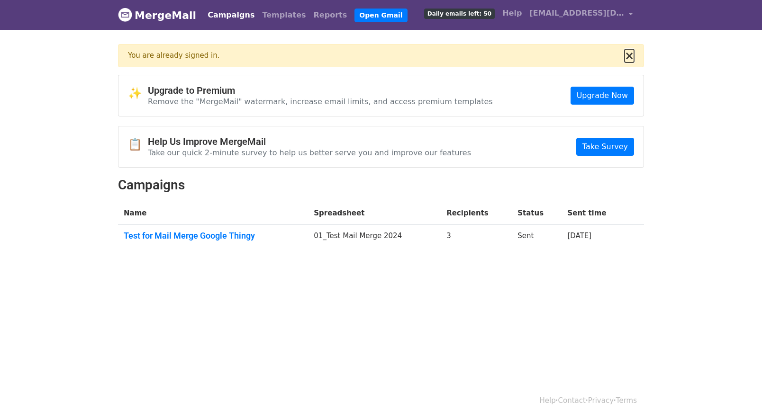
click at [629, 54] on button "×" at bounding box center [628, 55] width 9 height 11
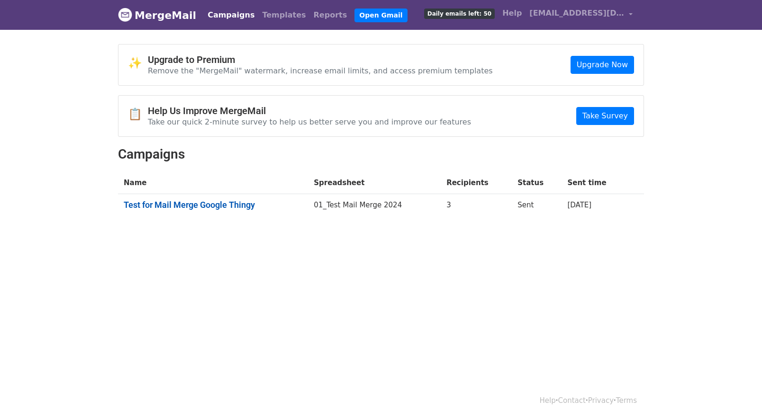
click at [208, 203] on link "Test for Mail Merge Google Thingy" at bounding box center [213, 205] width 179 height 10
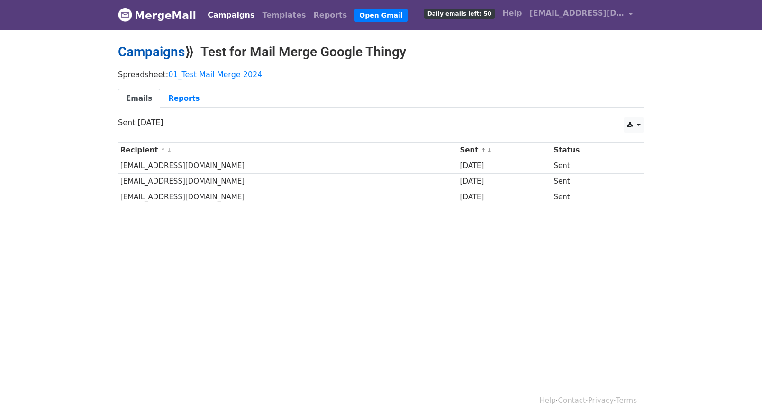
click at [165, 54] on link "Campaigns" at bounding box center [151, 52] width 67 height 16
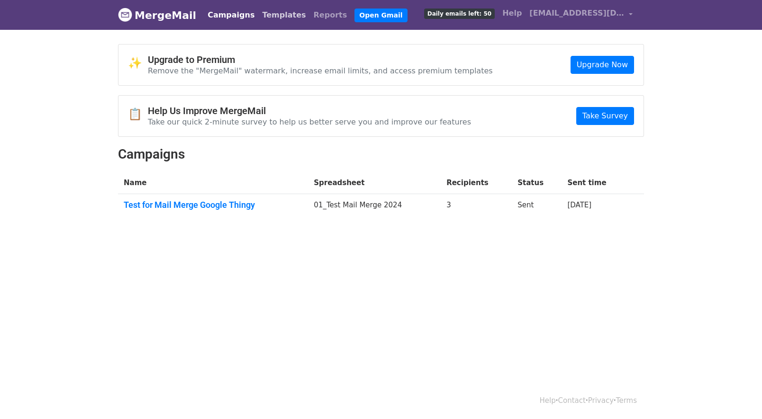
click at [271, 16] on link "Templates" at bounding box center [283, 15] width 51 height 19
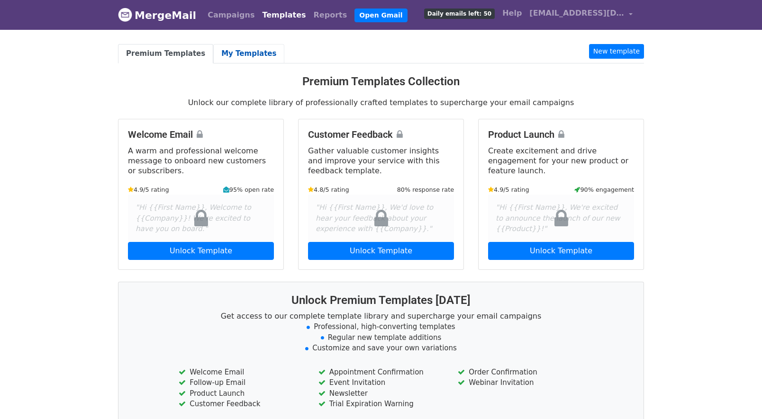
click at [240, 54] on link "My Templates" at bounding box center [248, 53] width 71 height 19
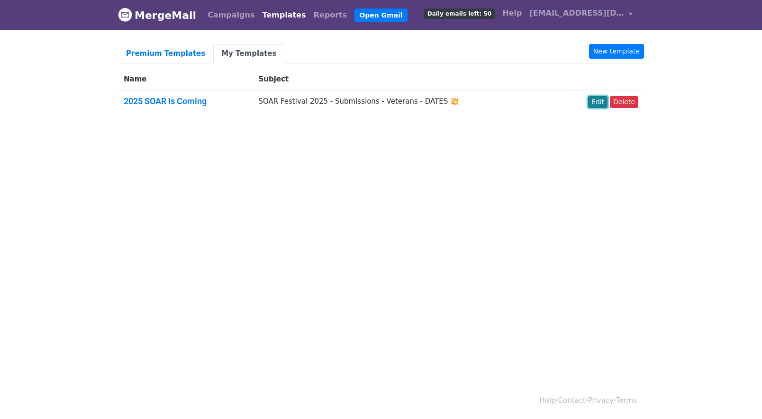
click at [600, 103] on link "Edit" at bounding box center [597, 102] width 19 height 12
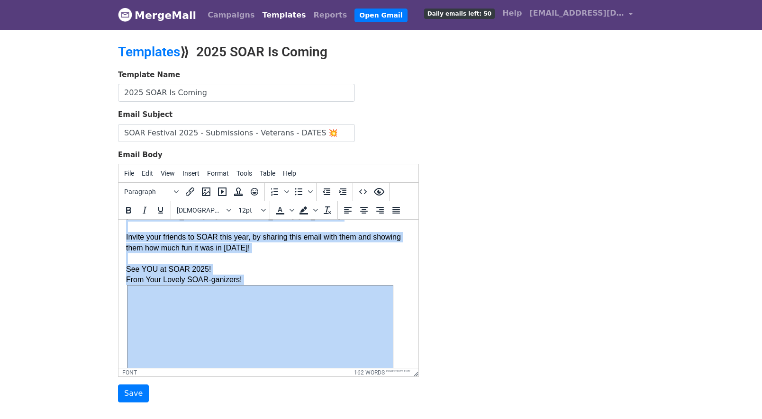
scroll to position [177, 0]
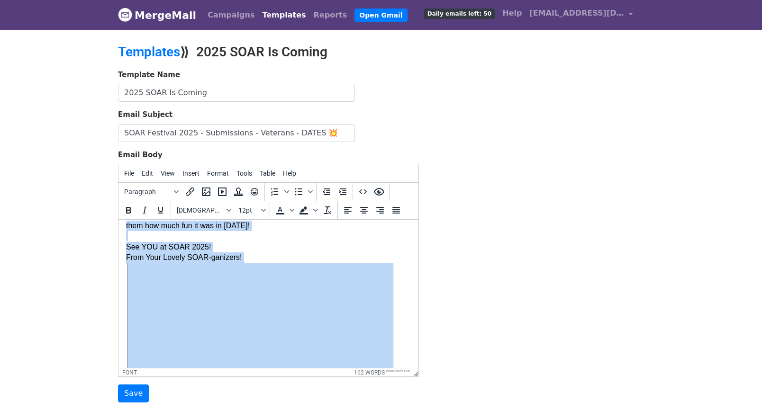
drag, startPoint x: 126, startPoint y: 232, endPoint x: 370, endPoint y: 365, distance: 277.7
click at [370, 365] on body "Hiya Lovely SOAR- ite! Let's get ready to SOAR 2025 ! 📽 Art submissions are Ope…" at bounding box center [268, 254] width 285 height 401
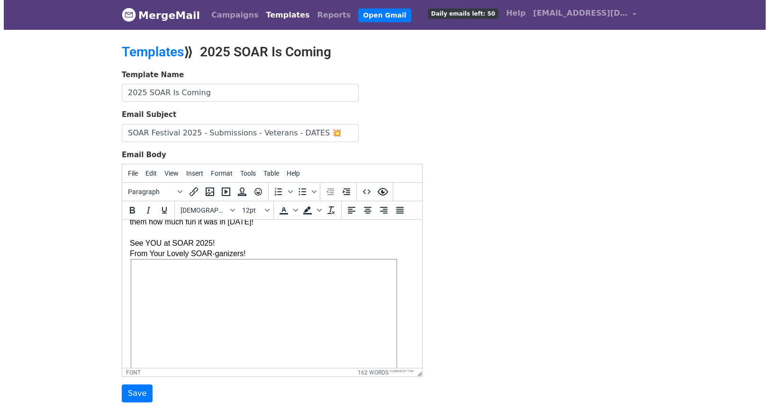
scroll to position [0, 0]
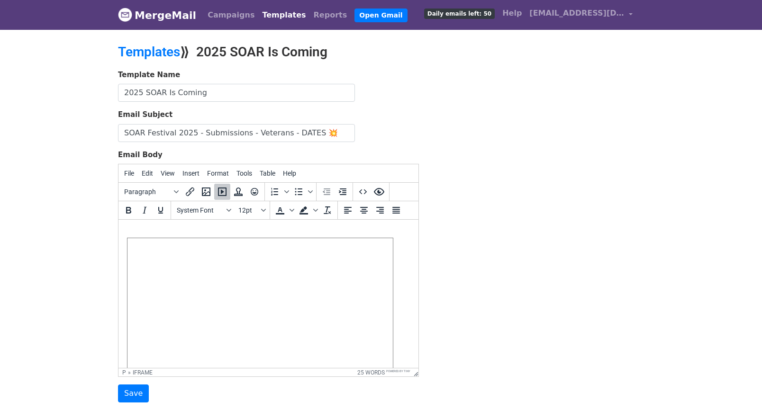
click at [329, 320] on span at bounding box center [259, 312] width 265 height 149
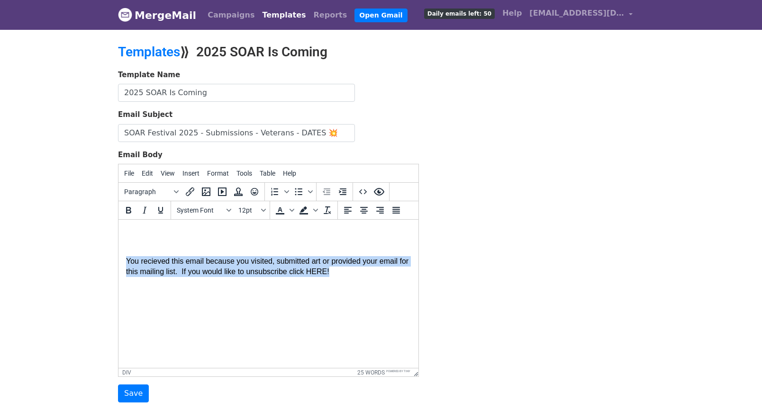
drag, startPoint x: 359, startPoint y: 273, endPoint x: 117, endPoint y: 258, distance: 242.1
click at [118, 258] on html "You recieved this email because you visited, submitted art or provided your ema…" at bounding box center [268, 252] width 300 height 65
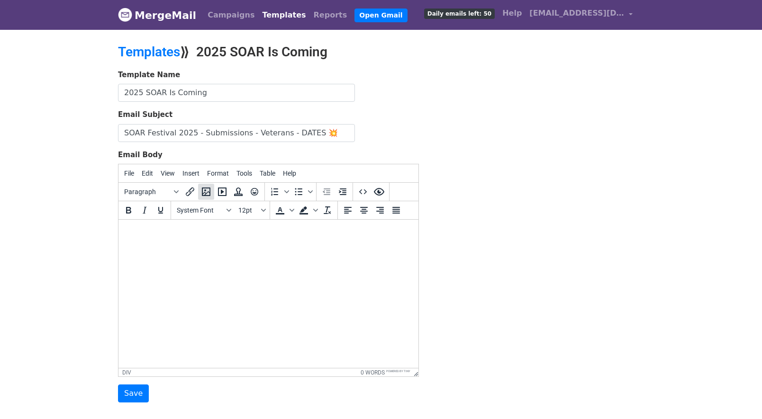
click at [206, 192] on icon "Insert/edit image" at bounding box center [205, 191] width 11 height 11
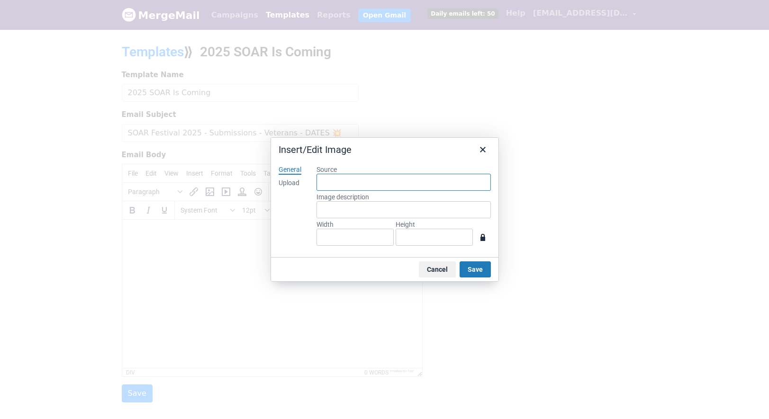
click at [322, 182] on input "Source" at bounding box center [403, 182] width 174 height 17
click at [438, 271] on button "Cancel" at bounding box center [437, 270] width 37 height 16
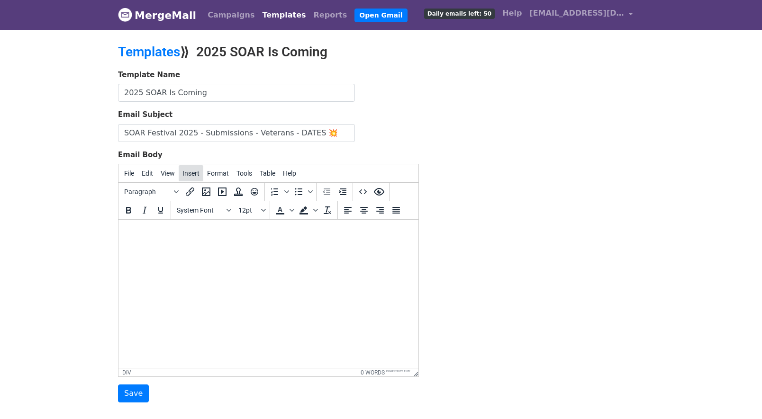
click at [197, 176] on span "Insert" at bounding box center [190, 174] width 17 height 8
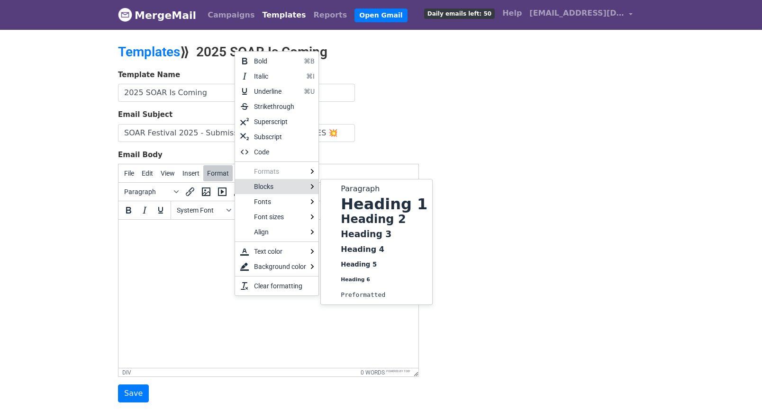
click at [190, 271] on html at bounding box center [268, 247] width 300 height 54
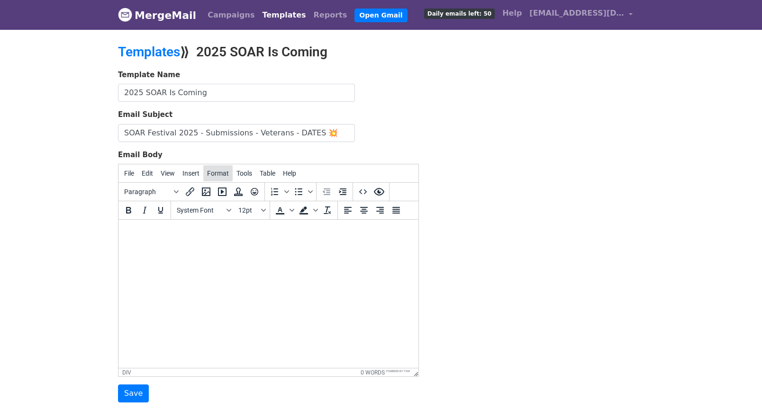
click at [224, 175] on span "Format" at bounding box center [218, 174] width 22 height 8
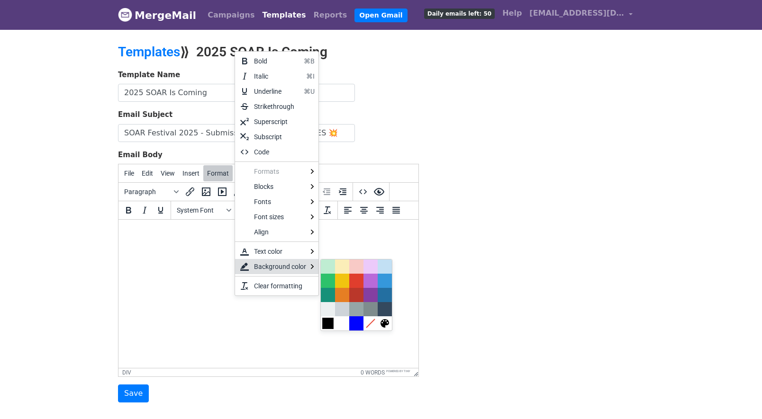
click at [322, 322] on div at bounding box center [327, 323] width 11 height 11
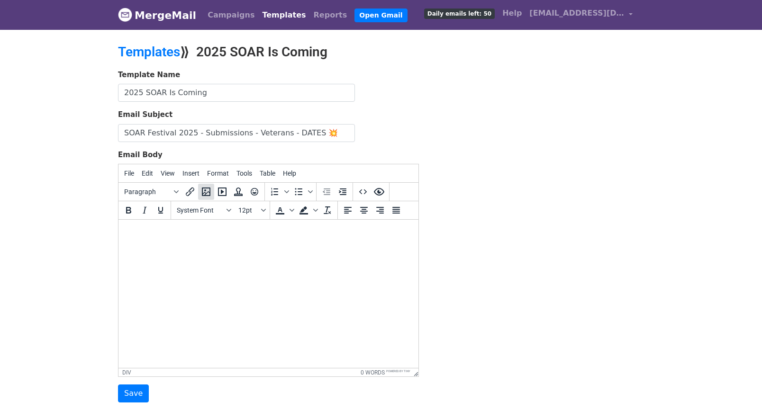
click at [203, 193] on icon "Insert/edit image" at bounding box center [206, 192] width 9 height 9
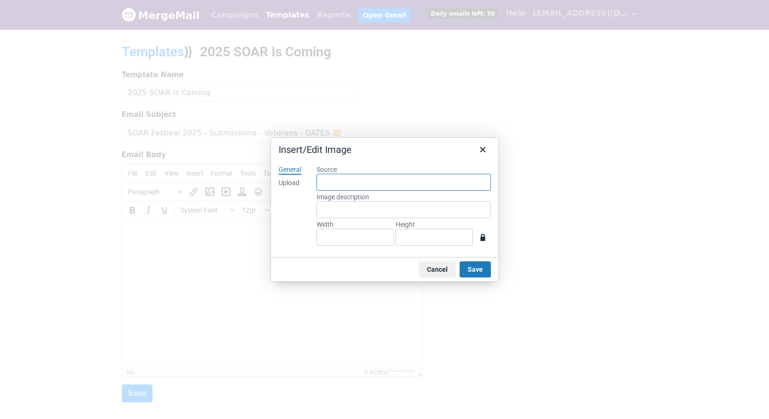
click at [326, 183] on input "Source" at bounding box center [403, 182] width 174 height 17
click at [288, 182] on div "Upload" at bounding box center [289, 183] width 21 height 9
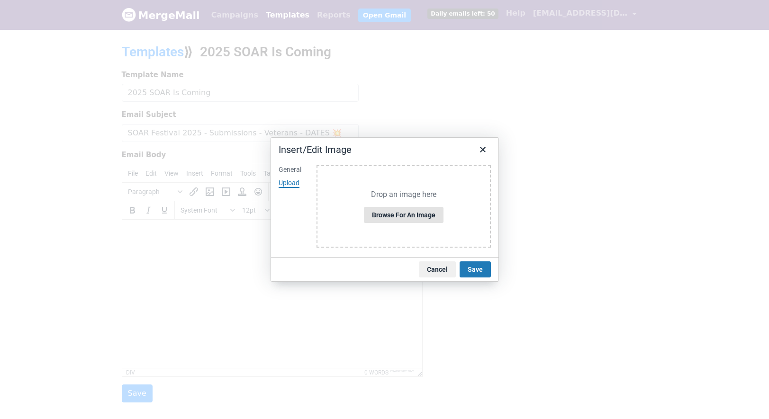
click at [397, 215] on button "Browse for an image" at bounding box center [404, 215] width 80 height 16
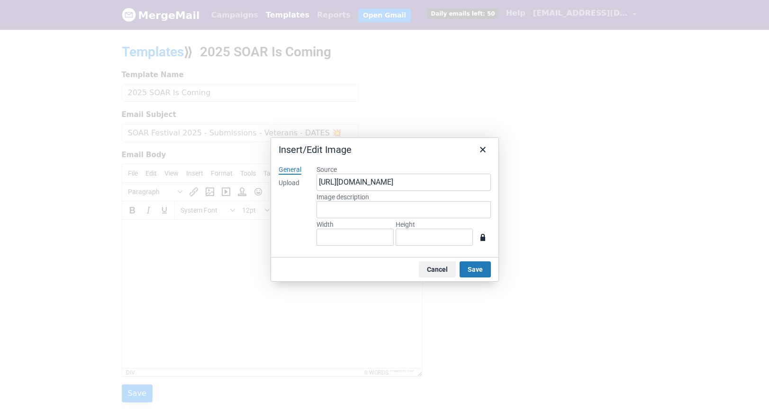
type input "1623"
type input "1082"
click at [336, 213] on input "Image description" at bounding box center [403, 209] width 174 height 17
type input "Two people walk in front of a projection mapping project at SOAR Festival 2023"
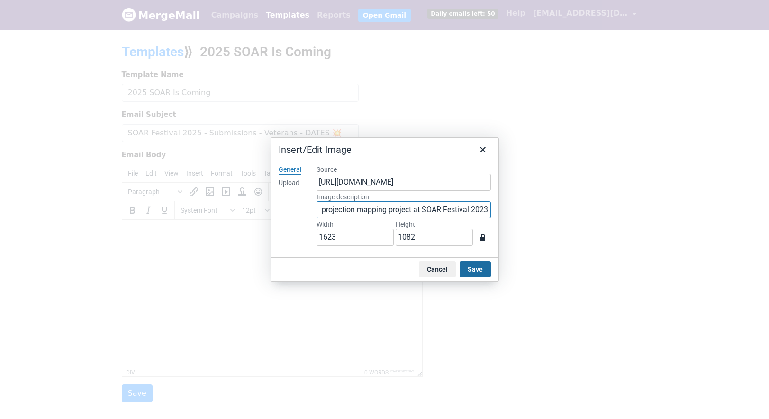
click at [476, 267] on button "Save" at bounding box center [475, 270] width 31 height 16
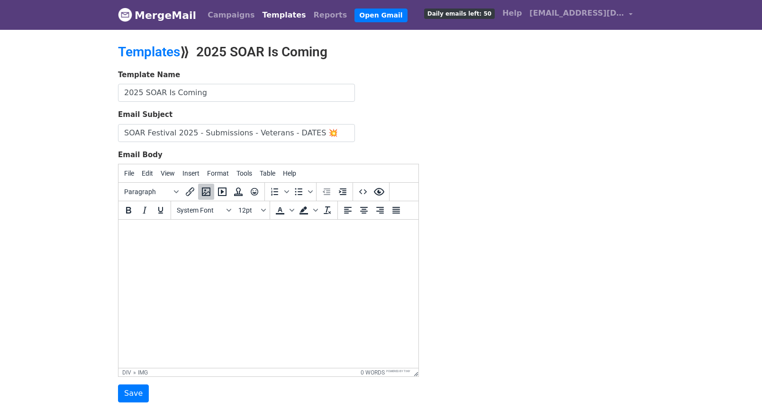
scroll to position [384, 8]
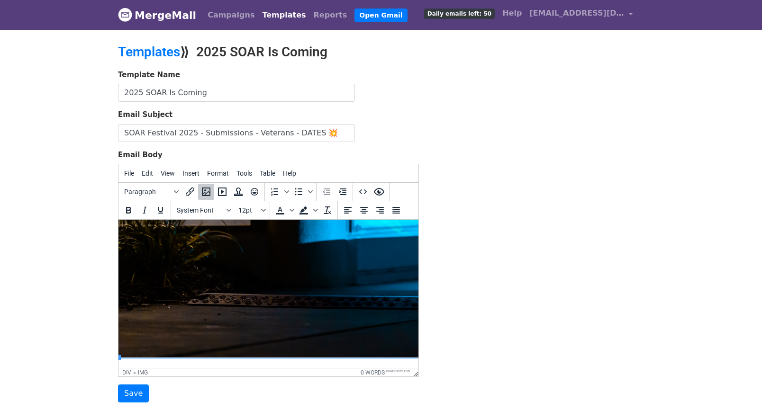
click at [393, 302] on img at bounding box center [502, 101] width 769 height 513
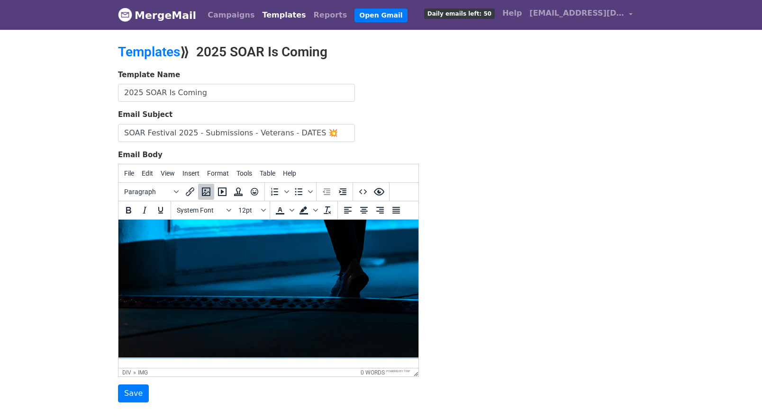
scroll to position [389, 0]
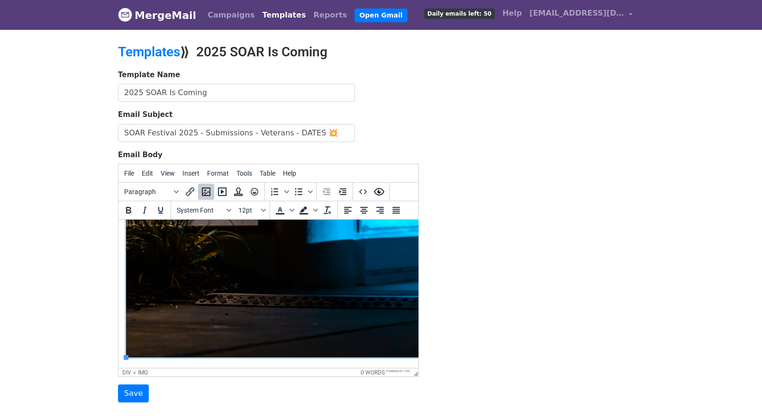
click at [323, 288] on img at bounding box center [510, 101] width 769 height 513
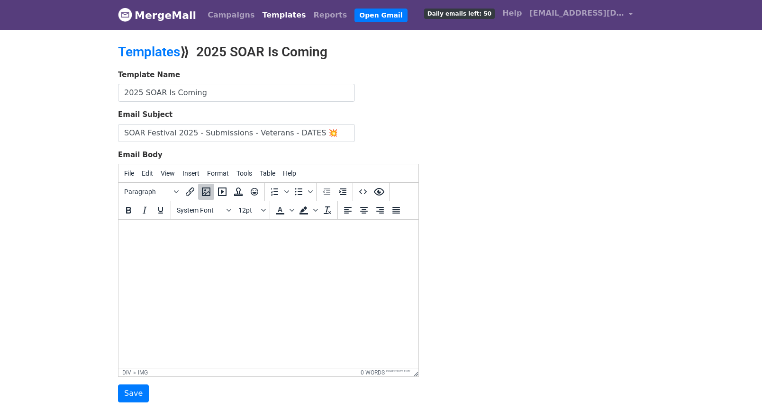
scroll to position [0, 0]
click at [208, 193] on icon "Insert/edit image" at bounding box center [205, 191] width 11 height 11
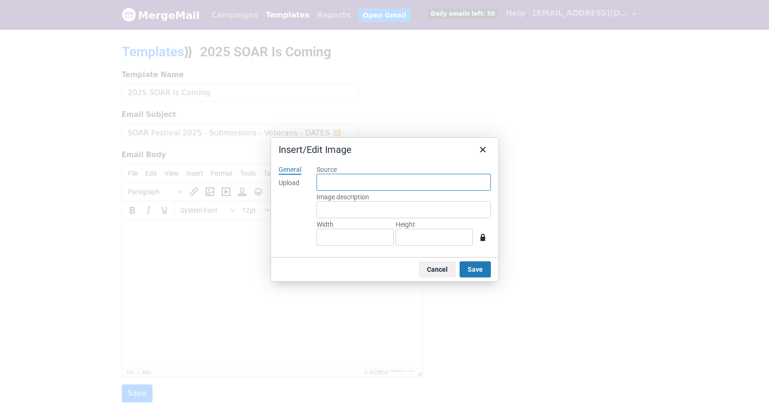
click at [328, 183] on input "Source" at bounding box center [403, 182] width 174 height 17
click at [296, 183] on div "Upload" at bounding box center [289, 183] width 21 height 9
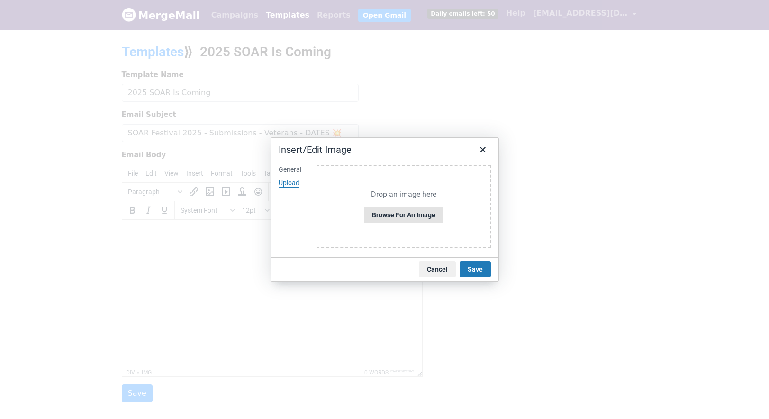
click at [402, 216] on button "Browse for an image" at bounding box center [404, 215] width 80 height 16
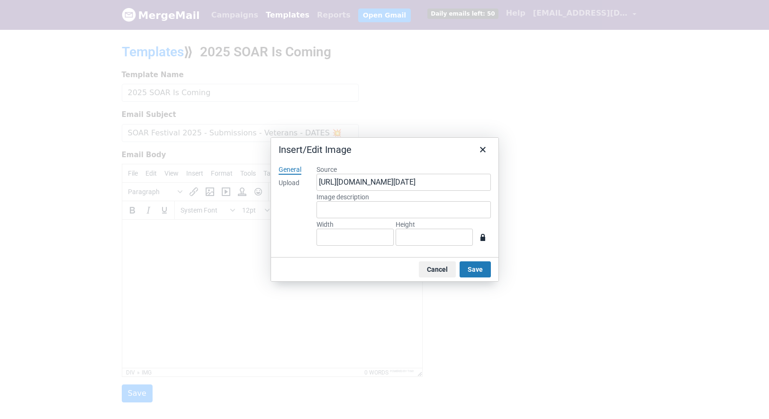
type input "794"
type input "1123"
click at [469, 269] on button "Save" at bounding box center [475, 270] width 31 height 16
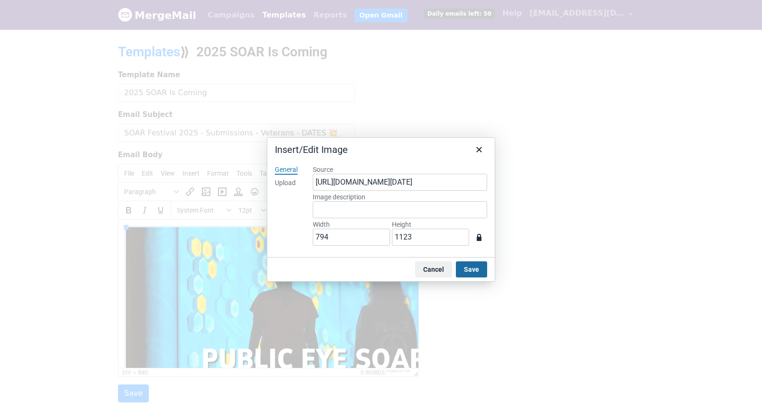
scroll to position [404, 8]
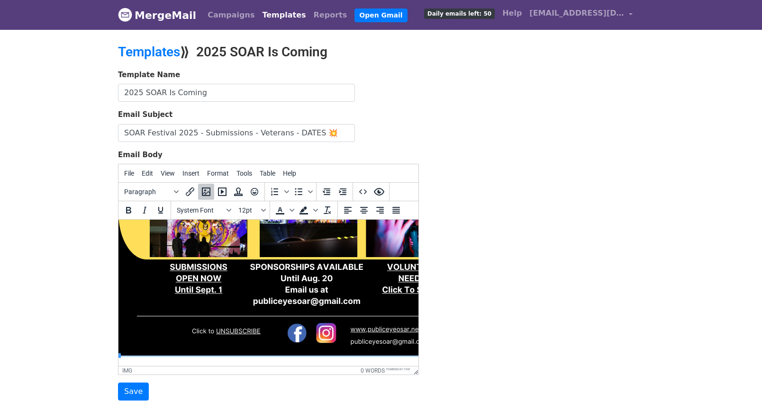
drag, startPoint x: 415, startPoint y: 374, endPoint x: 481, endPoint y: 373, distance: 65.9
drag, startPoint x: 416, startPoint y: 373, endPoint x: 462, endPoint y: 379, distance: 46.4
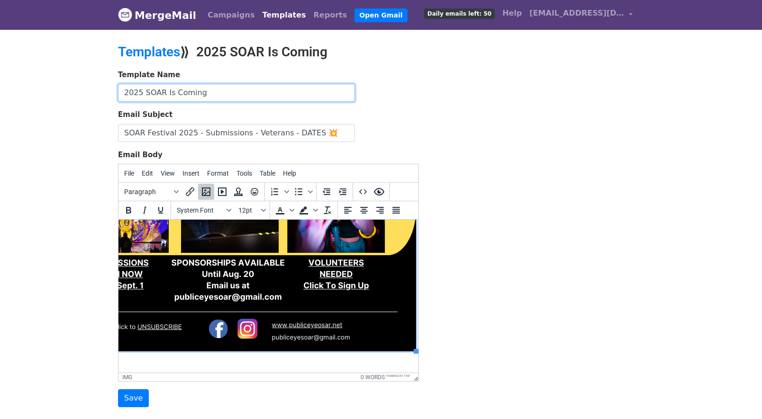
scroll to position [404, 91]
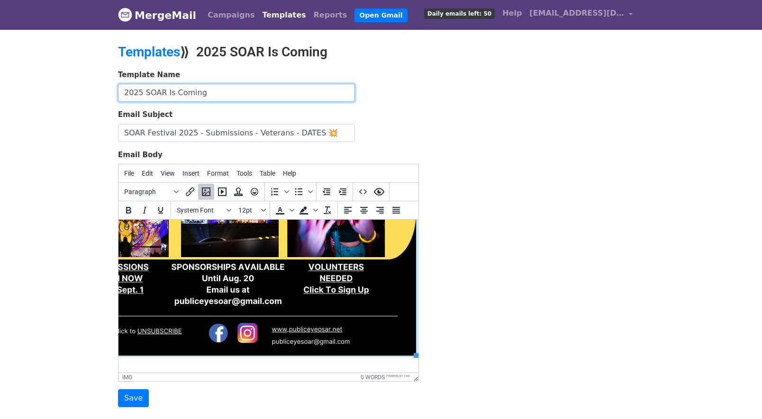
click at [208, 95] on input "2025 SOAR Is Coming" at bounding box center [236, 93] width 237 height 18
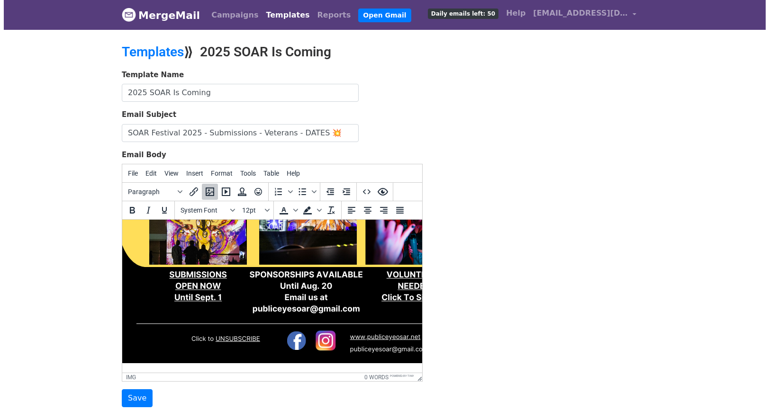
scroll to position [396, 0]
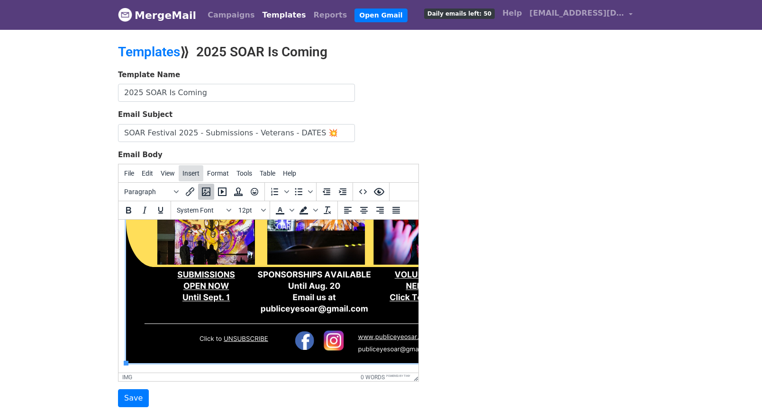
click at [188, 171] on span "Insert" at bounding box center [190, 174] width 17 height 8
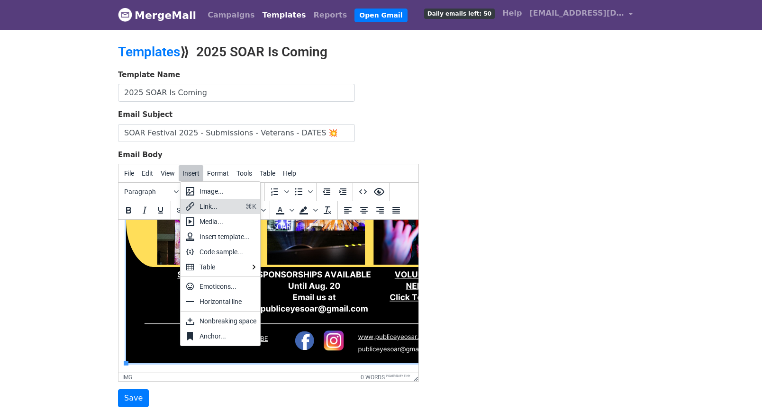
click at [190, 206] on icon at bounding box center [189, 206] width 11 height 11
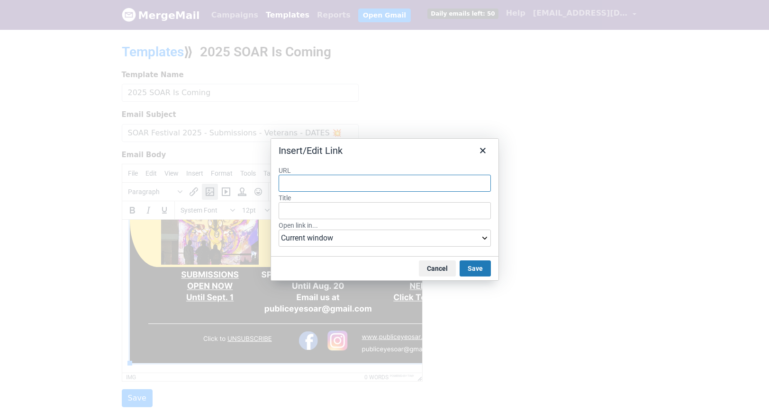
paste input "https://docs.google.com/forms/d/e/1FAIpQLSdiy3W_ma4aNsjUcFGME06CbCpQpHXY3OWn7eG…"
type input "https://docs.google.com/forms/d/e/1FAIpQLSdiy3W_ma4aNsjUcFGME06CbCpQpHXY3OWn7eG…"
click at [350, 162] on div "URL https://docs.google.com/forms/d/e/1FAIpQLSdiy3W_ma4aNsjUcFGME06CbCpQpHXY3OW…" at bounding box center [384, 208] width 227 height 98
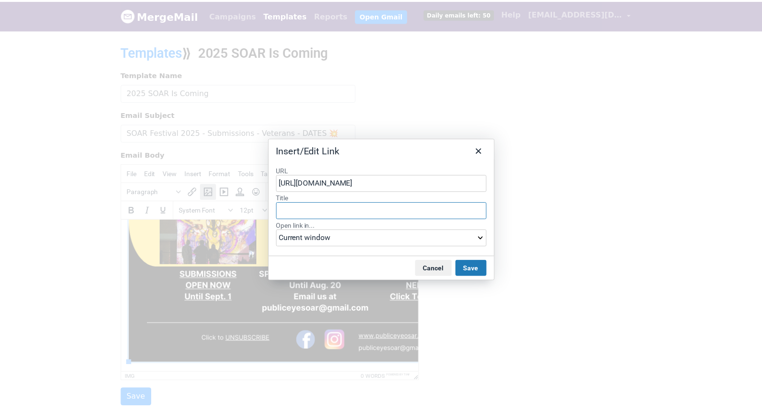
scroll to position [0, 0]
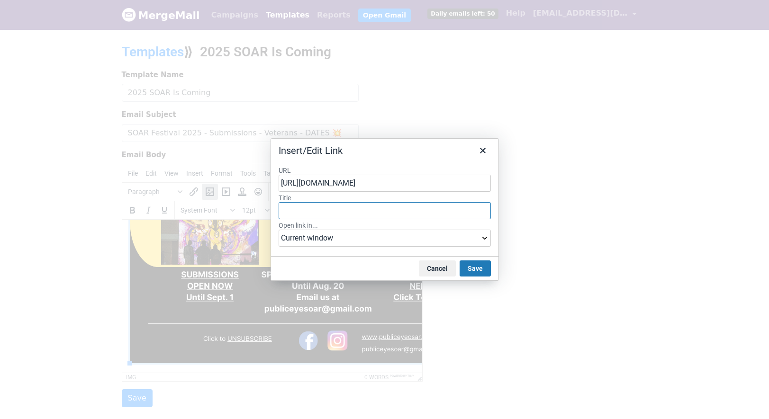
click at [323, 208] on input "Title" at bounding box center [385, 210] width 212 height 17
type input "SOAR Festival Artist Entry Form"
click at [484, 237] on select "Current window New window" at bounding box center [385, 238] width 212 height 17
select select "_blank"
click at [279, 230] on select "Current window New window" at bounding box center [385, 238] width 212 height 17
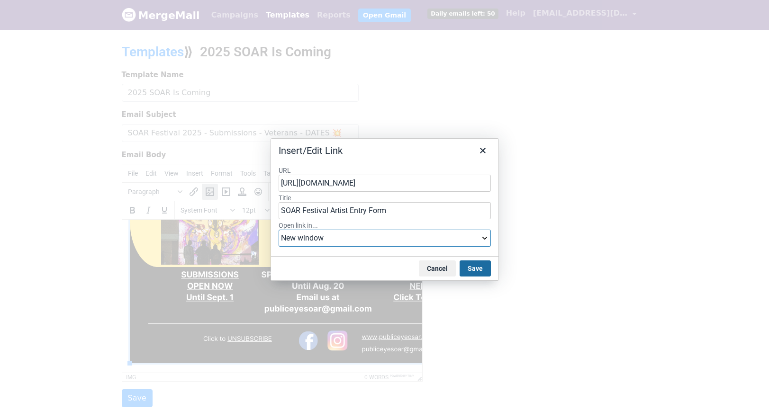
click at [474, 268] on button "Save" at bounding box center [475, 269] width 31 height 16
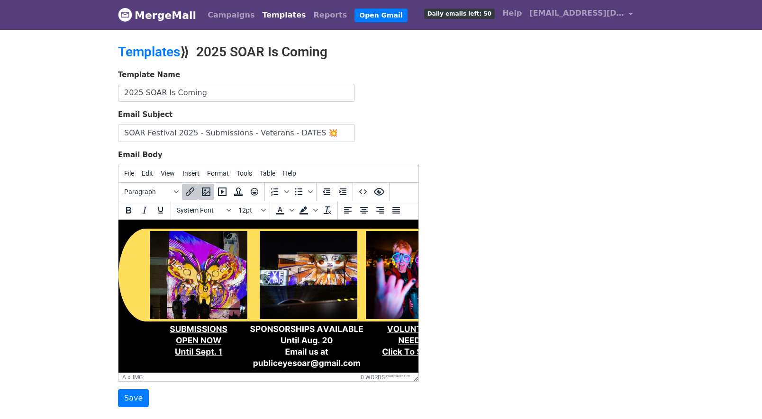
scroll to position [415, 8]
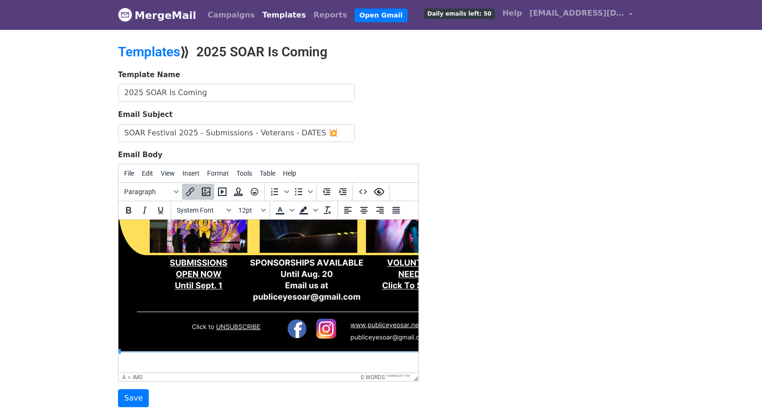
click at [195, 270] on img at bounding box center [306, 86] width 376 height 532
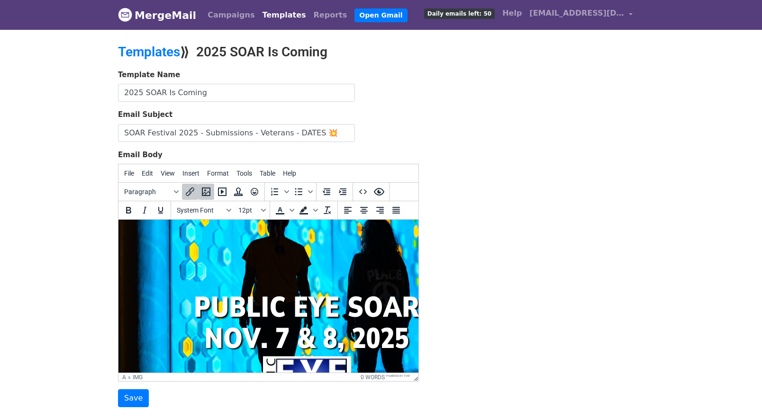
scroll to position [0, 8]
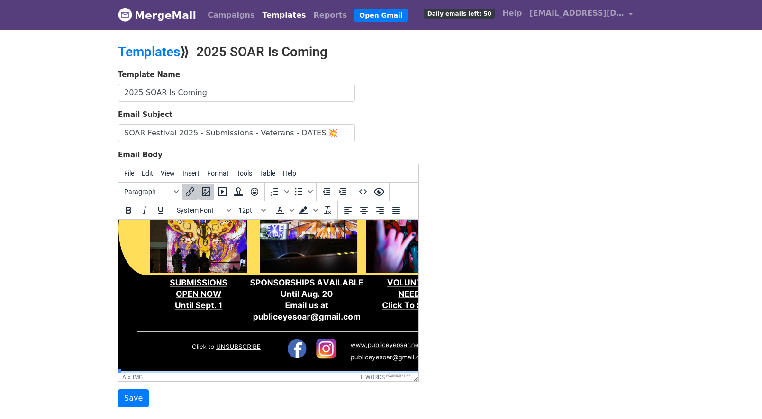
scroll to position [415, 8]
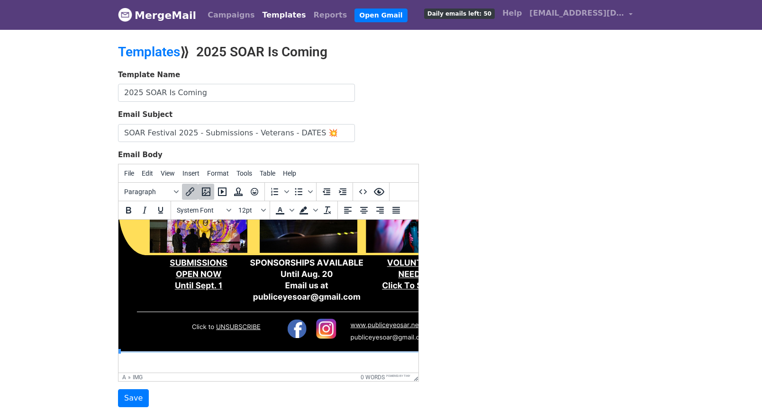
click at [190, 352] on body at bounding box center [260, 93] width 285 height 546
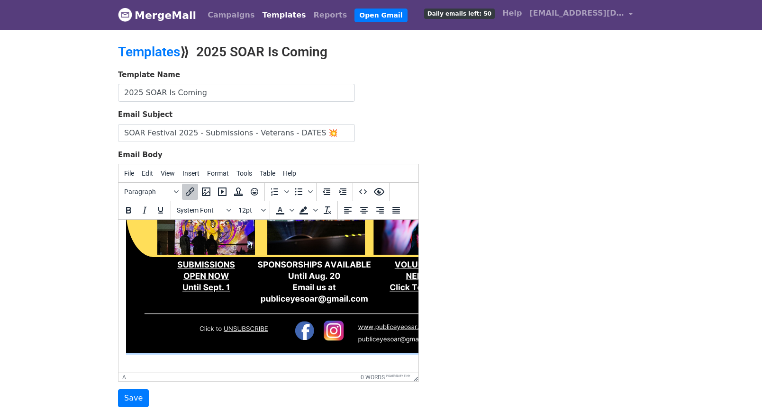
scroll to position [415, 0]
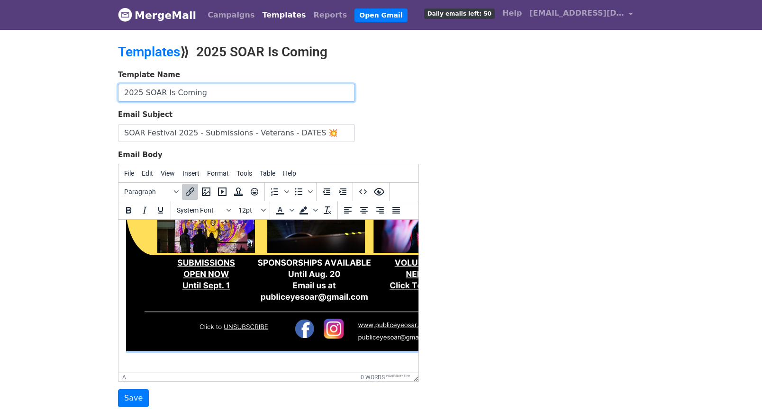
click at [205, 92] on input "2025 SOAR Is Coming" at bounding box center [236, 93] width 237 height 18
type input "2025 SOAR Is Coming with Canva"
click at [118, 389] on input "Save" at bounding box center [133, 398] width 31 height 18
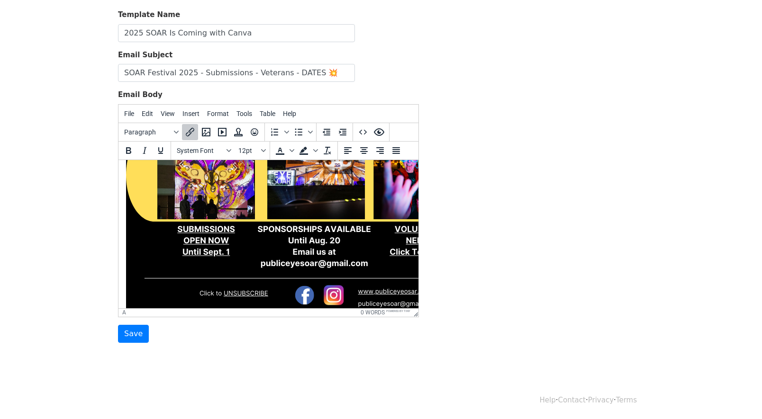
scroll to position [402, 0]
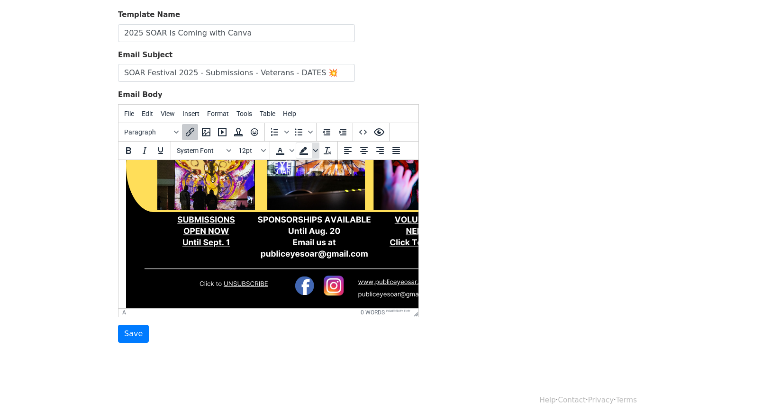
click at [316, 150] on icon "Background color" at bounding box center [315, 150] width 5 height 3
click at [325, 149] on icon "Clear formatting" at bounding box center [327, 150] width 11 height 11
click at [182, 115] on button "Insert" at bounding box center [191, 114] width 25 height 16
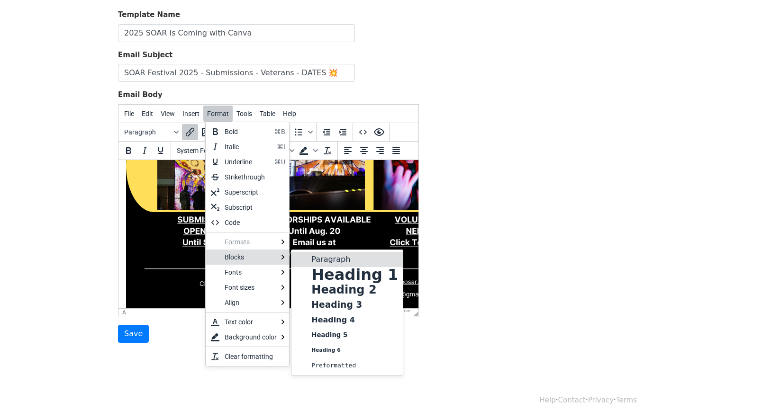
click at [313, 257] on p "Paragraph" at bounding box center [354, 259] width 89 height 11
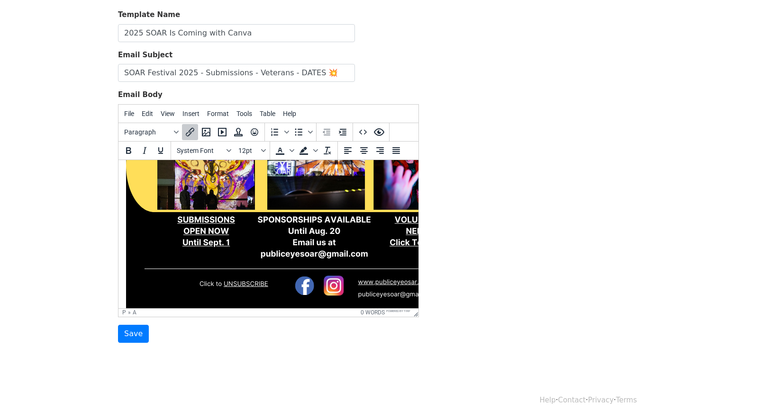
click at [178, 218] on img at bounding box center [314, 42] width 376 height 532
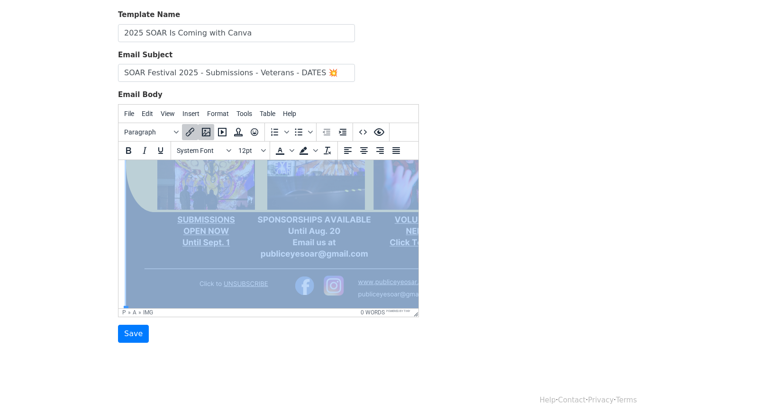
click at [198, 226] on img at bounding box center [314, 42] width 376 height 532
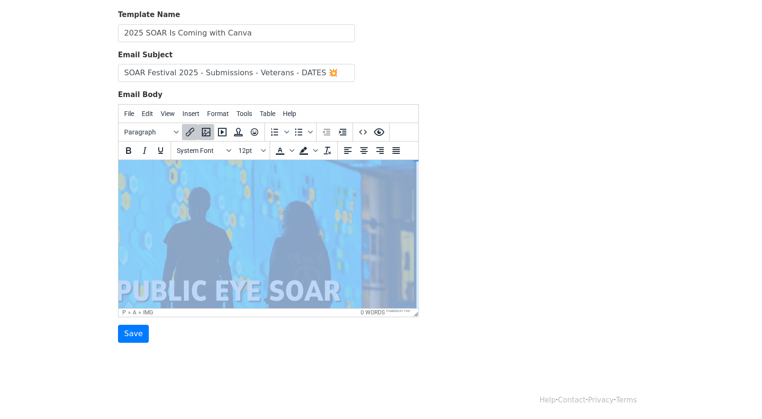
scroll to position [0, 91]
